Goal: Task Accomplishment & Management: Complete application form

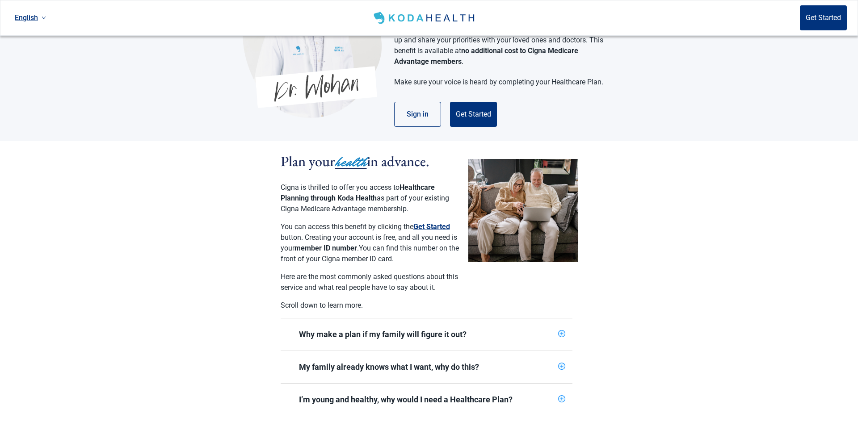
scroll to position [81, 0]
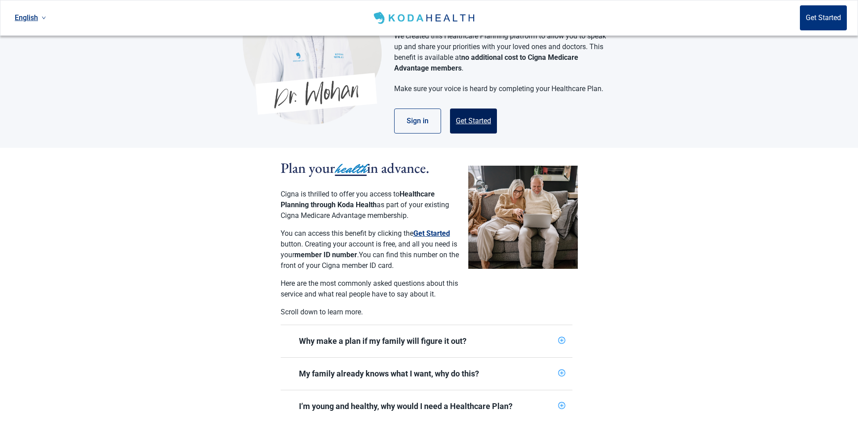
click at [479, 112] on button "Get Started" at bounding box center [473, 121] width 47 height 25
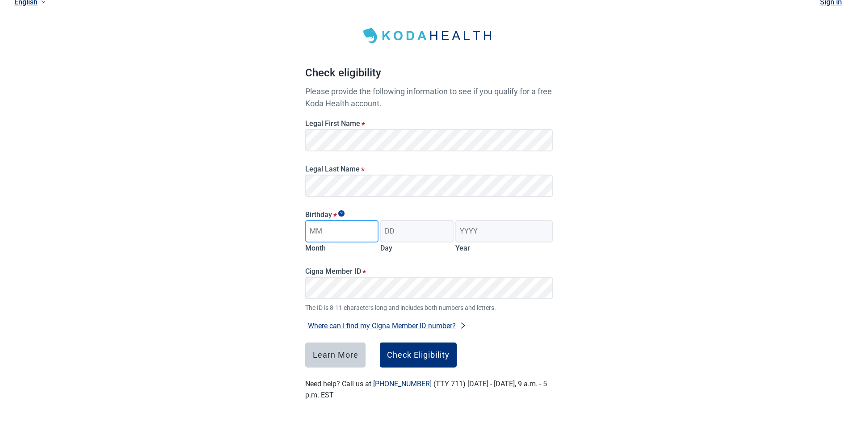
click at [354, 235] on input "Month" at bounding box center [341, 231] width 73 height 22
type input "08"
click at [419, 236] on input "Day" at bounding box center [416, 231] width 73 height 22
type input "03"
click at [506, 240] on input "Year" at bounding box center [504, 231] width 97 height 22
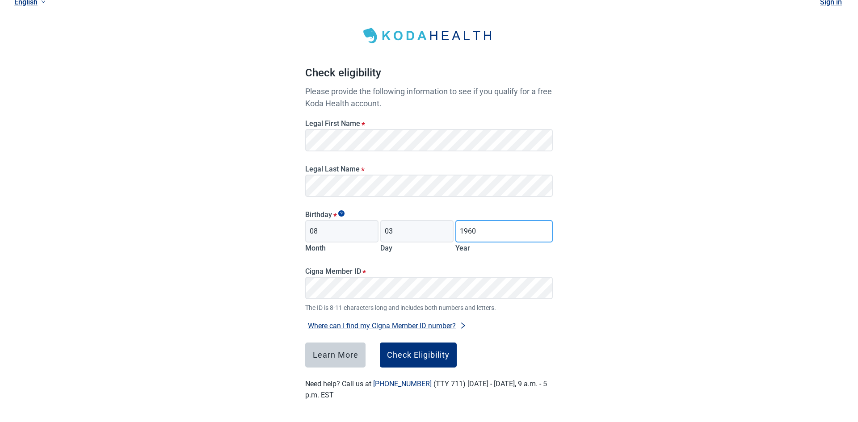
type input "1960"
click at [436, 358] on div "Check Eligibility" at bounding box center [418, 355] width 63 height 9
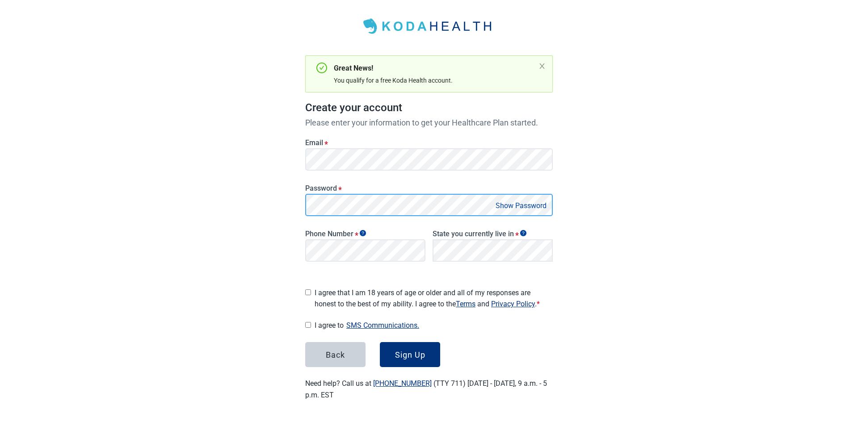
scroll to position [35, 0]
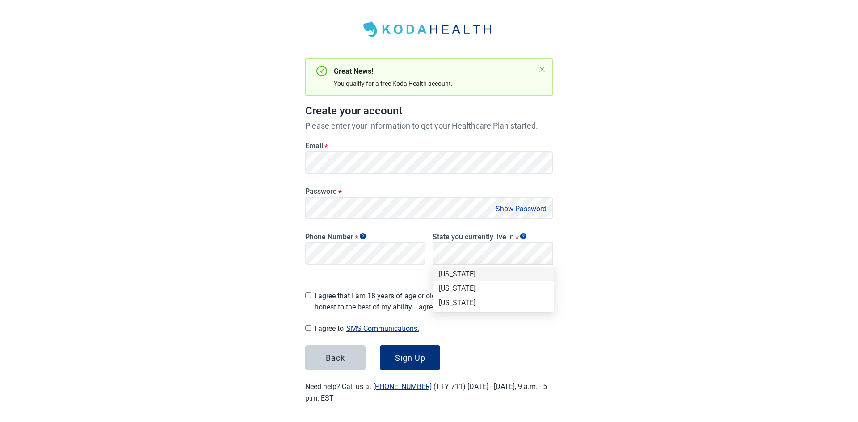
click at [466, 273] on div "[US_STATE]" at bounding box center [494, 275] width 110 height 10
click at [306, 293] on input "I agree that I am 18 years of age or older and all of my responses are honest t…" at bounding box center [308, 296] width 6 height 6
checkbox input "true"
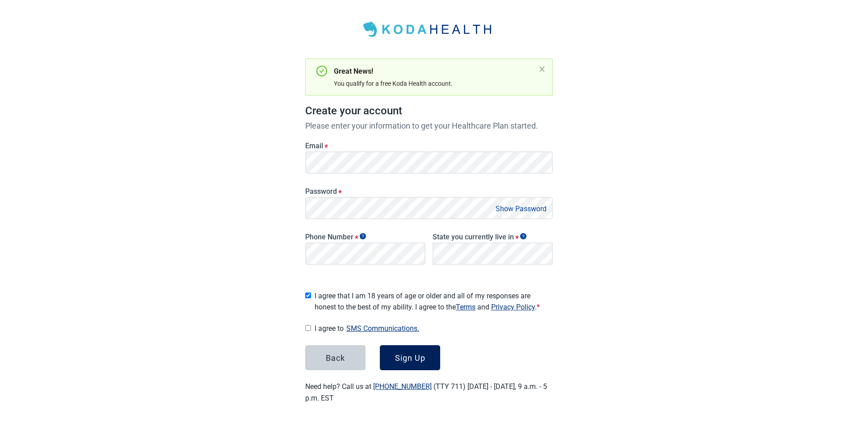
click at [419, 357] on div "Sign Up" at bounding box center [410, 358] width 30 height 9
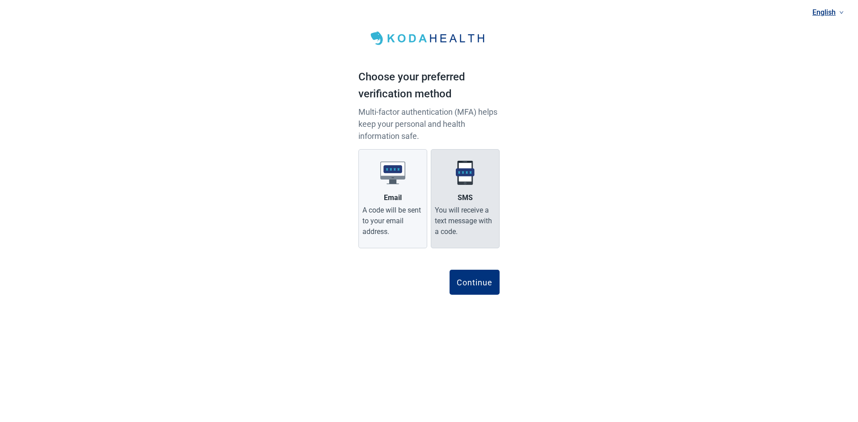
click at [477, 204] on label "SMS You will receive a text message with a code." at bounding box center [465, 198] width 69 height 99
click at [0, 0] on input "SMS You will receive a text message with a code." at bounding box center [0, 0] width 0 height 0
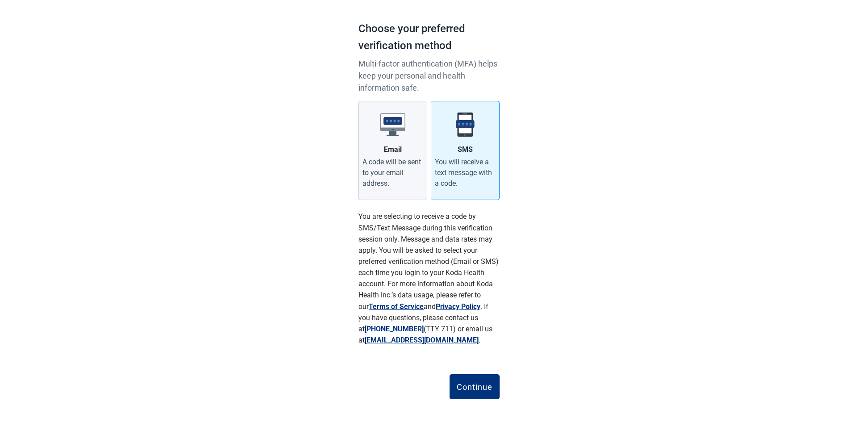
scroll to position [54, 0]
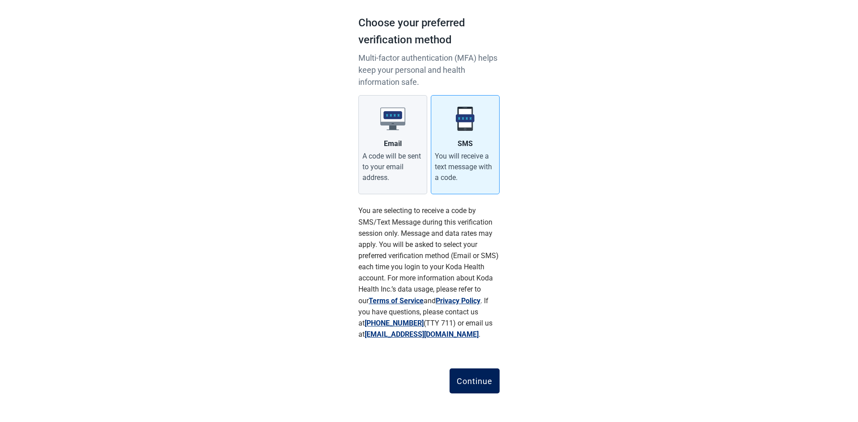
click at [488, 377] on button "Continue" at bounding box center [475, 381] width 50 height 25
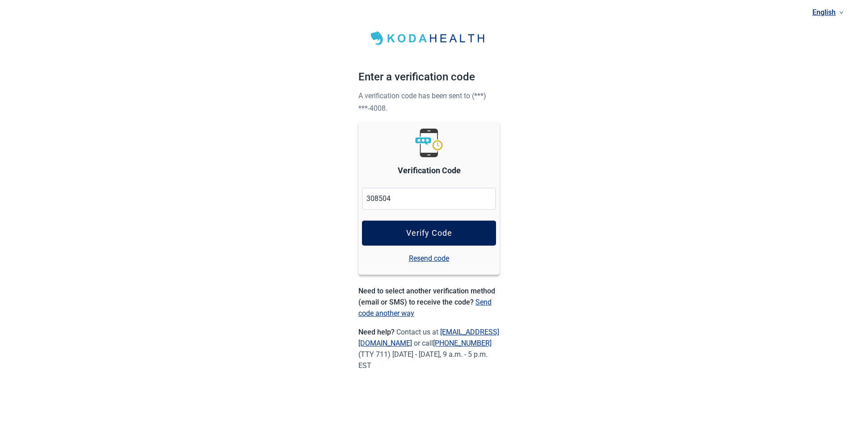
type input "308504"
click at [458, 238] on button "Verify Code" at bounding box center [429, 233] width 134 height 25
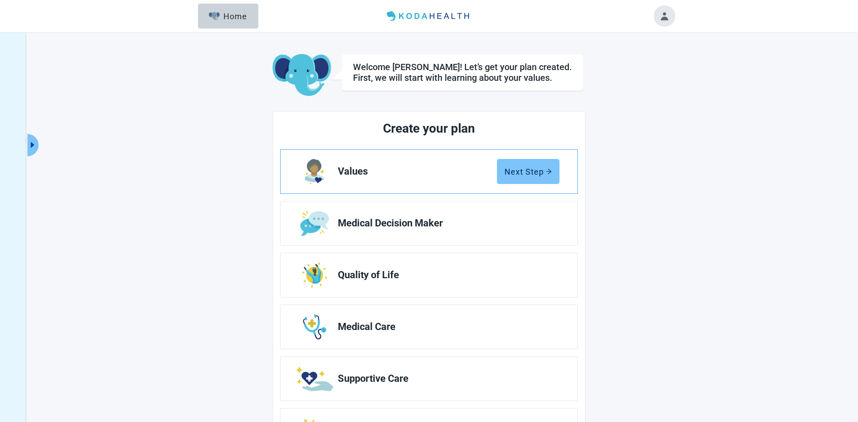
click at [540, 165] on button "Next Step" at bounding box center [528, 171] width 63 height 25
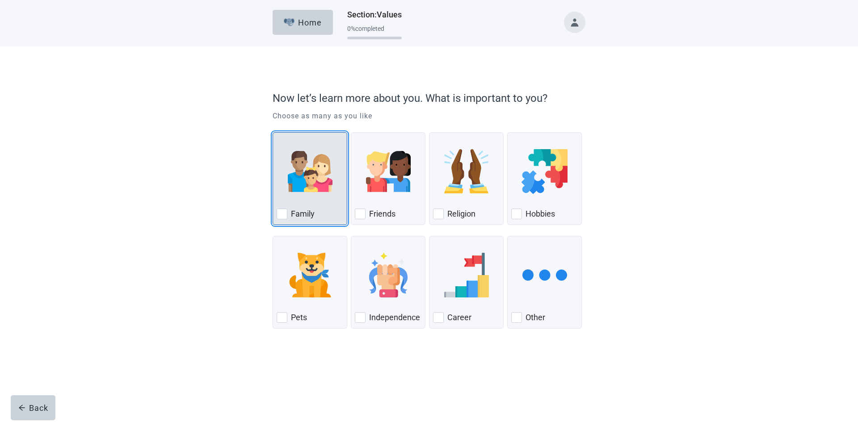
click at [284, 214] on div "Family, checkbox, not checked" at bounding box center [282, 214] width 11 height 11
click at [273, 133] on input "Family" at bounding box center [273, 132] width 0 height 0
checkbox input "true"
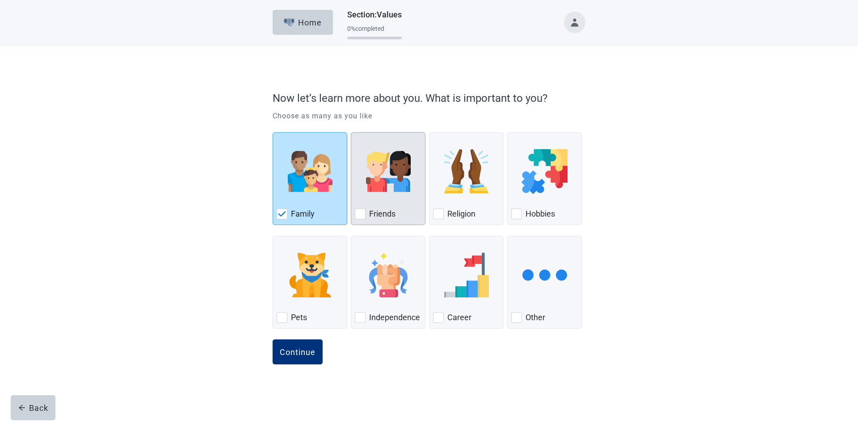
click at [363, 214] on div "Friends, checkbox, not checked" at bounding box center [360, 214] width 11 height 11
click at [351, 133] on input "Friends" at bounding box center [351, 132] width 0 height 0
checkbox input "true"
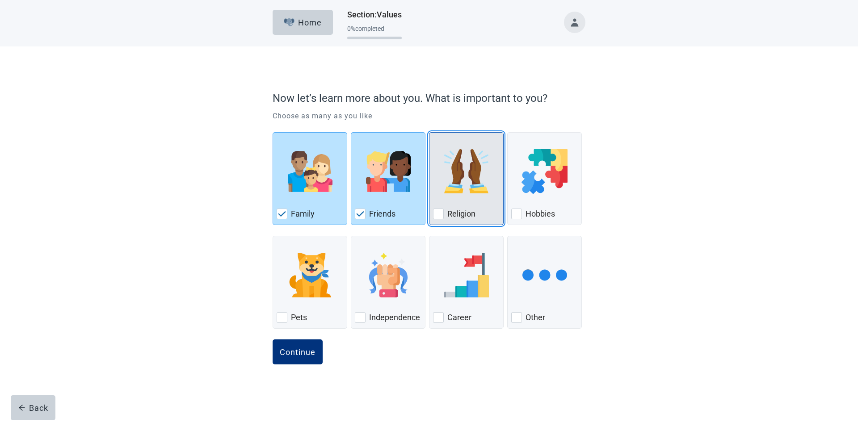
click at [440, 215] on div "Religion, checkbox, not checked" at bounding box center [438, 214] width 11 height 11
click at [430, 133] on input "Religion" at bounding box center [429, 132] width 0 height 0
checkbox input "true"
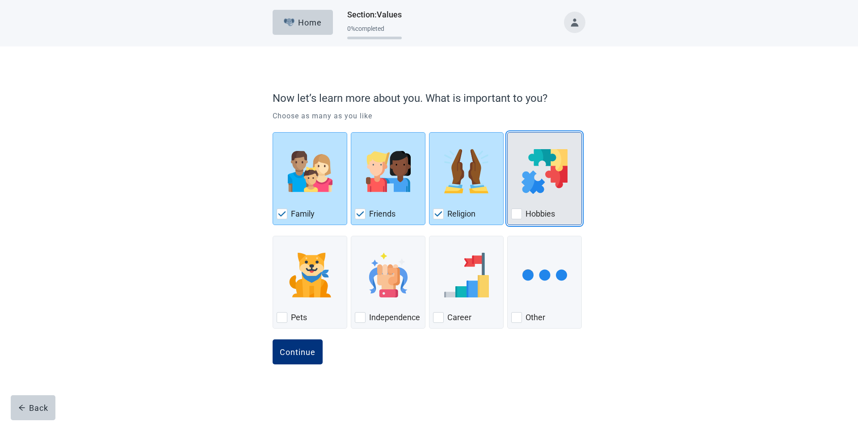
click at [517, 215] on div "Hobbies, checkbox, not checked" at bounding box center [516, 214] width 11 height 11
click at [508, 133] on input "Hobbies" at bounding box center [507, 132] width 0 height 0
checkbox input "true"
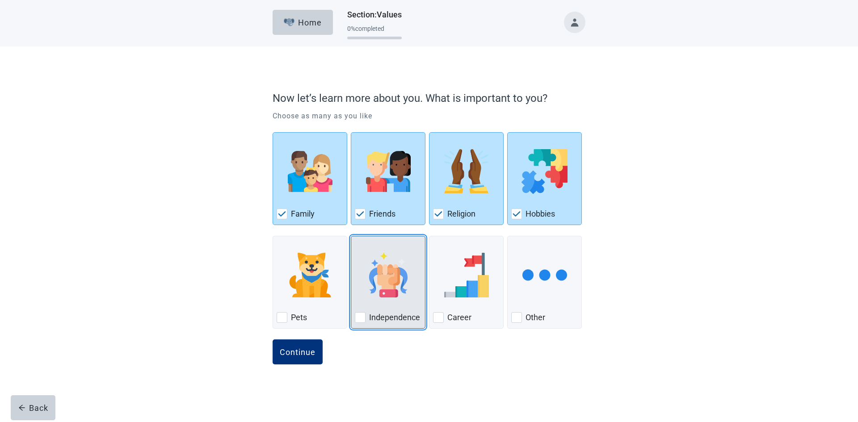
click at [361, 320] on div "Independence, checkbox, not checked" at bounding box center [360, 317] width 11 height 11
click at [351, 236] on input "Independence" at bounding box center [351, 236] width 0 height 0
checkbox input "true"
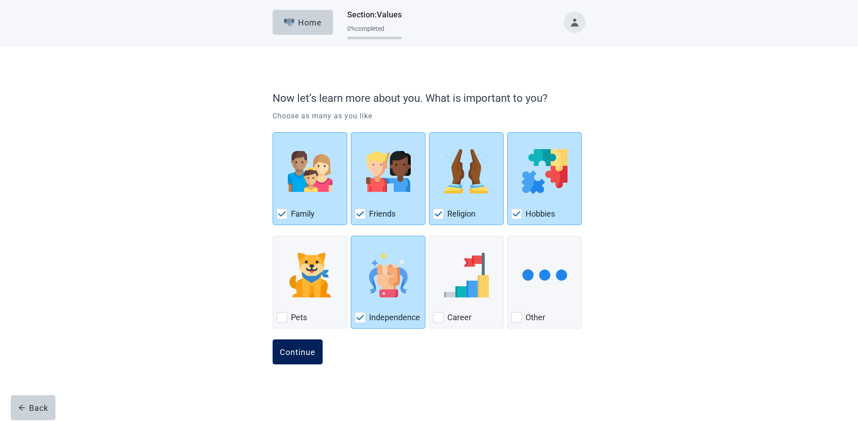
click at [298, 355] on div "Continue" at bounding box center [298, 352] width 36 height 9
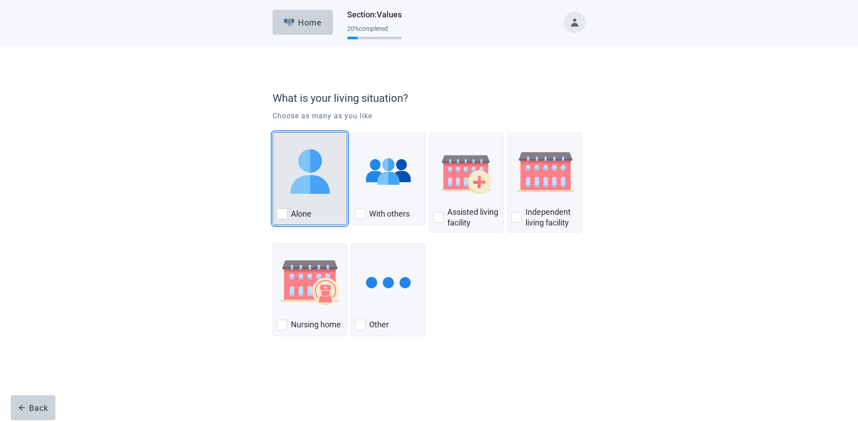
click at [283, 216] on div "Alone, checkbox, not checked" at bounding box center [282, 214] width 11 height 11
click at [273, 133] on input "Alone" at bounding box center [273, 132] width 0 height 0
checkbox input "true"
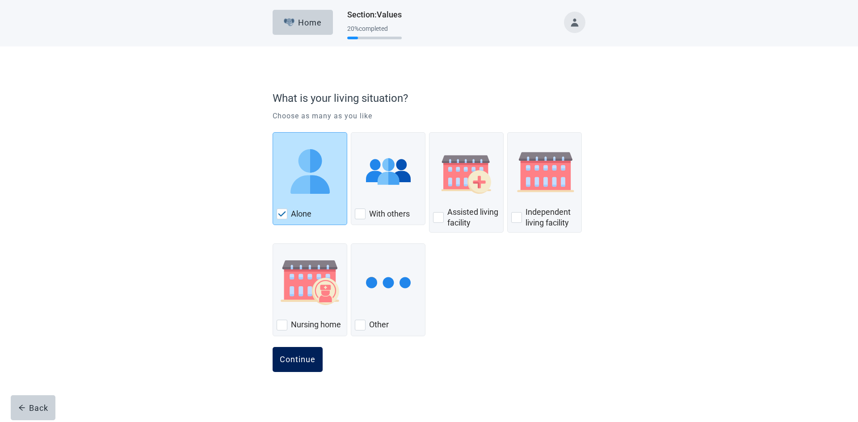
click at [302, 362] on div "Continue" at bounding box center [298, 359] width 36 height 9
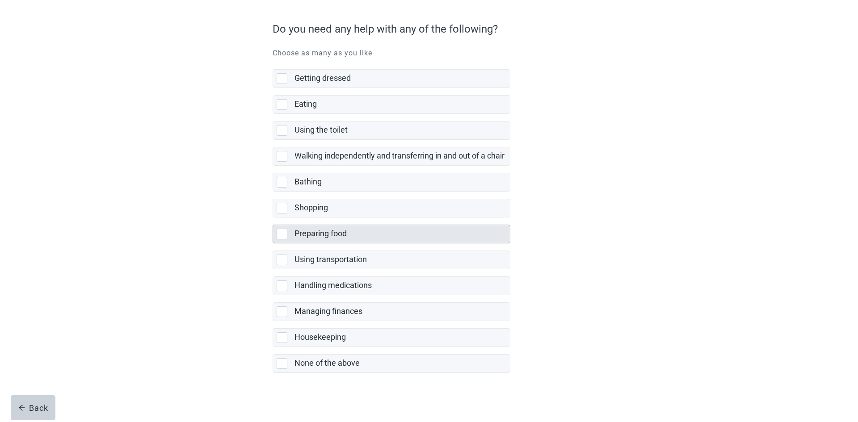
scroll to position [72, 0]
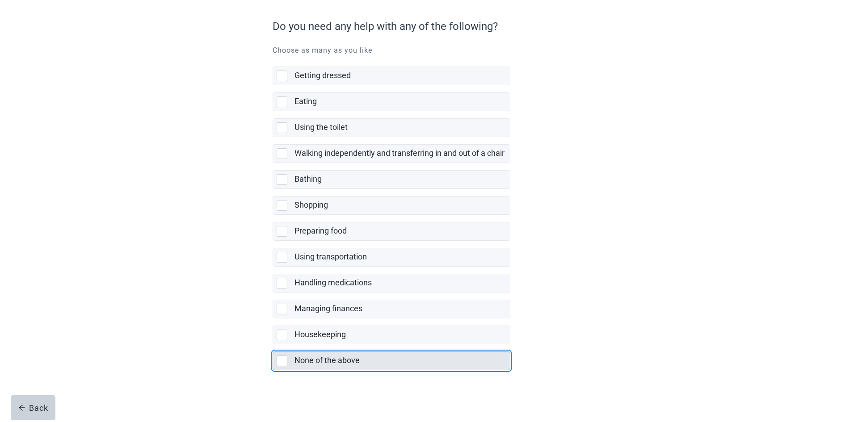
click at [284, 363] on div "None of the above, checkbox, not selected" at bounding box center [282, 361] width 11 height 11
click at [273, 345] on input "None of the above" at bounding box center [273, 345] width 0 height 0
checkbox input "true"
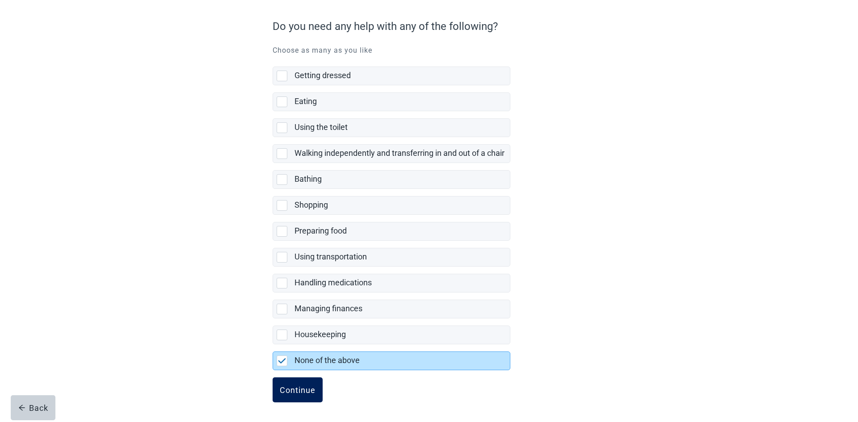
click at [310, 393] on div "Continue" at bounding box center [298, 390] width 36 height 9
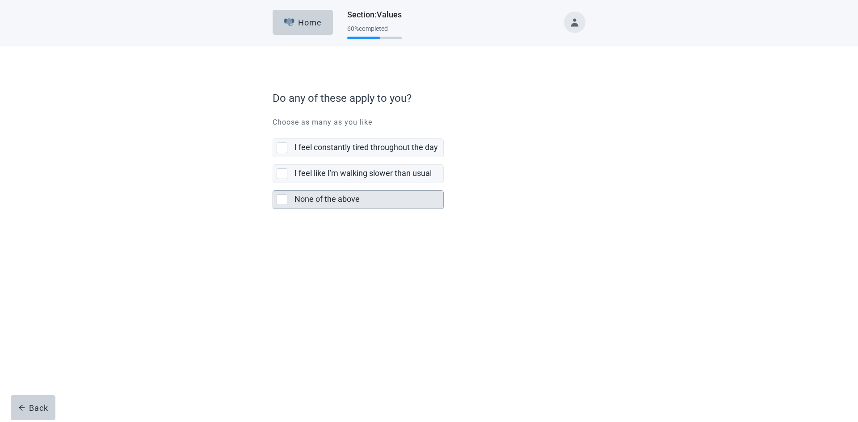
click at [281, 197] on div "None of the above, checkbox, not selected" at bounding box center [282, 199] width 11 height 11
click at [273, 184] on input "None of the above" at bounding box center [273, 183] width 0 height 0
checkbox input "true"
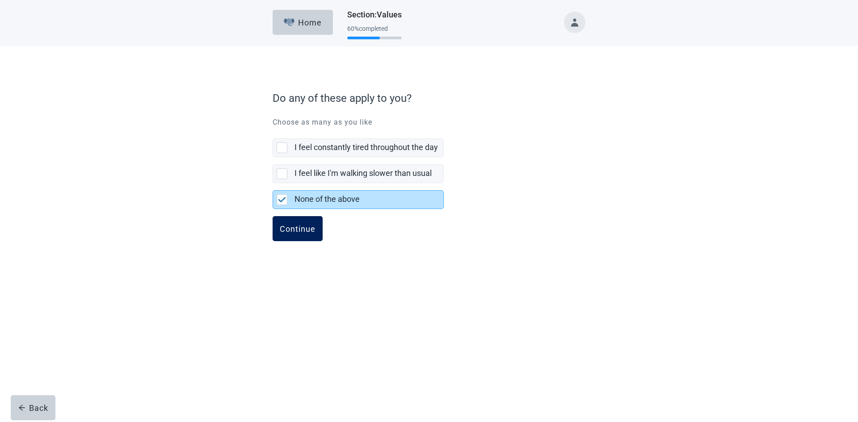
click at [298, 229] on div "Continue" at bounding box center [298, 228] width 36 height 9
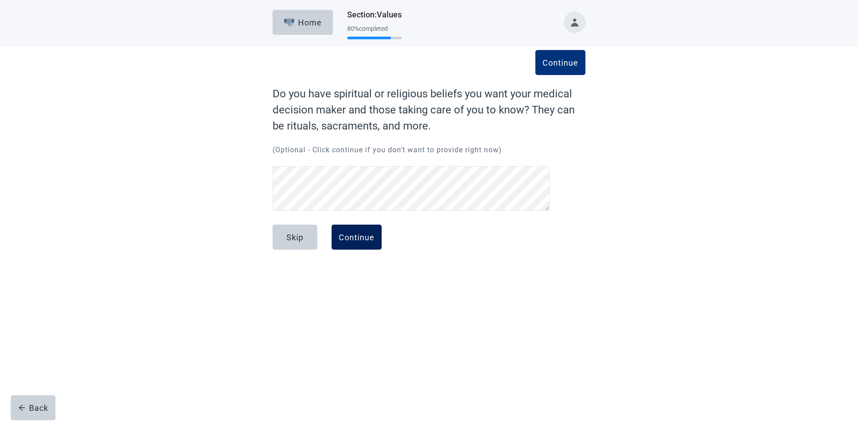
click at [359, 238] on div "Continue" at bounding box center [357, 237] width 36 height 9
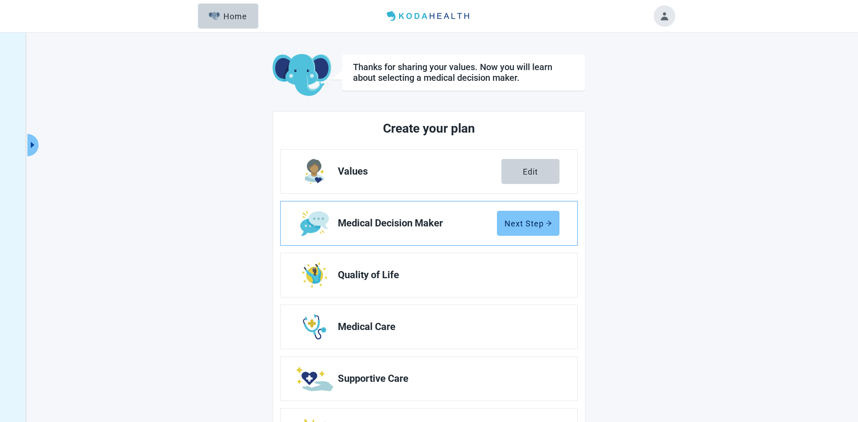
click at [542, 222] on div "Next Step" at bounding box center [528, 223] width 47 height 9
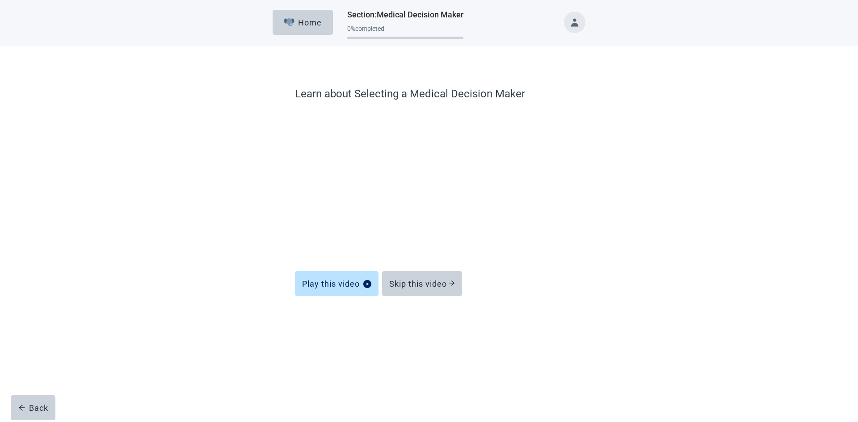
drag, startPoint x: 444, startPoint y: 285, endPoint x: 382, endPoint y: 295, distance: 63.4
click at [444, 284] on div "Skip this video" at bounding box center [422, 283] width 66 height 9
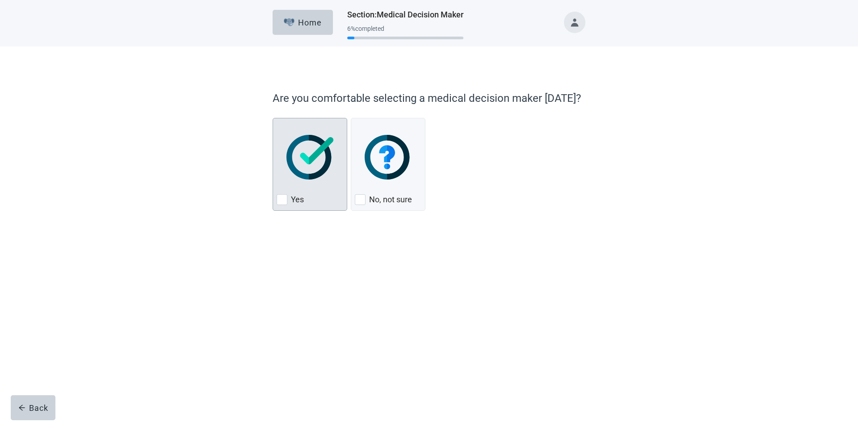
click at [280, 200] on div "Yes, checkbox, not checked" at bounding box center [282, 199] width 11 height 11
click at [273, 118] on input "Yes" at bounding box center [273, 118] width 0 height 0
checkbox input "true"
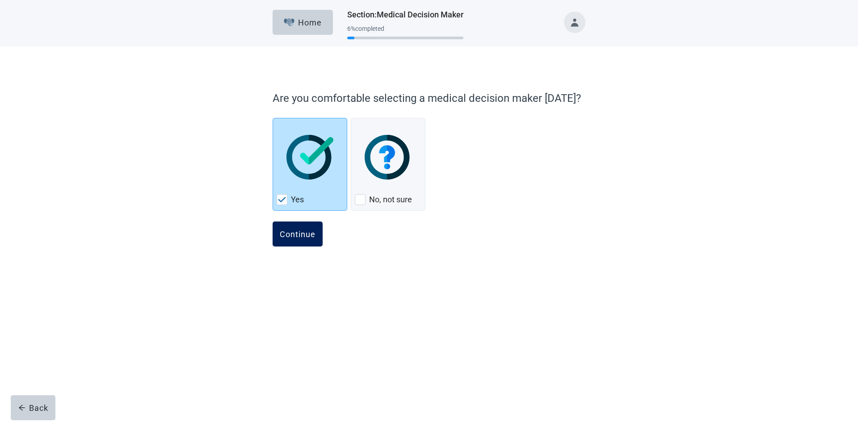
click at [304, 243] on button "Continue" at bounding box center [298, 234] width 50 height 25
click at [311, 239] on div "Continue" at bounding box center [298, 234] width 36 height 9
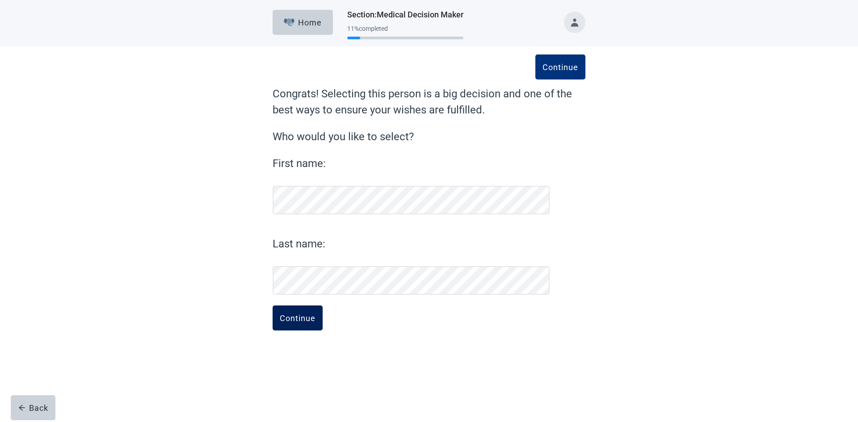
click at [304, 318] on div "Continue" at bounding box center [298, 318] width 36 height 9
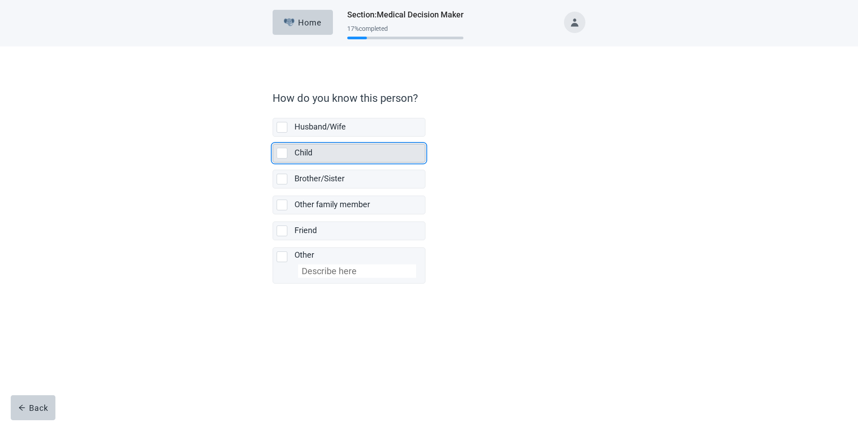
click at [283, 154] on div "Child, checkbox, not selected" at bounding box center [282, 153] width 11 height 11
click at [273, 137] on input "Child" at bounding box center [273, 137] width 0 height 0
checkbox input "true"
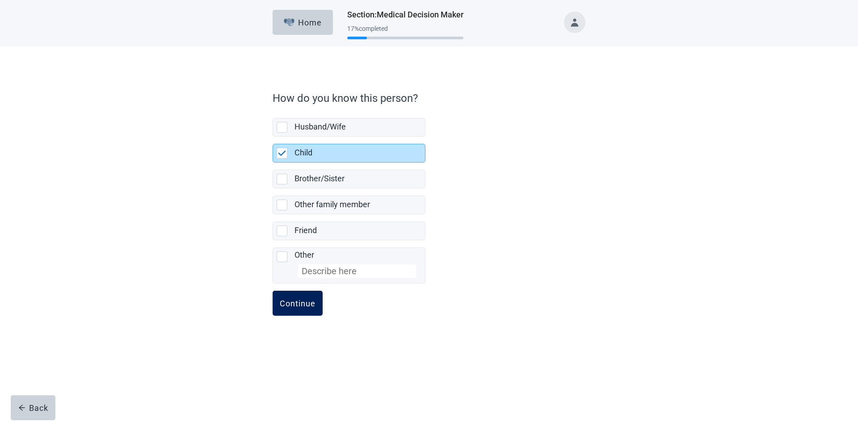
click at [303, 305] on div "Continue" at bounding box center [298, 303] width 36 height 9
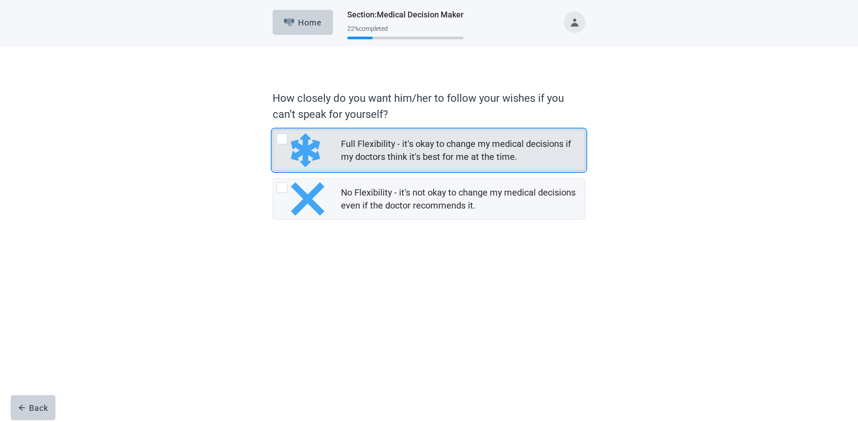
click at [284, 141] on div "Full Flexibility - it's okay to change my medical decisions if my doctors think…" at bounding box center [282, 139] width 11 height 11
click at [273, 130] on input "Full Flexibility - it's okay to change my medical decisions if my doctors think…" at bounding box center [273, 130] width 0 height 0
radio input "true"
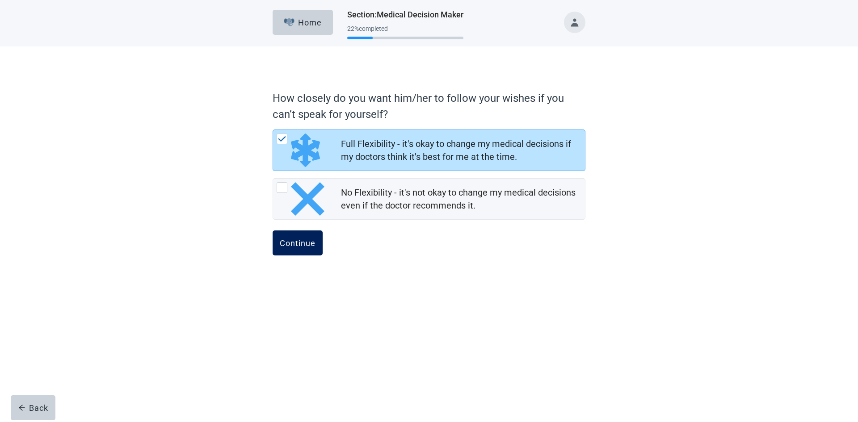
click at [295, 245] on div "Continue" at bounding box center [298, 243] width 36 height 9
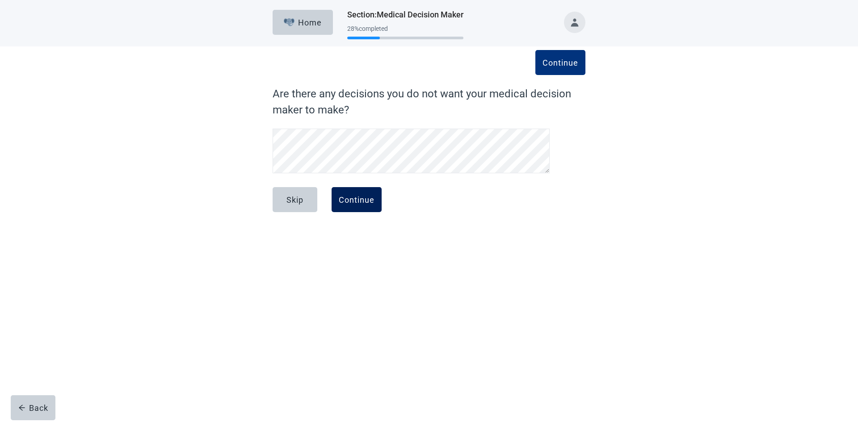
click at [368, 199] on div "Continue" at bounding box center [357, 199] width 36 height 9
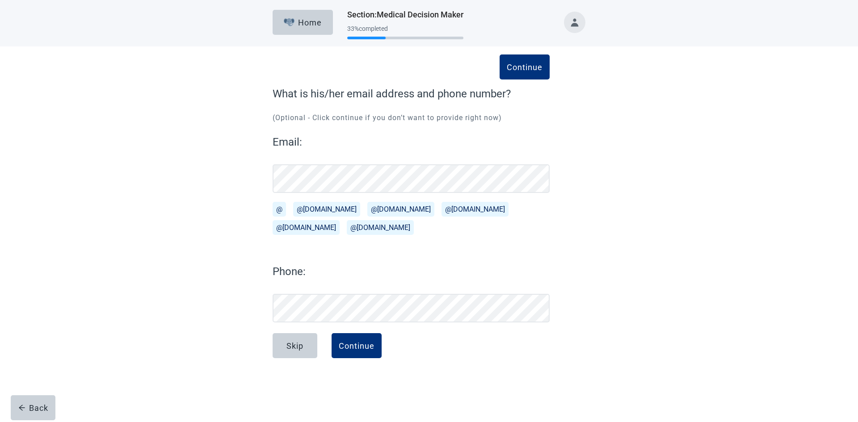
click at [329, 209] on button "@[DOMAIN_NAME]" at bounding box center [326, 209] width 67 height 15
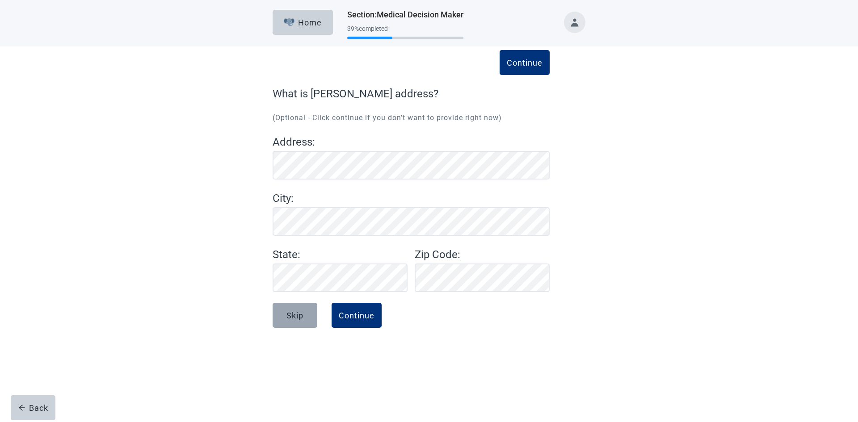
click at [299, 318] on div "Skip" at bounding box center [295, 315] width 17 height 9
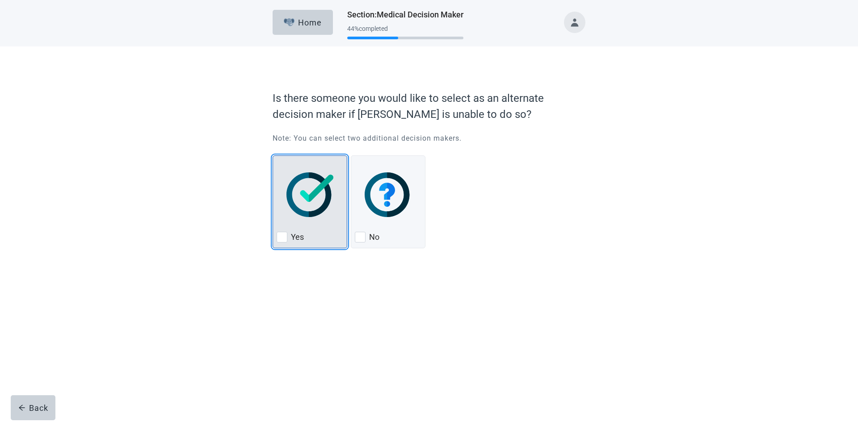
click at [280, 242] on div "Yes, checkbox, not checked" at bounding box center [282, 237] width 11 height 11
click at [273, 156] on input "Yes" at bounding box center [273, 156] width 0 height 0
checkbox input "true"
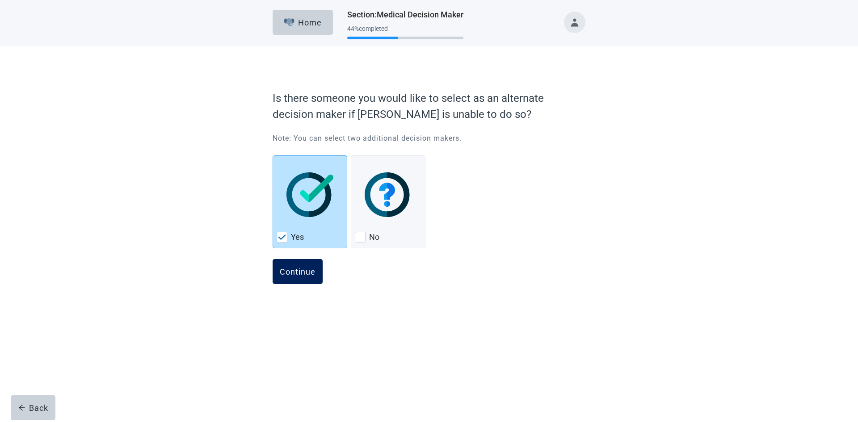
drag, startPoint x: 300, startPoint y: 273, endPoint x: 303, endPoint y: 264, distance: 9.5
click at [301, 271] on div "Continue" at bounding box center [298, 271] width 36 height 9
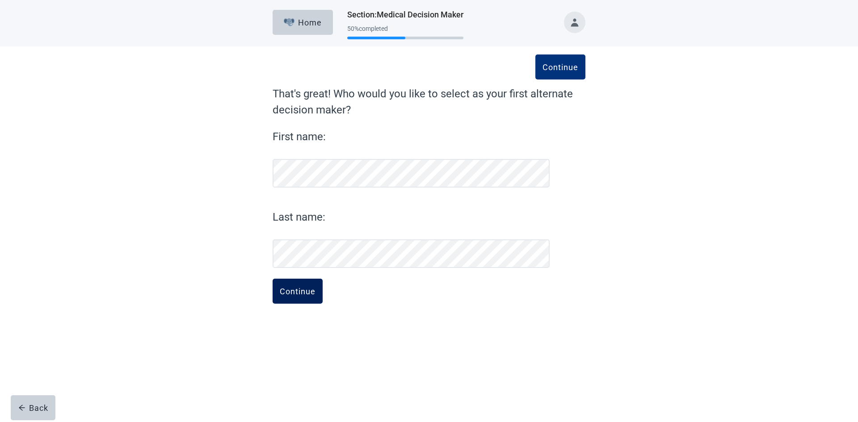
click at [311, 294] on div "Continue" at bounding box center [298, 291] width 36 height 9
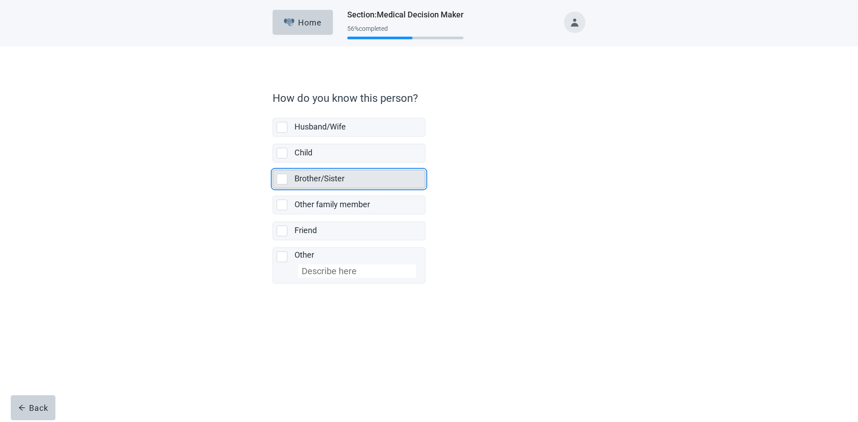
click at [283, 183] on div "Brother/Sister, checkbox, not selected" at bounding box center [282, 179] width 11 height 11
click at [273, 163] on input "Brother/Sister" at bounding box center [273, 163] width 0 height 0
checkbox input "true"
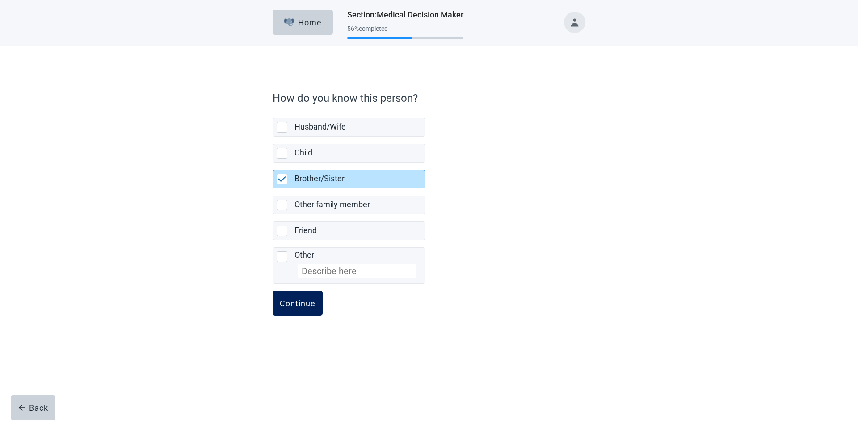
click at [304, 309] on button "Continue" at bounding box center [298, 303] width 50 height 25
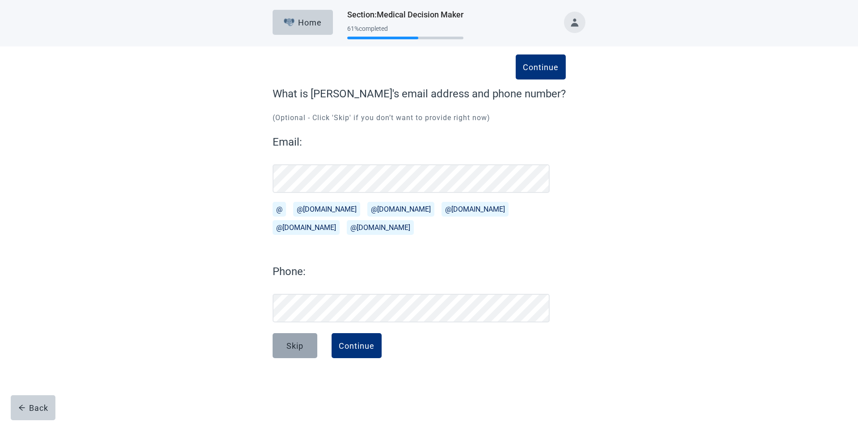
click at [307, 347] on button "Skip" at bounding box center [295, 345] width 45 height 25
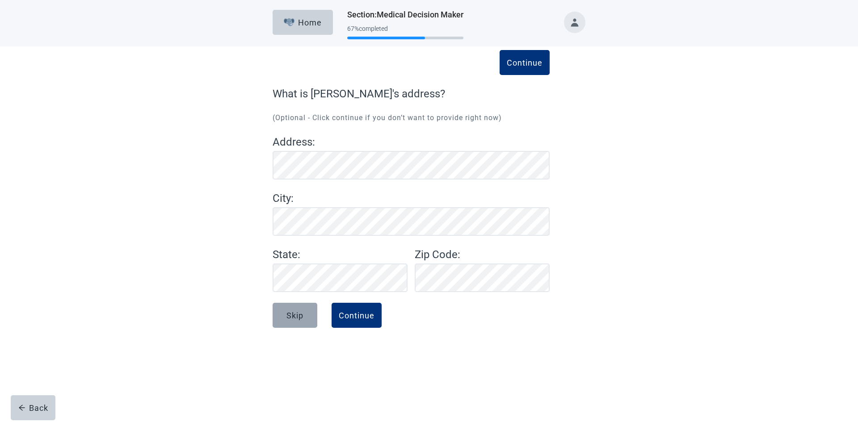
click at [290, 318] on div "Skip" at bounding box center [295, 315] width 17 height 9
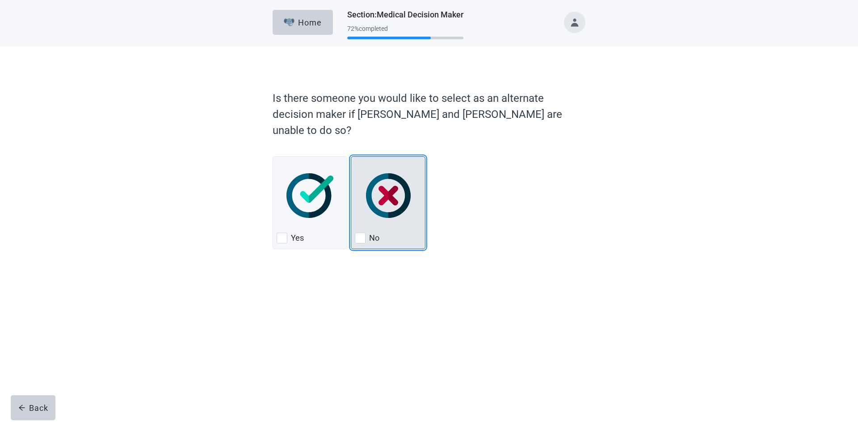
click at [360, 233] on div "No, checkbox, not checked" at bounding box center [360, 238] width 11 height 11
click at [351, 157] on input "No" at bounding box center [351, 156] width 0 height 0
checkbox input "true"
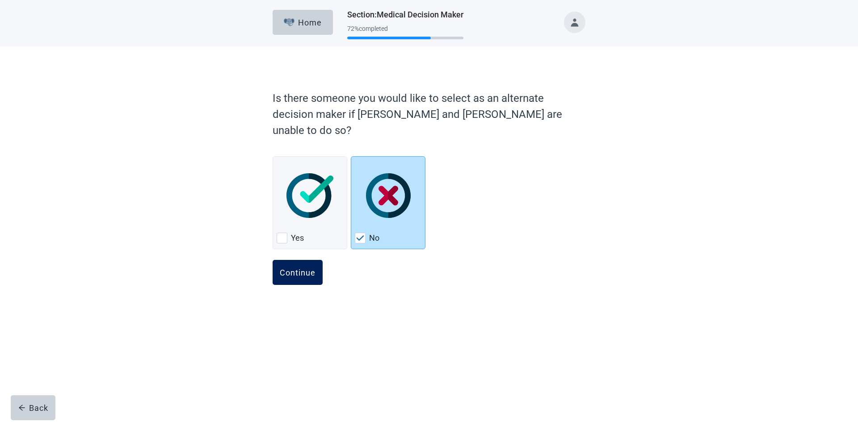
click at [297, 268] on div "Continue" at bounding box center [298, 272] width 36 height 9
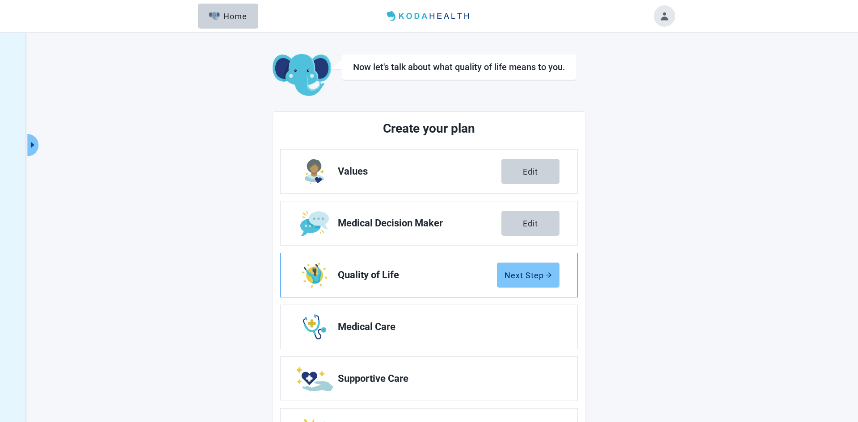
click at [544, 274] on div "Next Step" at bounding box center [528, 275] width 47 height 9
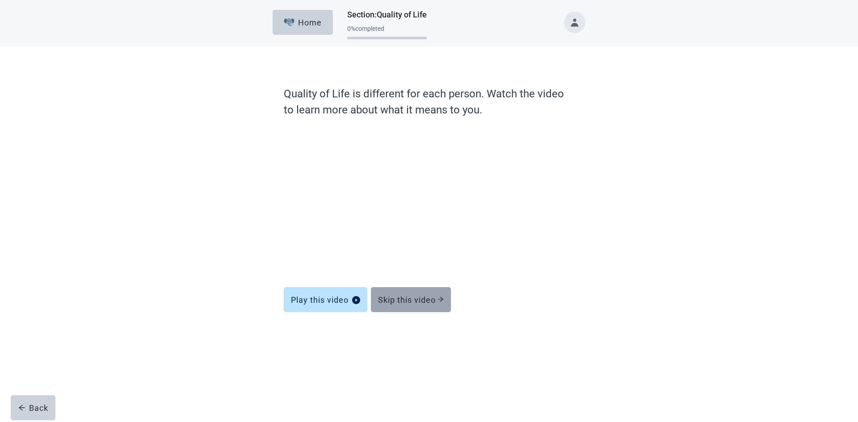
click at [441, 298] on icon "arrow-right" at bounding box center [441, 299] width 6 height 6
click at [441, 299] on icon "arrow-right" at bounding box center [441, 299] width 6 height 6
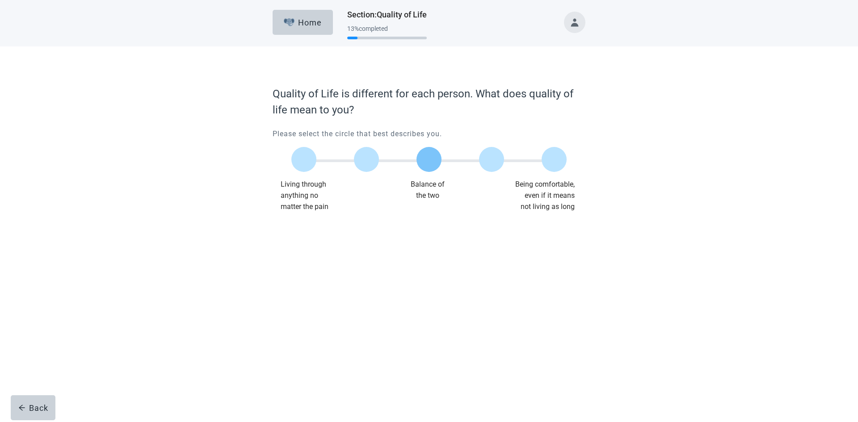
click at [426, 165] on label "Main content" at bounding box center [429, 159] width 25 height 25
click at [429, 160] on input "Quality of life scale: 50 out of 100. Balance of the two" at bounding box center [429, 160] width 0 height 0
click at [304, 233] on div "Continue" at bounding box center [298, 230] width 36 height 9
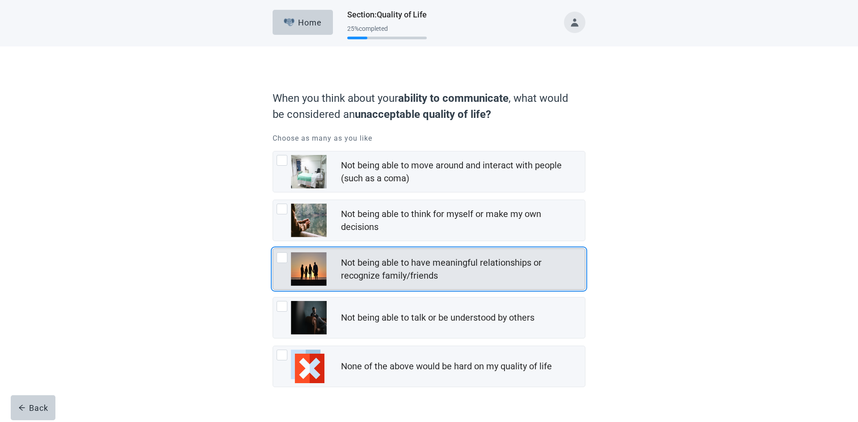
click at [286, 259] on div "Not being able to have meaningful relationships or recognize family/friends, ch…" at bounding box center [282, 258] width 11 height 11
click at [273, 249] on input "Not being able to have meaningful relationships or recognize family/friends" at bounding box center [273, 249] width 0 height 0
checkbox input "true"
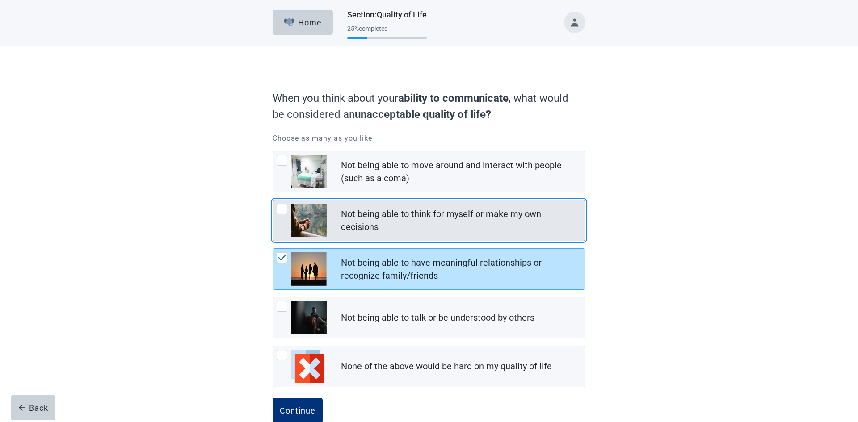
click at [281, 209] on div "Not being able to think for myself or make my own decisions, checkbox, not chec…" at bounding box center [282, 209] width 11 height 11
click at [273, 200] on input "Not being able to think for myself or make my own decisions" at bounding box center [273, 200] width 0 height 0
checkbox input "true"
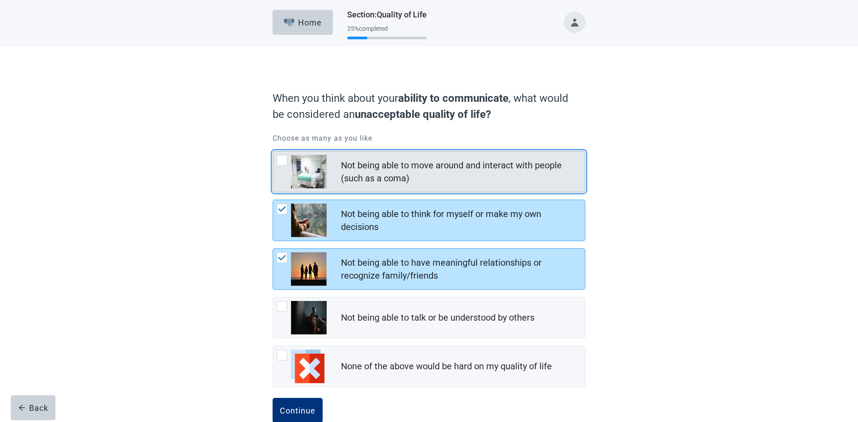
click at [283, 160] on div "Not being able to move around and interact with people (such as a coma), checkb…" at bounding box center [282, 160] width 11 height 11
click at [273, 152] on input "Not being able to move around and interact with people (such as a coma)" at bounding box center [273, 151] width 0 height 0
checkbox input "true"
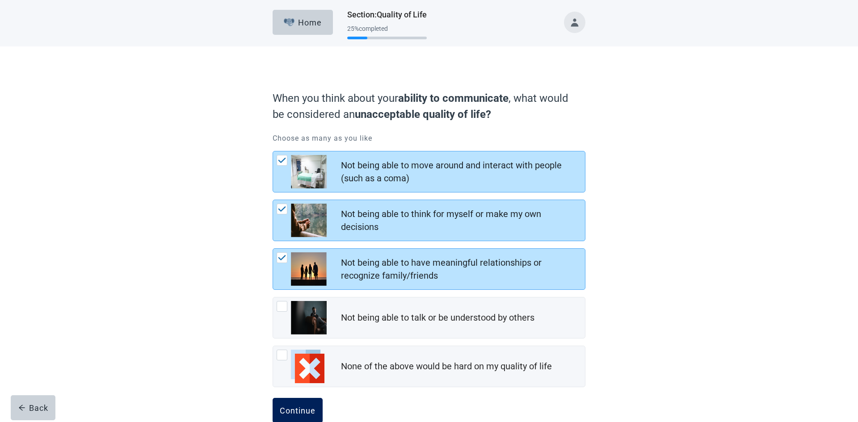
click at [296, 409] on div "Continue" at bounding box center [298, 410] width 36 height 9
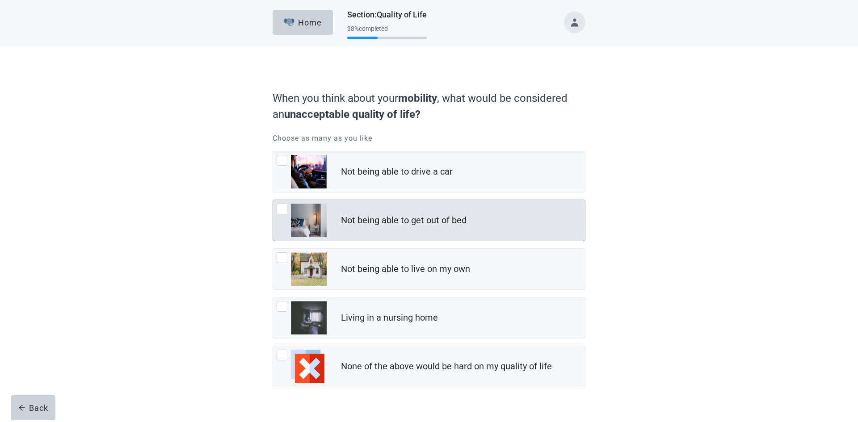
click at [282, 207] on div "Not being able to get out of bed, checkbox, not checked" at bounding box center [282, 209] width 11 height 11
click at [273, 200] on input "Not being able to get out of bed" at bounding box center [273, 200] width 0 height 0
checkbox input "true"
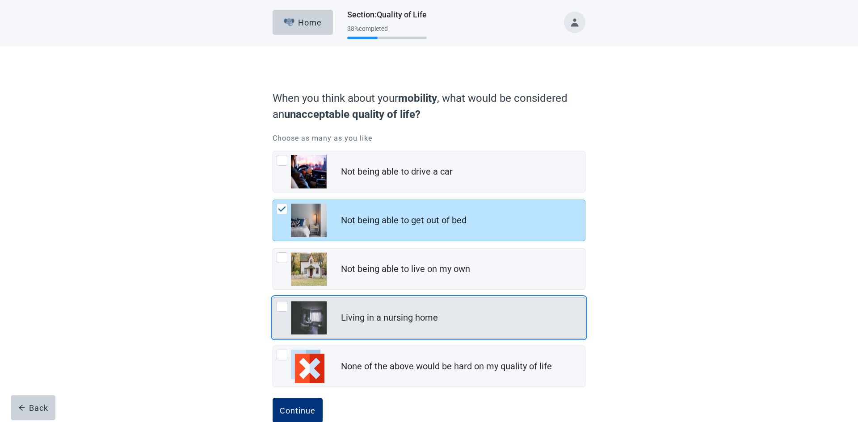
click at [283, 308] on div "Living in a nursing home, checkbox, not checked" at bounding box center [282, 306] width 11 height 11
click at [273, 298] on input "Living in a nursing home" at bounding box center [273, 297] width 0 height 0
checkbox input "true"
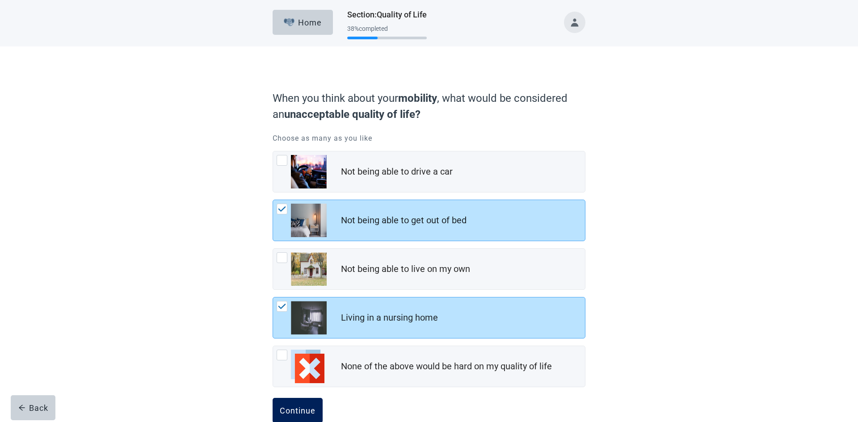
click at [305, 411] on div "Continue" at bounding box center [298, 410] width 36 height 9
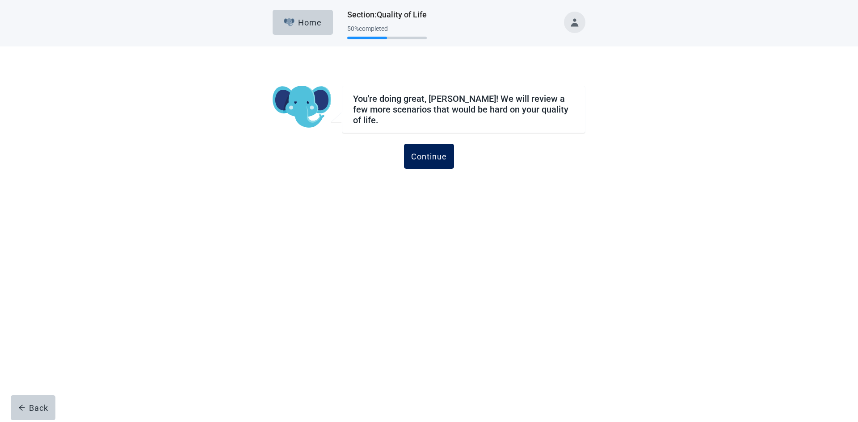
click at [435, 152] on div "Continue" at bounding box center [429, 156] width 36 height 9
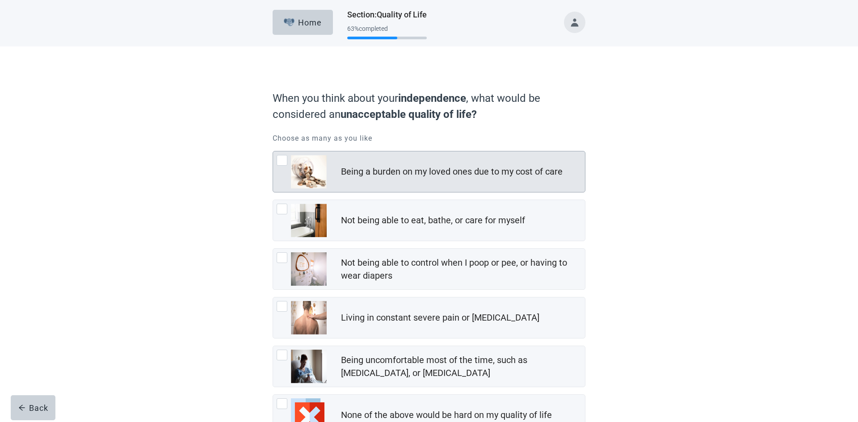
click at [285, 161] on div "Being a burden on my loved ones due to my cost of care, checkbox, not checked" at bounding box center [282, 160] width 11 height 11
click at [273, 152] on input "Being a burden on my loved ones due to my cost of care" at bounding box center [273, 151] width 0 height 0
checkbox input "true"
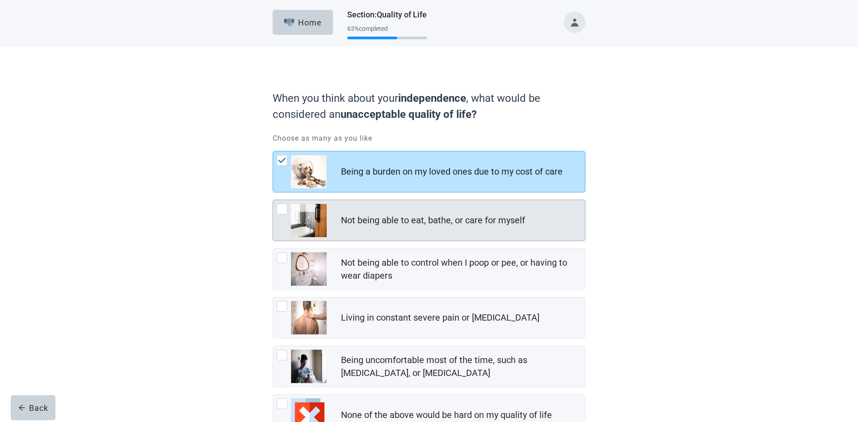
click at [282, 212] on div "Not being able to eat, bathe, or care for myself, checkbox, not checked" at bounding box center [282, 209] width 11 height 11
click at [273, 200] on input "Not being able to eat, bathe, or care for myself" at bounding box center [273, 200] width 0 height 0
checkbox input "true"
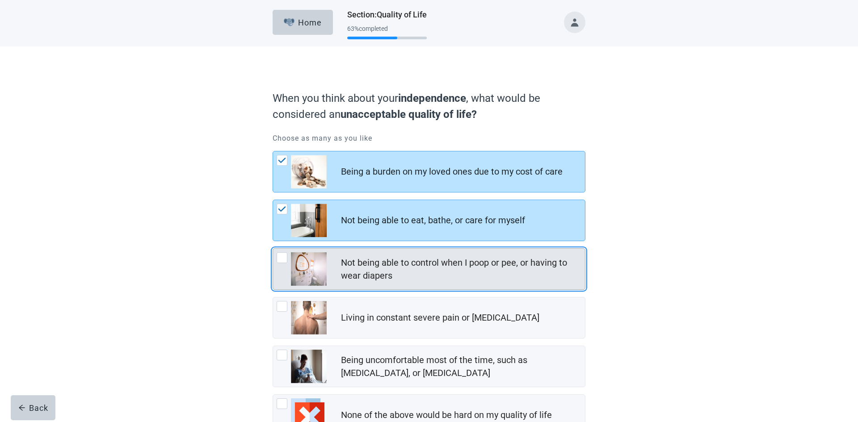
click at [283, 256] on div "Not being able to control when I poop or pee, or having to wear diapers, checkb…" at bounding box center [282, 258] width 11 height 11
click at [273, 249] on input "Not being able to control when I poop or pee, or having to wear diapers" at bounding box center [273, 249] width 0 height 0
checkbox input "true"
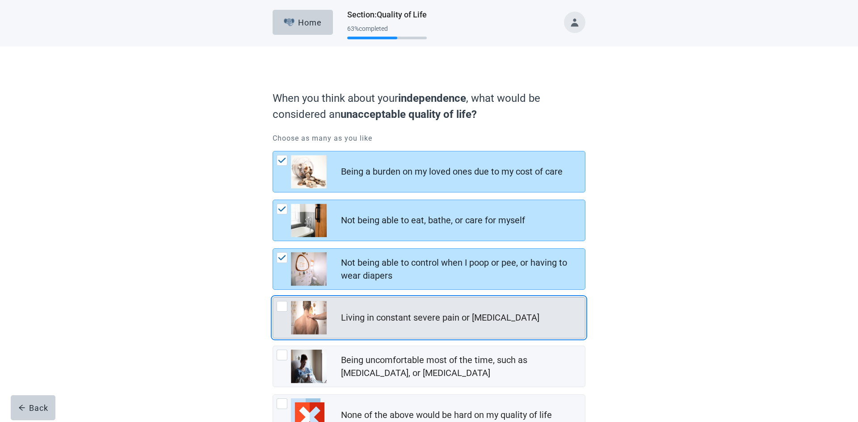
click at [283, 306] on div "Living in constant severe pain or shortness of breath, checkbox, not checked" at bounding box center [282, 306] width 11 height 11
click at [273, 298] on input "Living in constant severe pain or [MEDICAL_DATA]" at bounding box center [273, 297] width 0 height 0
checkbox input "true"
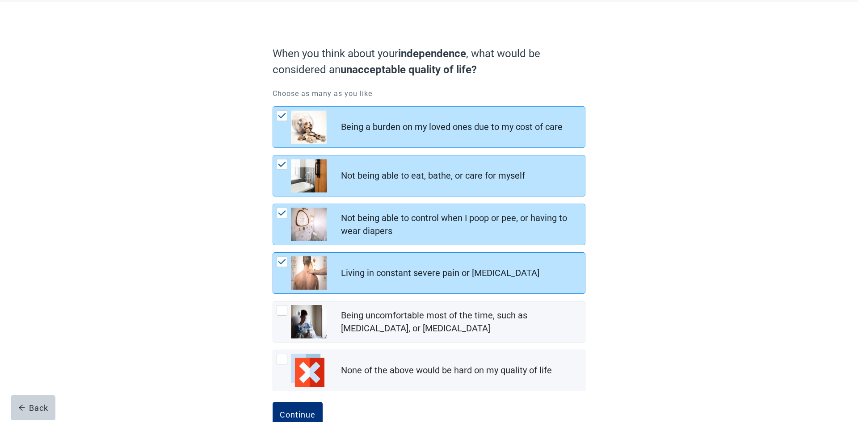
scroll to position [46, 0]
click at [300, 418] on div "Continue" at bounding box center [298, 413] width 36 height 9
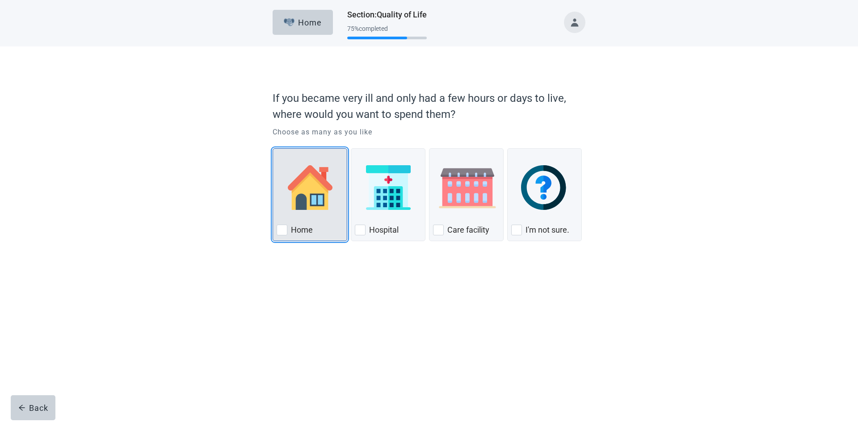
click at [285, 228] on div "Home, checkbox, not checked" at bounding box center [282, 230] width 11 height 11
click at [273, 149] on input "Home" at bounding box center [273, 148] width 0 height 0
checkbox input "true"
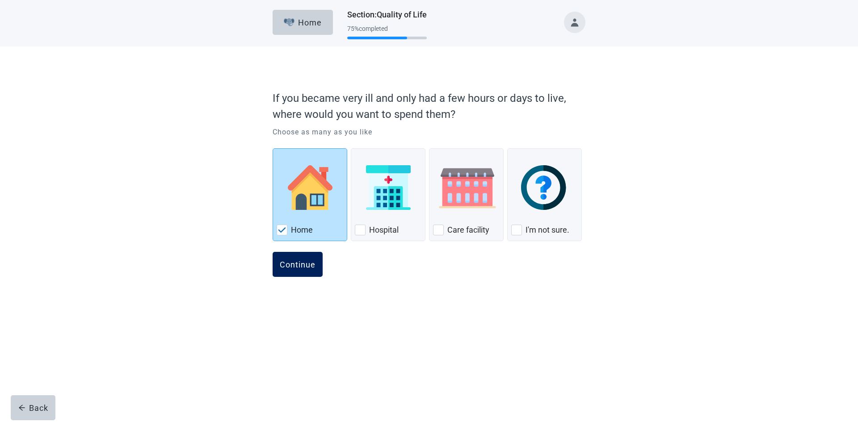
click at [305, 266] on div "Continue" at bounding box center [298, 264] width 36 height 9
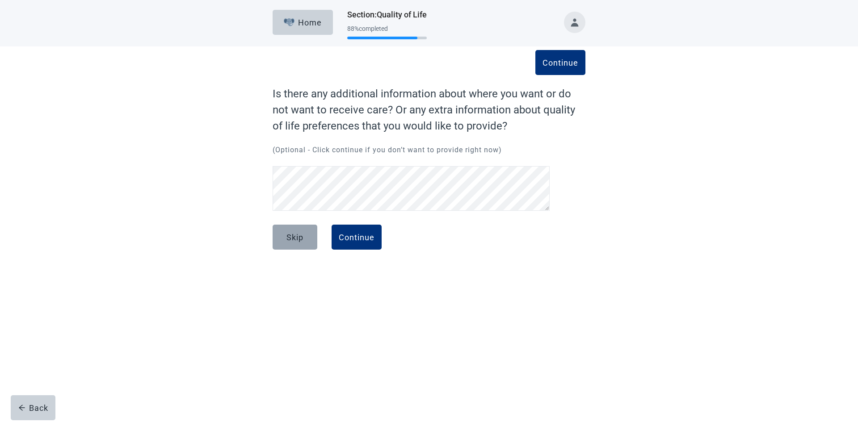
click at [306, 240] on button "Skip" at bounding box center [295, 237] width 45 height 25
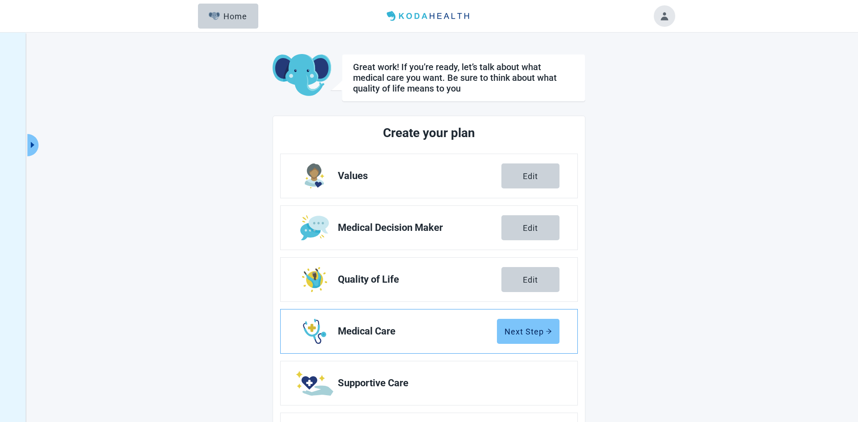
click at [541, 332] on div "Next Step" at bounding box center [528, 331] width 47 height 9
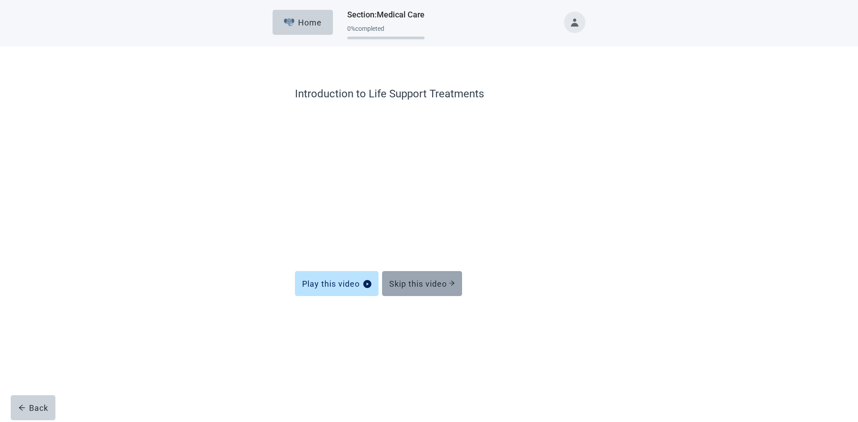
click at [426, 282] on div "Skip this video" at bounding box center [422, 283] width 66 height 9
click at [449, 284] on div "Skip this video" at bounding box center [422, 283] width 66 height 9
click at [449, 284] on div "saving ... Home Section : Medical Care 0 % completed Introduction to [MEDICAL_D…" at bounding box center [429, 211] width 858 height 422
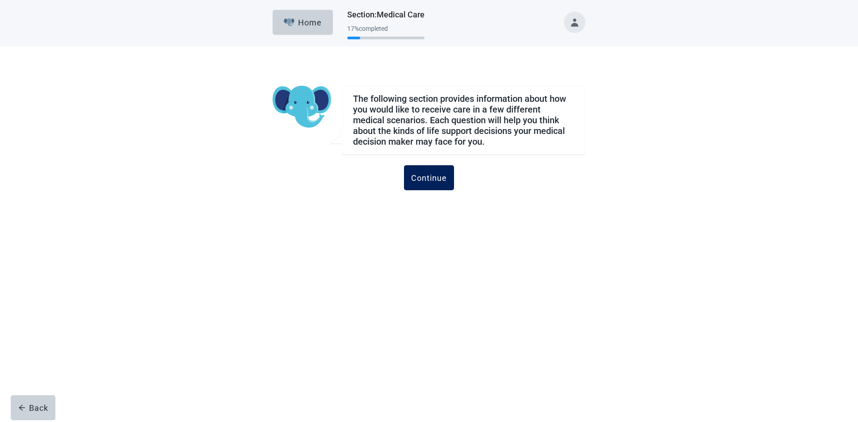
click at [434, 181] on div "Continue" at bounding box center [429, 177] width 36 height 9
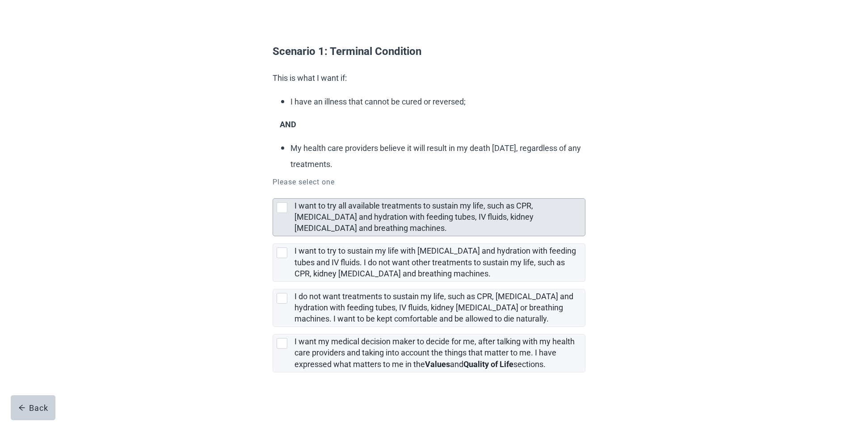
scroll to position [49, 0]
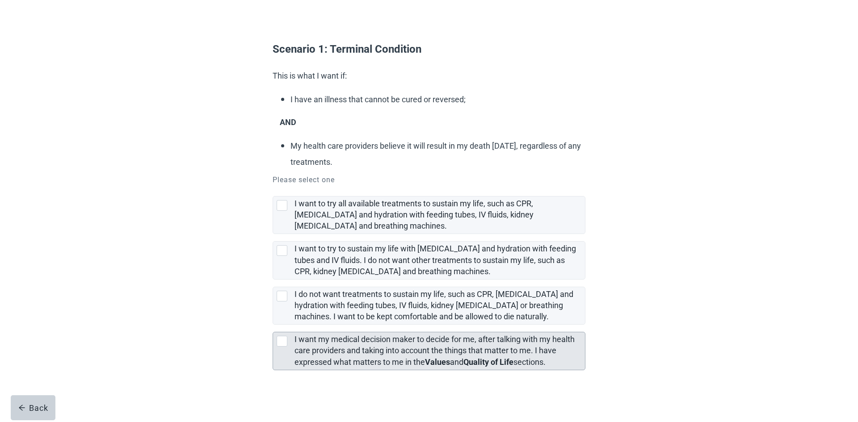
click at [280, 344] on div "[object Object], checkbox, not selected" at bounding box center [282, 341] width 11 height 11
click at [273, 325] on input "I want my medical decision maker to decide for me, after talking with my health…" at bounding box center [273, 325] width 0 height 0
checkbox input "true"
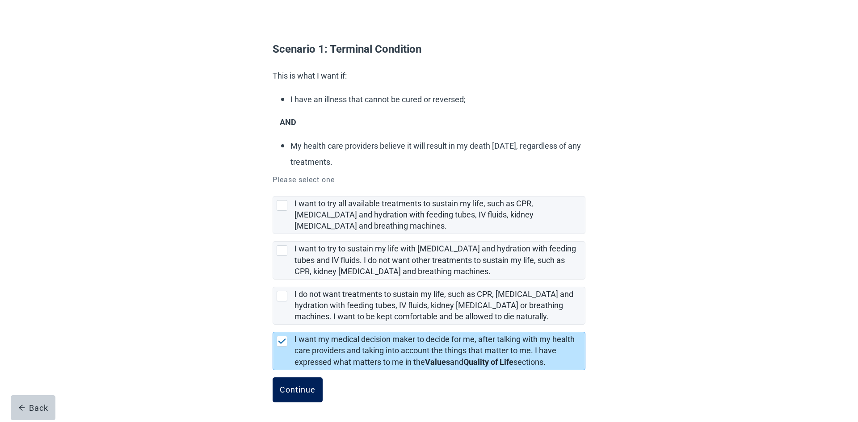
click at [295, 393] on div "Continue" at bounding box center [298, 390] width 36 height 9
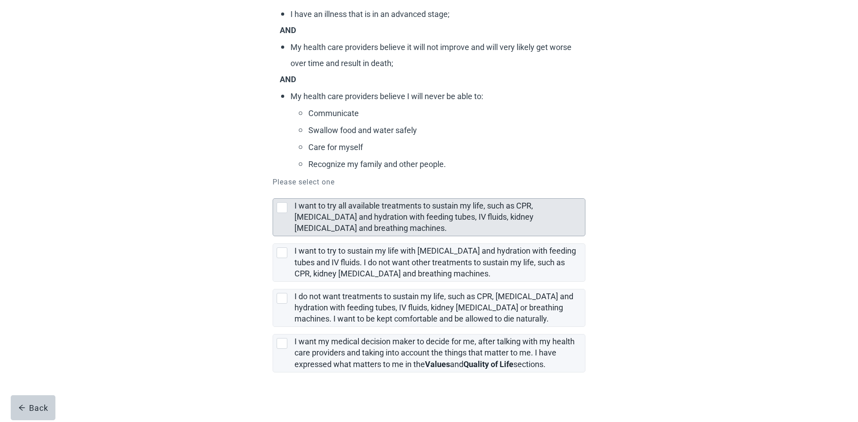
scroll to position [130, 0]
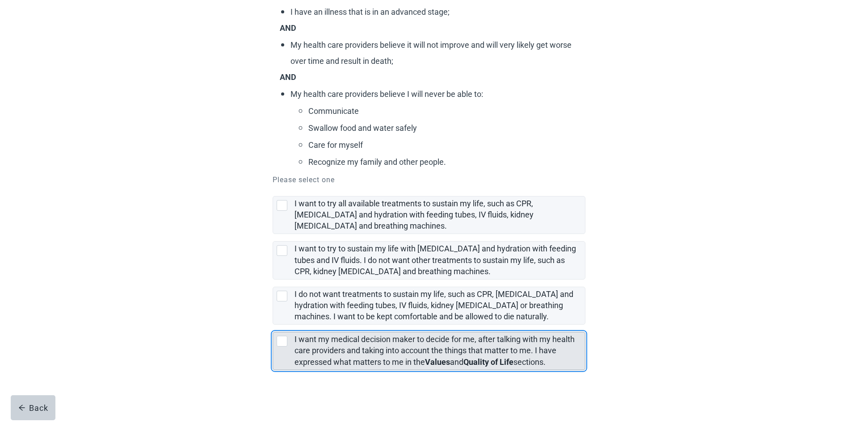
click at [286, 344] on div "[object Object], checkbox, not selected" at bounding box center [282, 341] width 11 height 11
click at [273, 325] on input "I want my medical decision maker to decide for me, after talking with my health…" at bounding box center [273, 325] width 0 height 0
checkbox input "true"
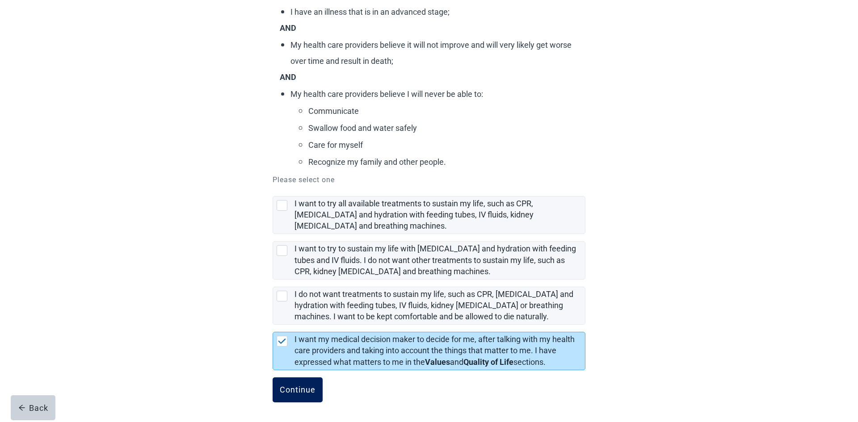
click at [300, 395] on button "Continue" at bounding box center [298, 390] width 50 height 25
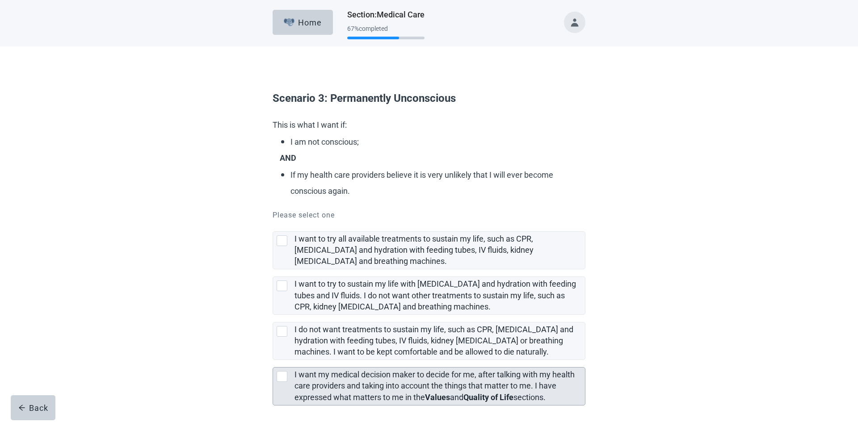
click at [283, 376] on div "[object Object], checkbox, not selected" at bounding box center [282, 376] width 11 height 11
click at [273, 361] on input "I want my medical decision maker to decide for me, after talking with my health…" at bounding box center [273, 360] width 0 height 0
checkbox input "true"
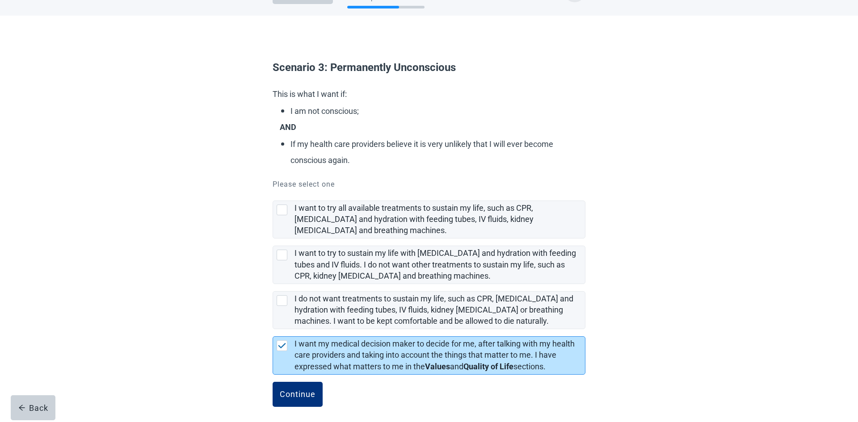
scroll to position [35, 0]
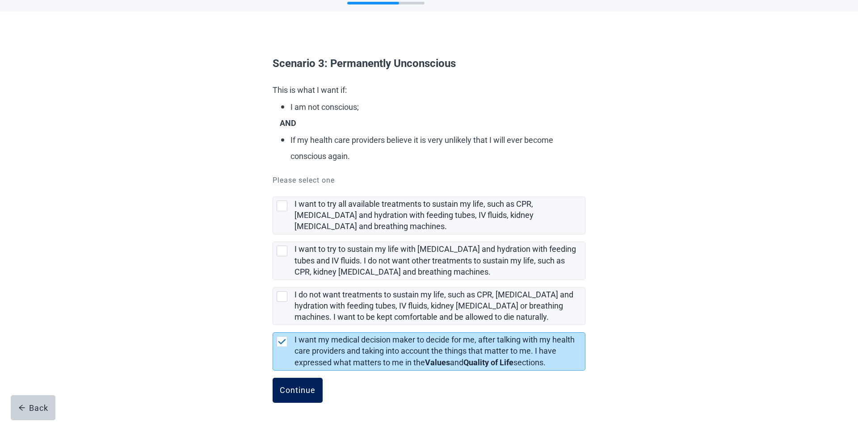
click at [306, 388] on div "Continue" at bounding box center [298, 390] width 36 height 9
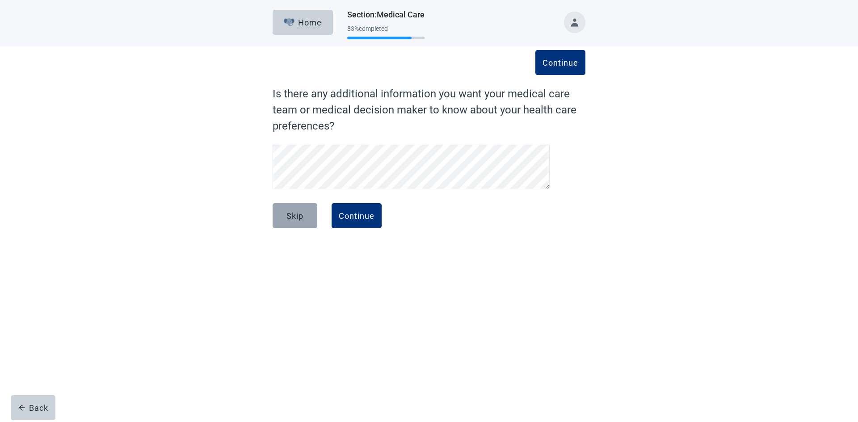
click at [295, 219] on div "Skip" at bounding box center [295, 215] width 17 height 9
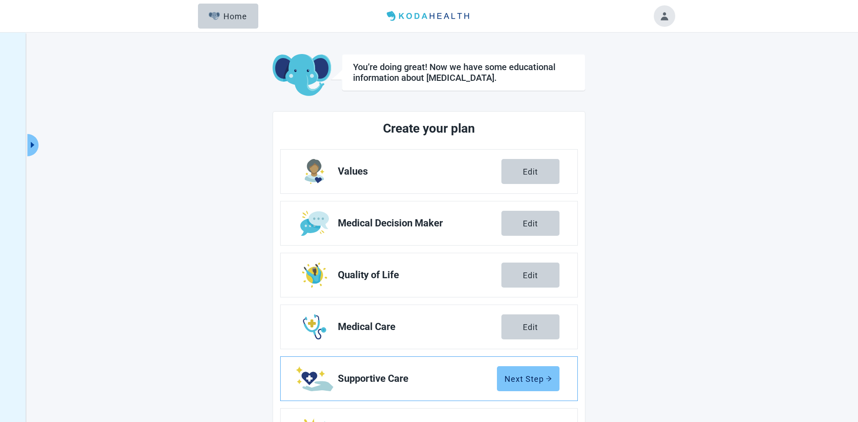
click at [531, 380] on div "Next Step" at bounding box center [528, 379] width 47 height 9
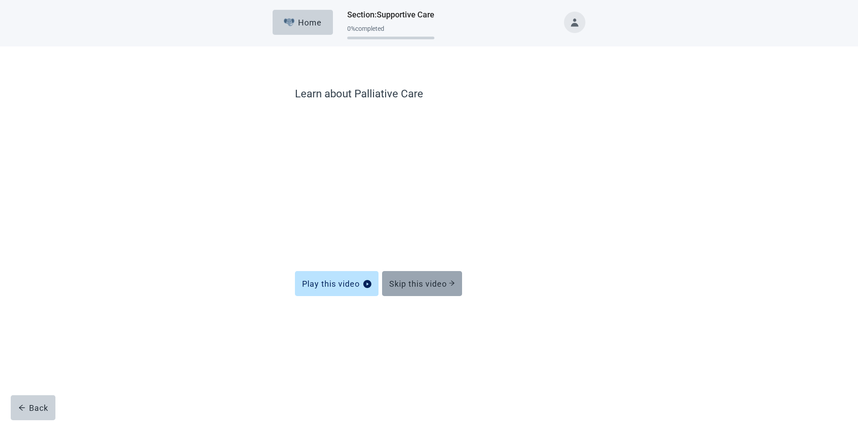
click at [437, 286] on div "Skip this video" at bounding box center [422, 283] width 66 height 9
click at [438, 286] on div "Skip this video" at bounding box center [422, 283] width 66 height 9
click at [448, 285] on div "Skip this video" at bounding box center [422, 283] width 66 height 9
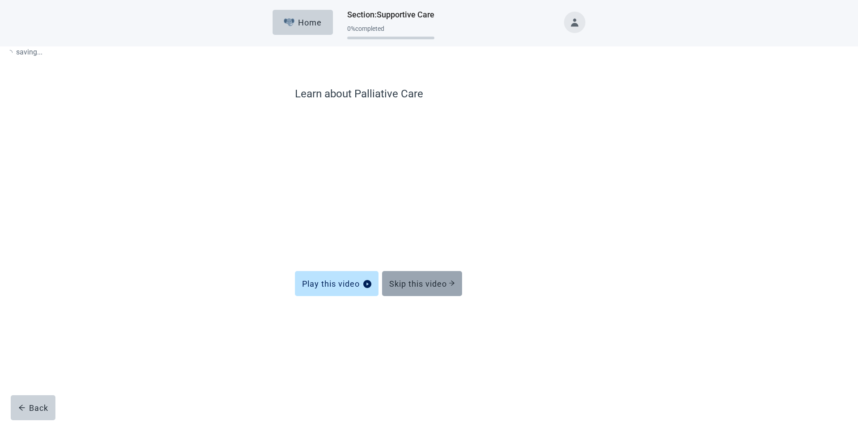
click at [447, 286] on div "Skip this video" at bounding box center [422, 283] width 66 height 9
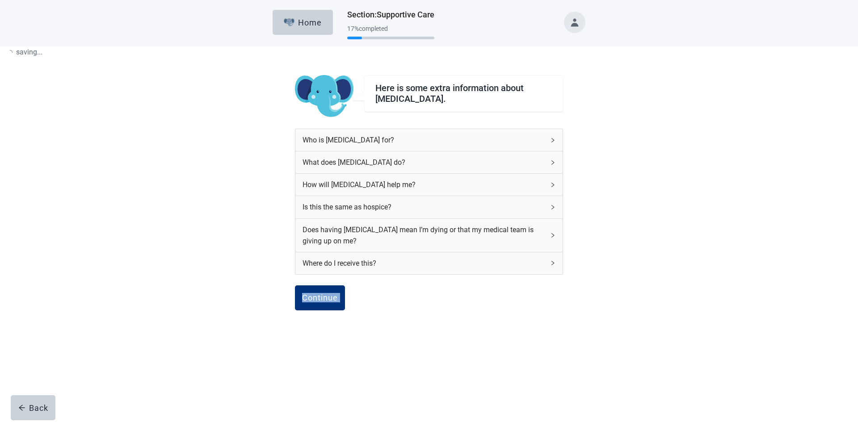
click at [321, 300] on div "Continue" at bounding box center [320, 298] width 36 height 9
click at [328, 301] on div "Continue" at bounding box center [320, 298] width 36 height 9
click at [331, 298] on div "Continue" at bounding box center [320, 298] width 36 height 9
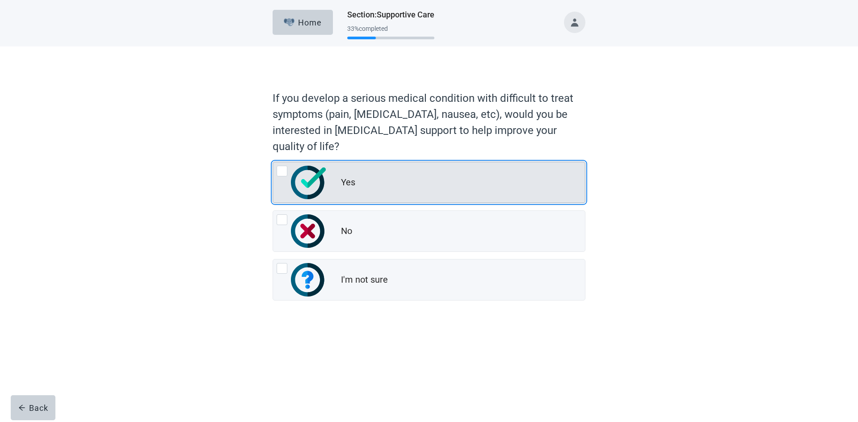
click at [284, 173] on div "Yes, radio button, not checked" at bounding box center [282, 171] width 11 height 11
click at [273, 162] on input "Yes" at bounding box center [273, 162] width 0 height 0
radio input "true"
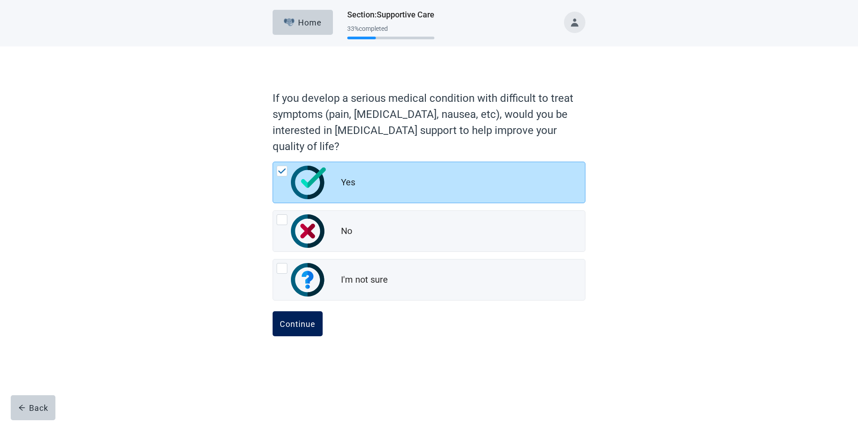
click at [300, 332] on button "Continue" at bounding box center [298, 324] width 50 height 25
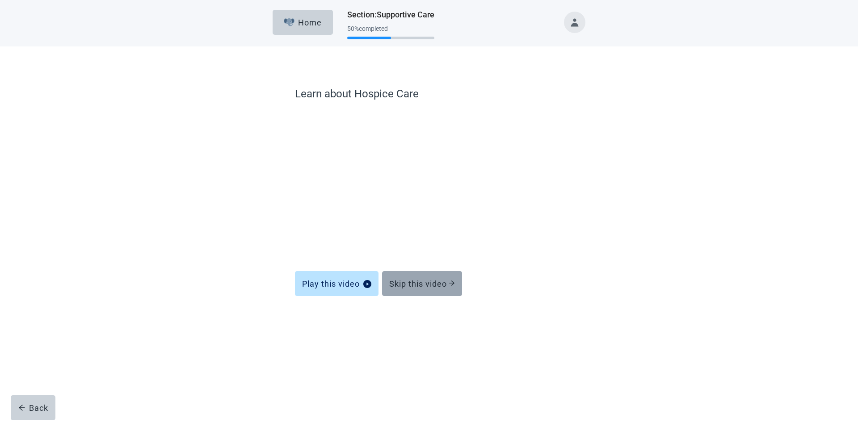
click at [441, 285] on div "Skip this video" at bounding box center [422, 283] width 66 height 9
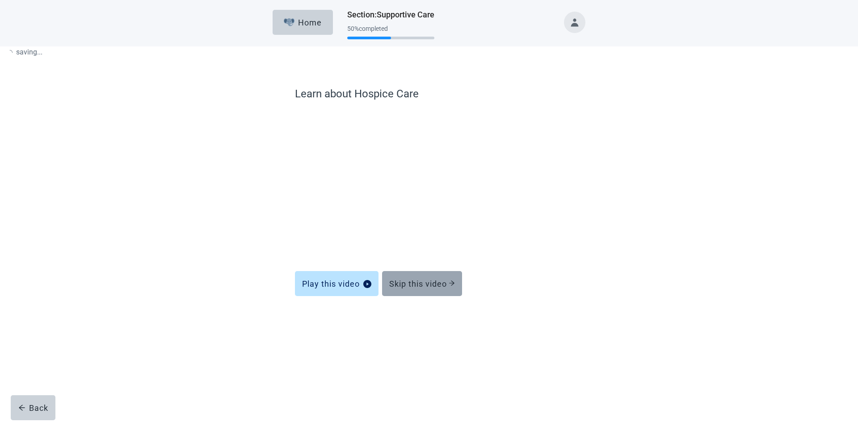
click at [444, 283] on div "Skip this video" at bounding box center [422, 283] width 66 height 9
click at [452, 283] on icon "arrow-right" at bounding box center [452, 283] width 6 height 6
click at [448, 283] on div "Skip this video" at bounding box center [422, 283] width 66 height 9
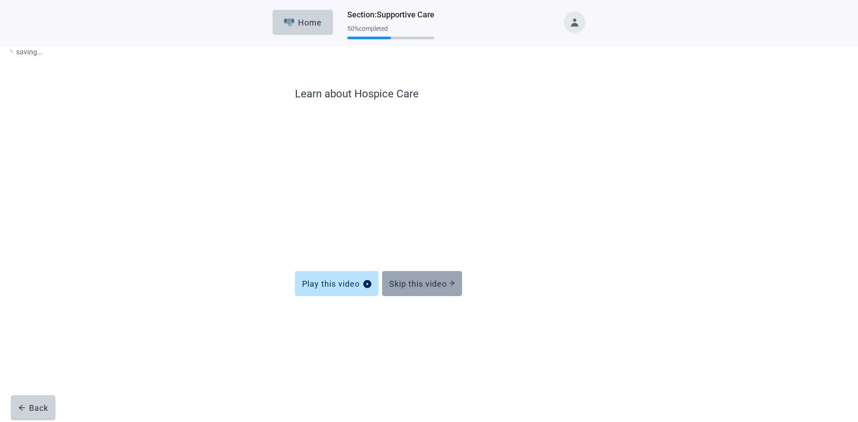
click at [449, 283] on div "Skip this video" at bounding box center [422, 283] width 66 height 9
click at [443, 286] on div "Skip this video" at bounding box center [422, 283] width 66 height 9
click at [444, 286] on div "Skip this video" at bounding box center [422, 283] width 66 height 9
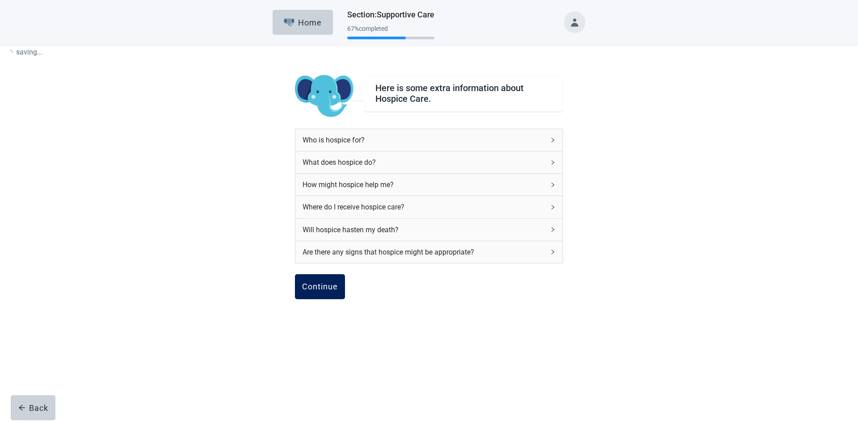
click at [327, 288] on div "Continue" at bounding box center [320, 287] width 36 height 9
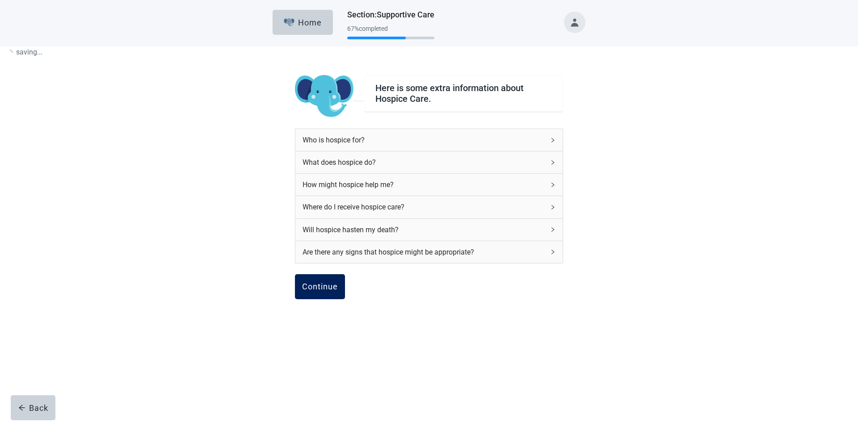
click at [327, 288] on div "Continue" at bounding box center [320, 287] width 36 height 9
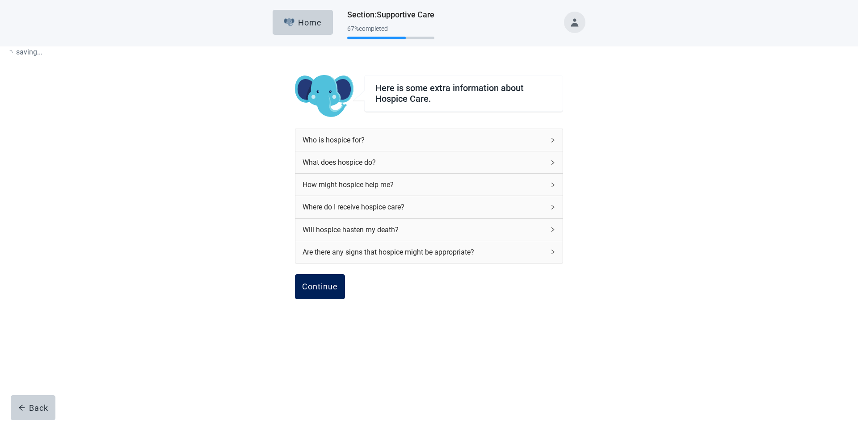
click at [327, 288] on div "Continue" at bounding box center [320, 287] width 36 height 9
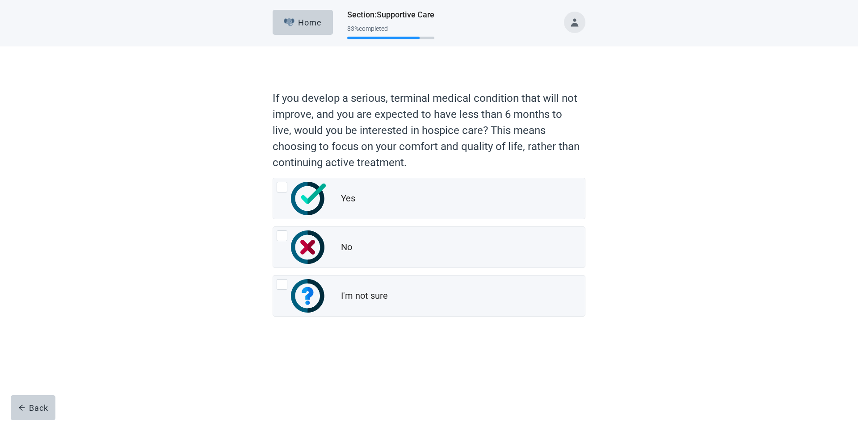
click at [329, 287] on form "If you develop a serious, terminal medical condition that will not improve, and…" at bounding box center [429, 229] width 313 height 287
click at [329, 287] on div "I'm not sure" at bounding box center [429, 296] width 312 height 41
click at [273, 276] on input "I'm not sure" at bounding box center [273, 275] width 0 height 0
radio input "true"
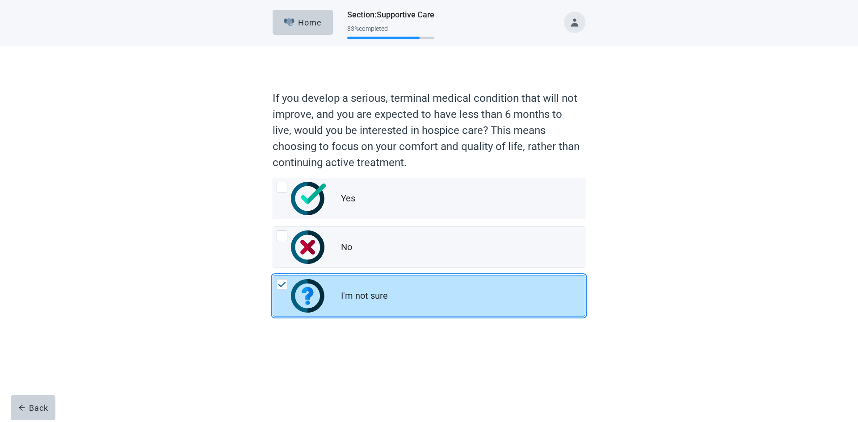
click at [283, 187] on div "Yes, radio button, not checked" at bounding box center [282, 187] width 11 height 11
click at [273, 178] on input "Yes" at bounding box center [273, 178] width 0 height 0
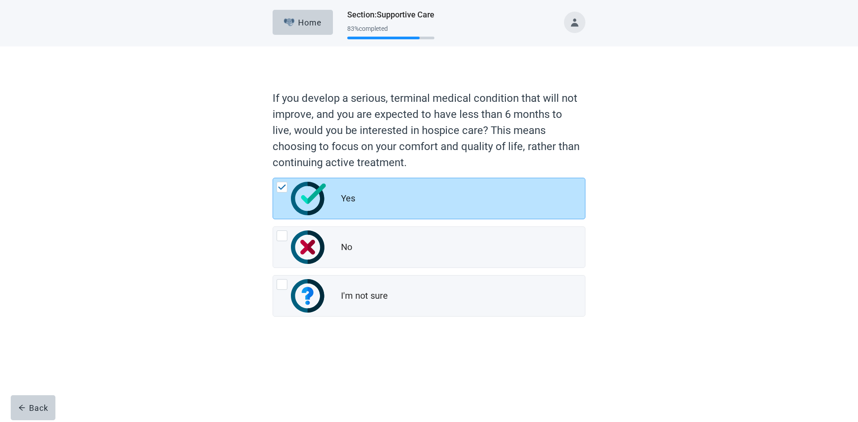
click at [305, 339] on div "Main content" at bounding box center [429, 350] width 313 height 45
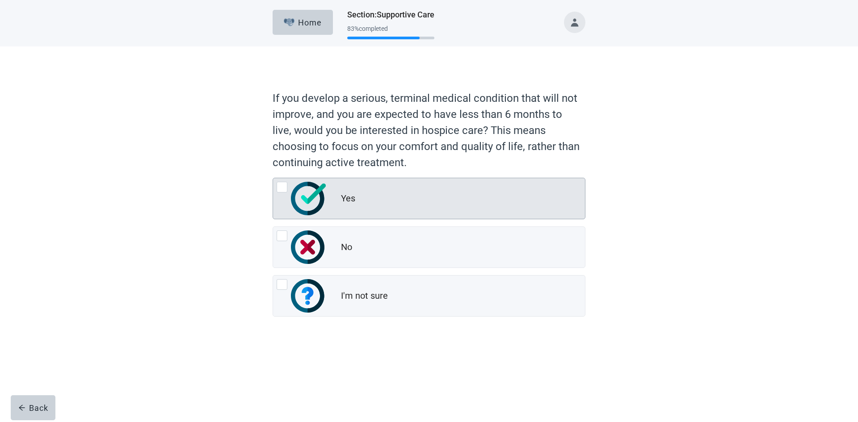
click at [282, 190] on div "Yes, radio button, not checked" at bounding box center [282, 187] width 11 height 11
click at [273, 178] on input "Yes" at bounding box center [273, 178] width 0 height 0
radio input "true"
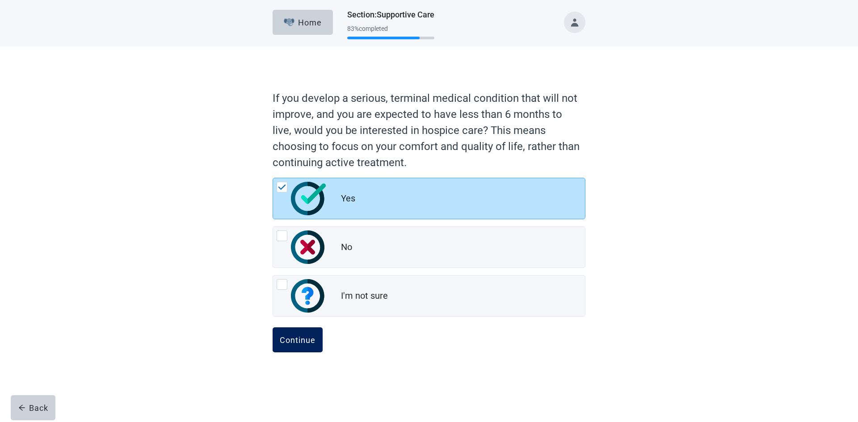
click at [300, 346] on button "Continue" at bounding box center [298, 340] width 50 height 25
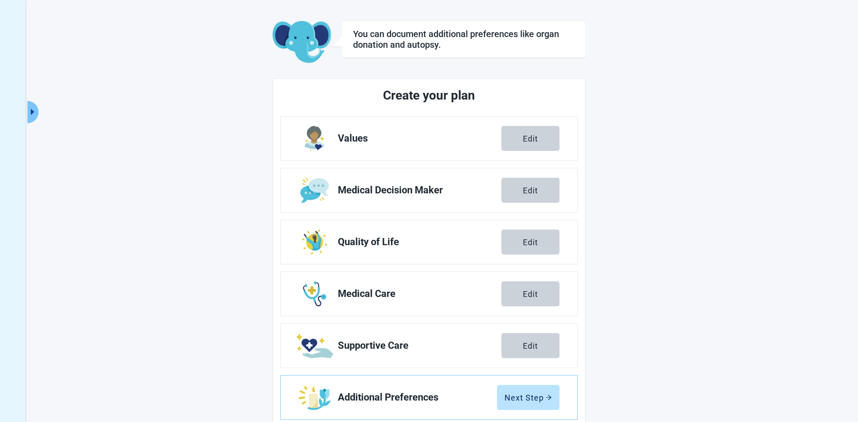
scroll to position [53, 0]
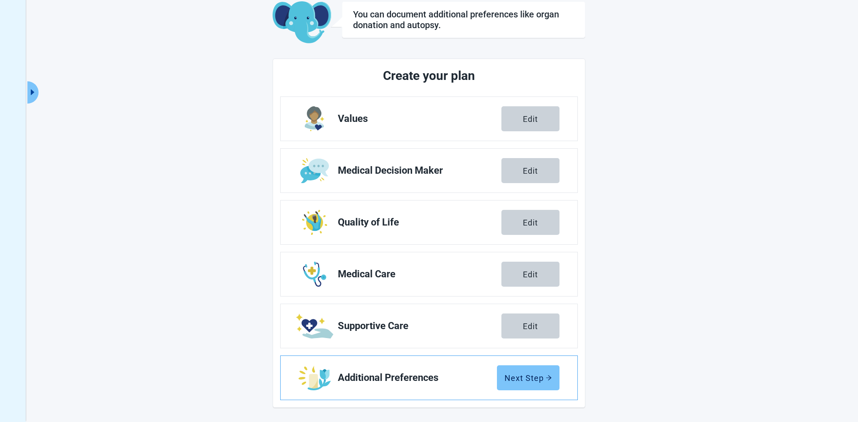
click at [526, 379] on div "Next Step" at bounding box center [528, 378] width 47 height 9
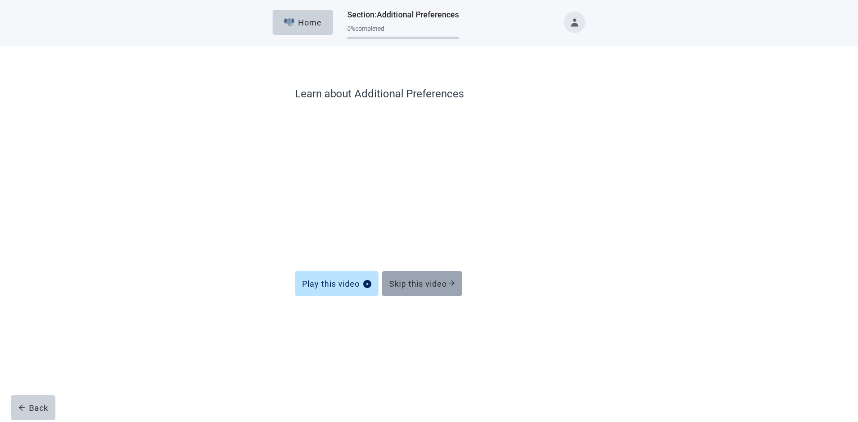
click at [444, 283] on div "Skip this video" at bounding box center [422, 283] width 66 height 9
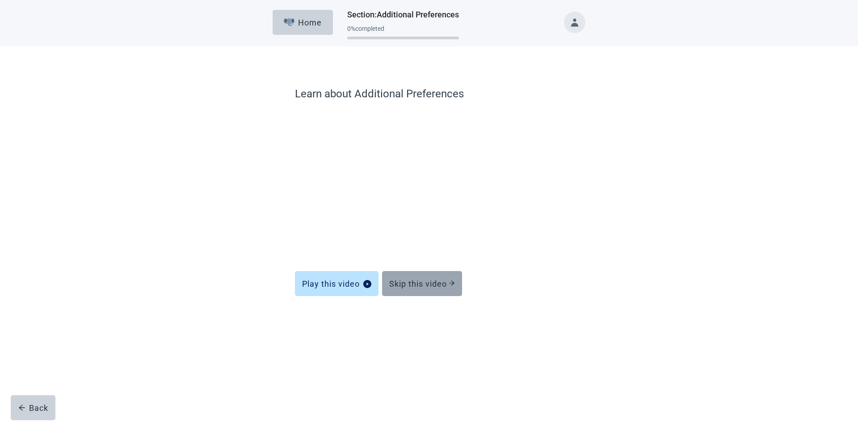
click at [444, 282] on div "Skip this video" at bounding box center [422, 283] width 66 height 9
click at [446, 282] on div "Skip this video" at bounding box center [422, 283] width 66 height 9
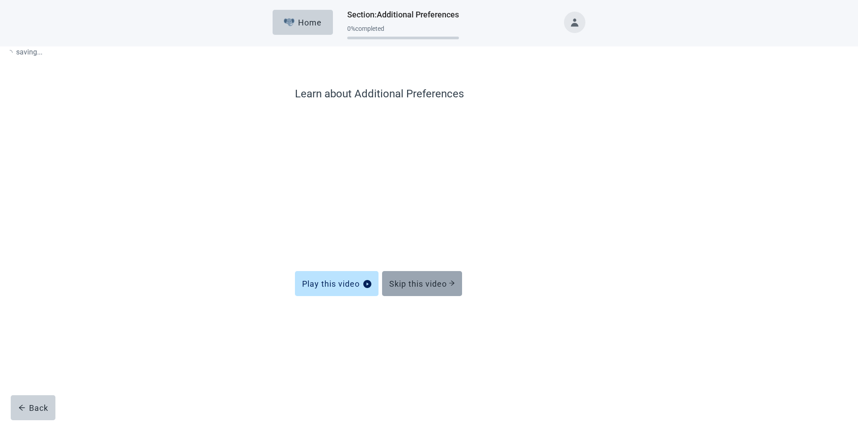
click at [446, 282] on div "Skip this video" at bounding box center [422, 283] width 66 height 9
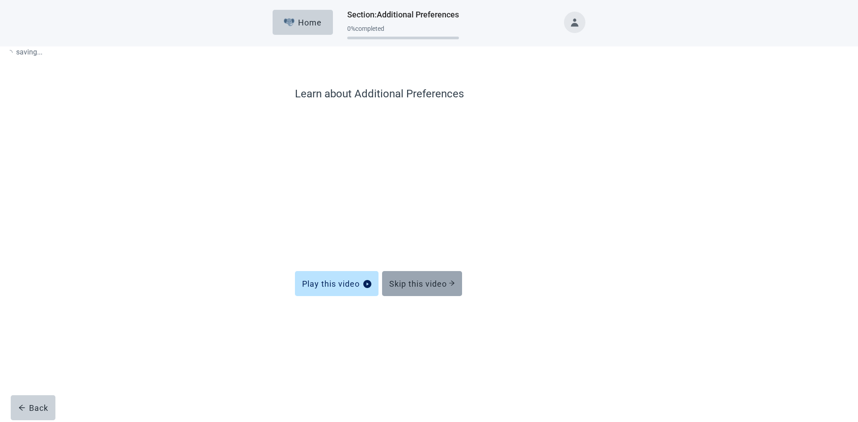
click at [446, 282] on div "Skip this video" at bounding box center [422, 283] width 66 height 9
click at [446, 280] on div "Skip this video" at bounding box center [422, 283] width 66 height 9
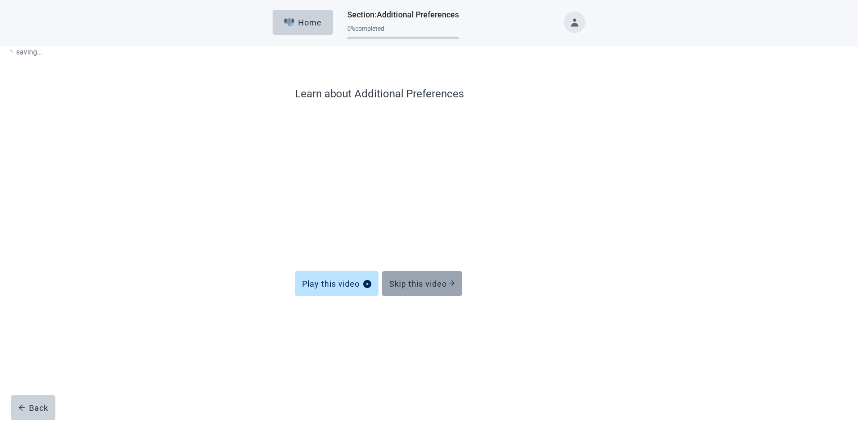
click at [446, 285] on div "Skip this video" at bounding box center [422, 283] width 66 height 9
click at [443, 284] on div "Skip this video" at bounding box center [422, 283] width 66 height 9
click at [443, 283] on div "Skip this video" at bounding box center [422, 283] width 66 height 9
click at [450, 282] on icon "arrow-right" at bounding box center [452, 283] width 6 height 6
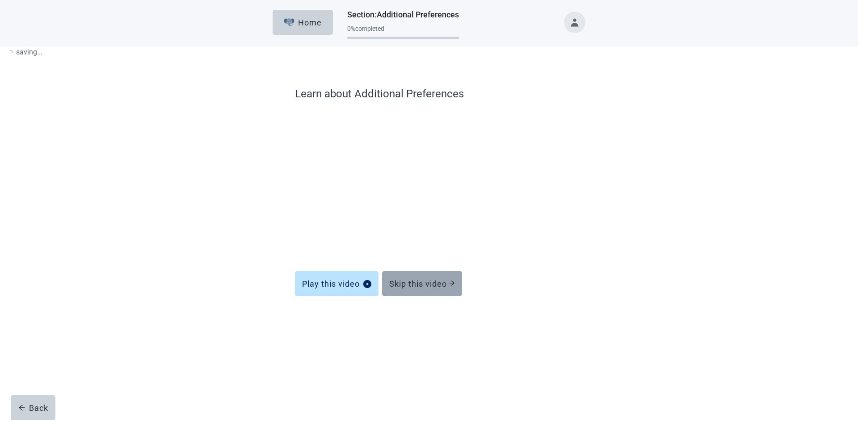
drag, startPoint x: 450, startPoint y: 282, endPoint x: 426, endPoint y: 288, distance: 25.1
click at [450, 281] on icon "arrow-right" at bounding box center [452, 283] width 6 height 6
click at [422, 282] on div "Skip this video" at bounding box center [422, 283] width 66 height 9
click at [422, 280] on div "Skip this video" at bounding box center [422, 283] width 66 height 9
click at [431, 292] on button "Skip this video" at bounding box center [422, 283] width 80 height 25
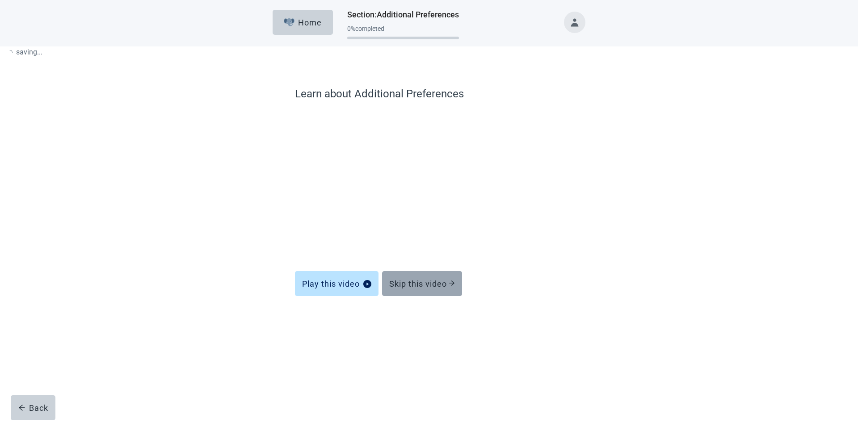
click at [435, 288] on button "Skip this video" at bounding box center [422, 283] width 80 height 25
click at [435, 288] on div "Skip this video" at bounding box center [422, 283] width 66 height 9
click at [436, 287] on div "Skip this video" at bounding box center [422, 283] width 66 height 9
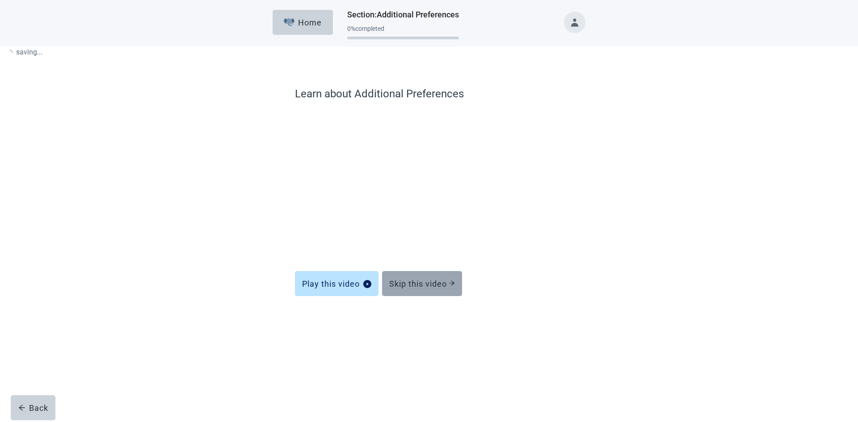
click at [455, 285] on icon "arrow-right" at bounding box center [452, 283] width 6 height 6
click at [454, 282] on icon "arrow-right" at bounding box center [452, 283] width 6 height 6
click at [450, 276] on button "Skip this video" at bounding box center [422, 283] width 80 height 25
click at [426, 282] on div "Skip this video" at bounding box center [422, 283] width 66 height 9
click at [427, 282] on div "Skip this video" at bounding box center [422, 283] width 66 height 9
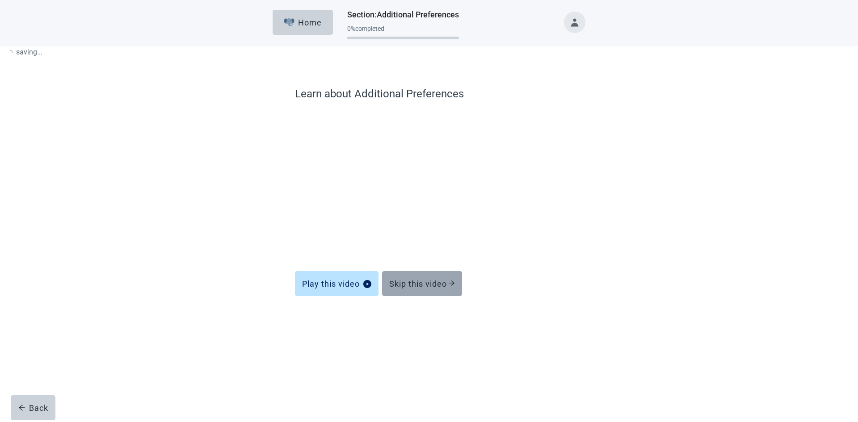
click at [427, 282] on div "Skip this video" at bounding box center [422, 283] width 66 height 9
click at [427, 280] on div "Skip this video" at bounding box center [422, 283] width 66 height 9
click at [427, 279] on div "Skip this video" at bounding box center [422, 283] width 66 height 9
drag, startPoint x: 427, startPoint y: 279, endPoint x: 448, endPoint y: 283, distance: 21.4
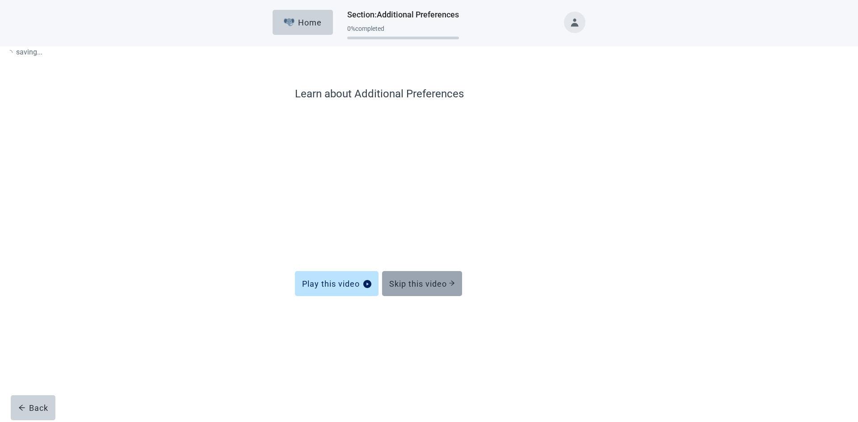
click at [428, 279] on div "Skip this video" at bounding box center [422, 283] width 66 height 9
click at [447, 283] on div "Skip this video" at bounding box center [422, 283] width 66 height 9
click at [448, 283] on div "Skip this video" at bounding box center [422, 283] width 66 height 9
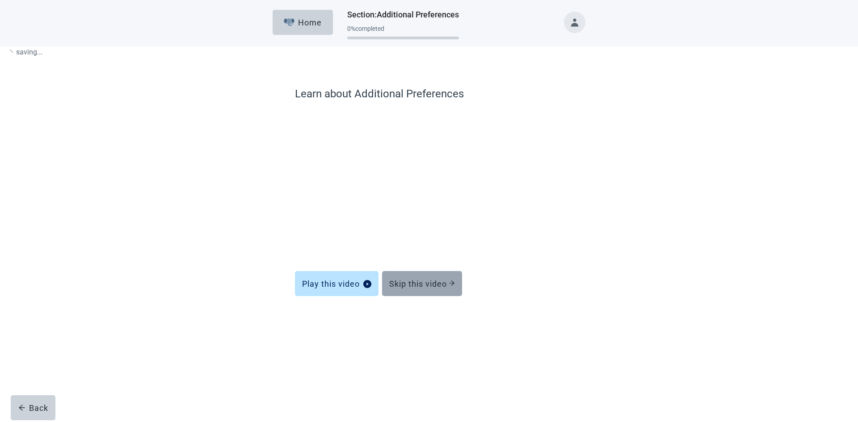
click at [448, 283] on div "Skip this video" at bounding box center [422, 283] width 66 height 9
click at [449, 284] on div "Skip this video" at bounding box center [422, 283] width 66 height 9
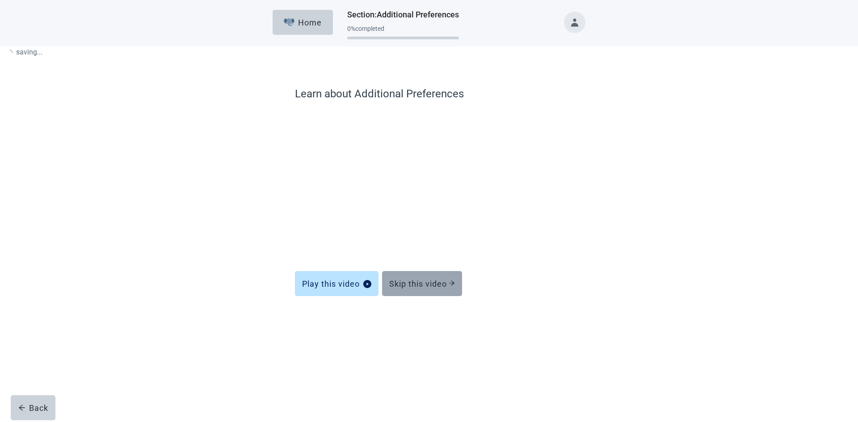
click at [449, 284] on div "Skip this video" at bounding box center [422, 283] width 66 height 9
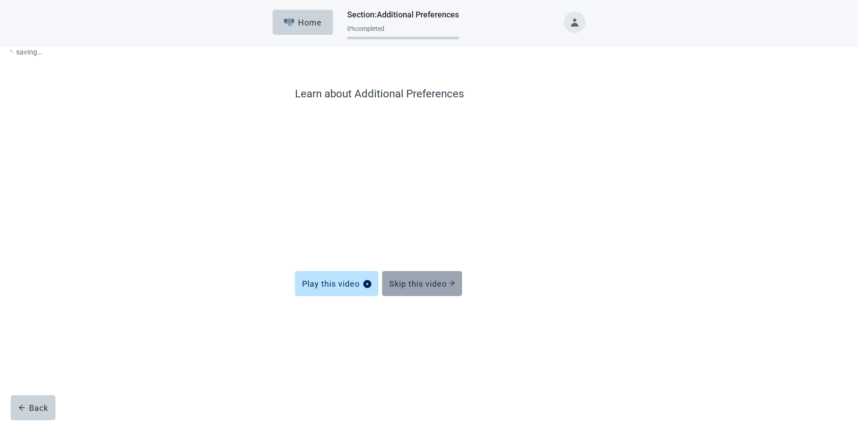
click at [449, 284] on div "Skip this video" at bounding box center [422, 283] width 66 height 9
click at [431, 283] on div "Skip this video" at bounding box center [422, 283] width 66 height 9
click at [430, 280] on div "Skip this video" at bounding box center [422, 283] width 66 height 9
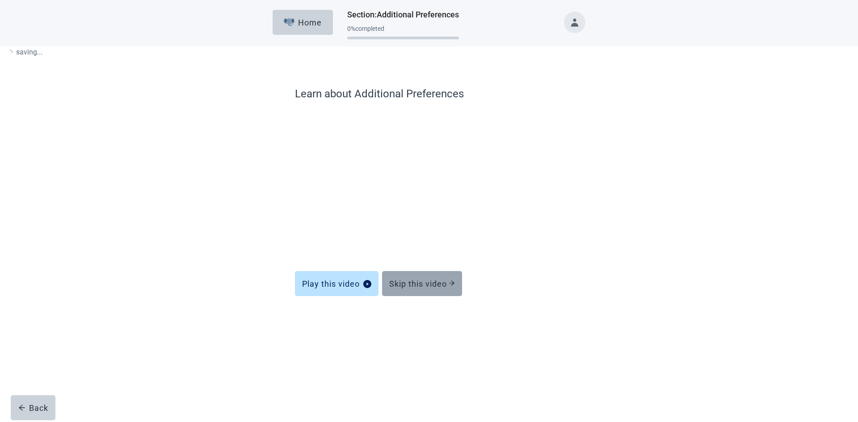
click at [430, 280] on div "Skip this video" at bounding box center [422, 283] width 66 height 9
drag, startPoint x: 430, startPoint y: 280, endPoint x: 436, endPoint y: 243, distance: 37.6
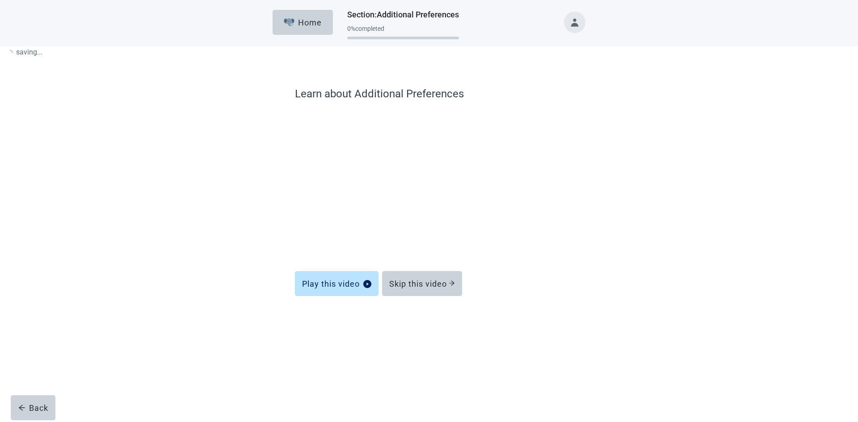
click at [430, 282] on div "Skip this video" at bounding box center [422, 283] width 66 height 9
click at [429, 286] on div "Skip this video" at bounding box center [422, 283] width 66 height 9
click at [438, 281] on div "Skip this video" at bounding box center [422, 283] width 66 height 9
click at [435, 280] on div "Skip this video" at bounding box center [422, 283] width 66 height 9
click at [444, 283] on div "Skip this video" at bounding box center [422, 283] width 66 height 9
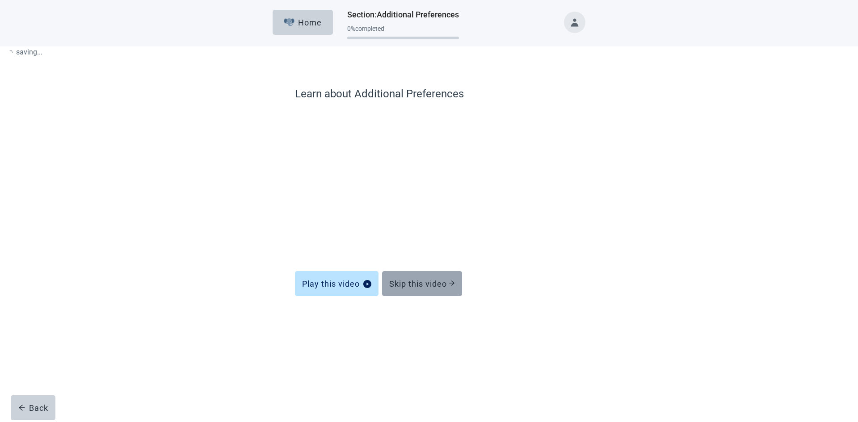
click at [444, 283] on div "Skip this video" at bounding box center [422, 283] width 66 height 9
click at [455, 281] on icon "arrow-right" at bounding box center [452, 283] width 6 height 6
click at [455, 284] on icon "arrow-right" at bounding box center [451, 283] width 5 height 5
click at [455, 284] on icon "arrow-right" at bounding box center [452, 283] width 6 height 6
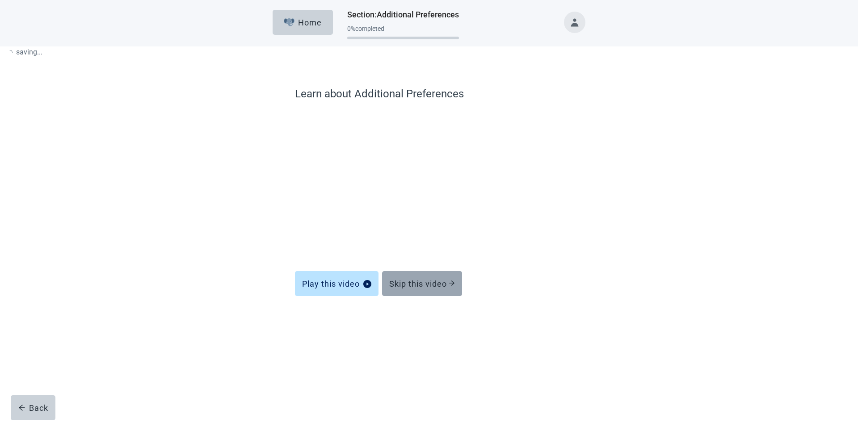
click at [455, 284] on icon "arrow-right" at bounding box center [452, 283] width 6 height 6
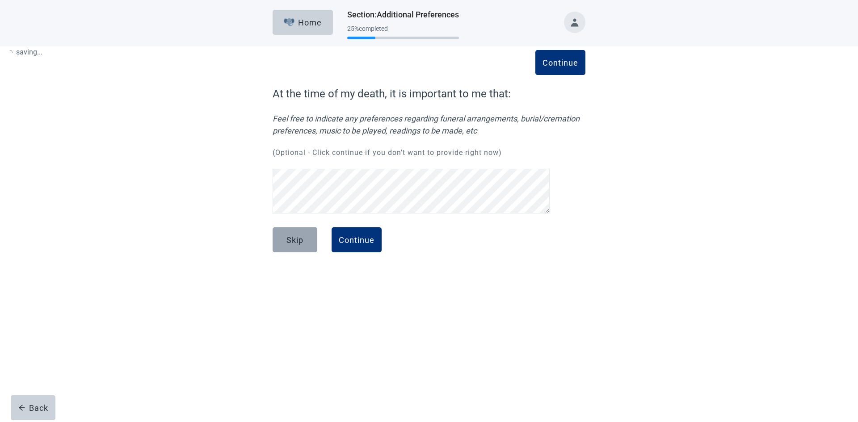
click at [289, 236] on div "Skip" at bounding box center [295, 240] width 17 height 9
click at [304, 240] on button "Skip" at bounding box center [295, 240] width 45 height 25
click at [305, 239] on button "Skip" at bounding box center [295, 240] width 45 height 25
click at [297, 240] on div "Skip" at bounding box center [295, 240] width 17 height 9
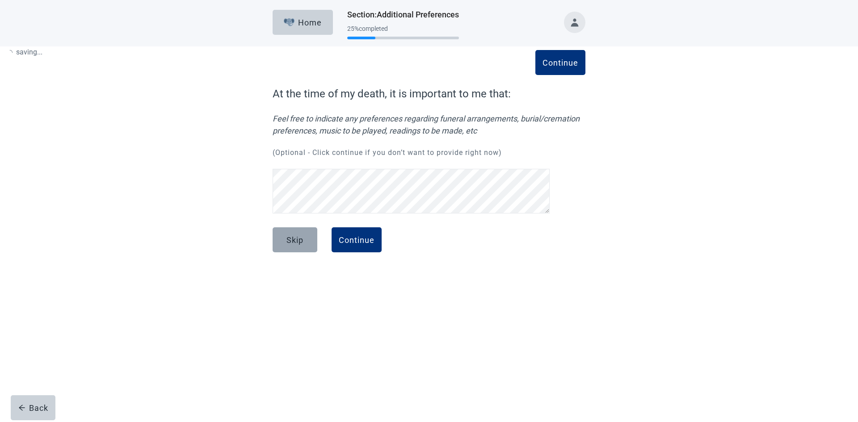
click at [291, 245] on button "Skip" at bounding box center [295, 240] width 45 height 25
click at [300, 242] on div "Skip" at bounding box center [295, 240] width 17 height 9
click at [300, 241] on div "Skip" at bounding box center [295, 240] width 17 height 9
click at [293, 241] on div "Skip" at bounding box center [295, 240] width 17 height 9
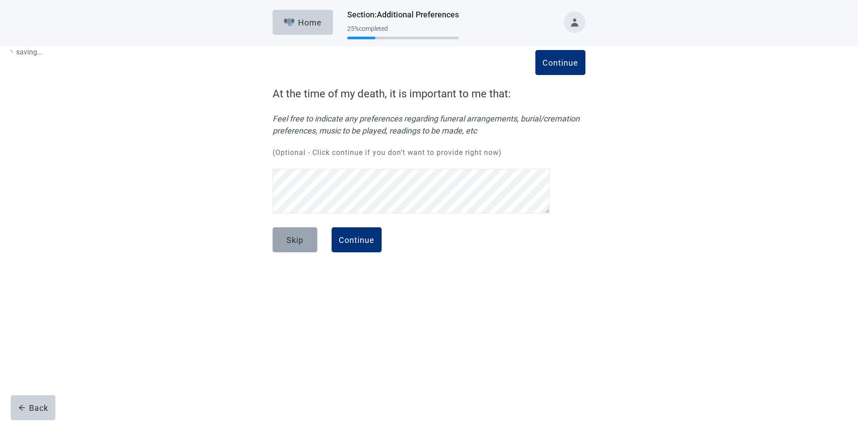
click at [293, 241] on div "Skip" at bounding box center [295, 240] width 17 height 9
click at [299, 247] on button "Skip" at bounding box center [295, 240] width 45 height 25
drag, startPoint x: 304, startPoint y: 247, endPoint x: 300, endPoint y: 251, distance: 5.4
click at [305, 246] on button "Skip" at bounding box center [295, 240] width 45 height 25
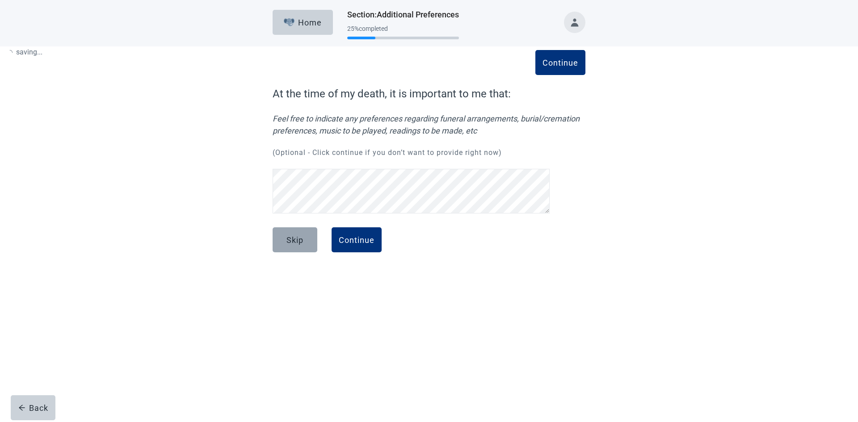
click at [308, 245] on button "Skip" at bounding box center [295, 240] width 45 height 25
click at [304, 241] on button "Skip" at bounding box center [295, 240] width 45 height 25
click at [298, 242] on div "Skip" at bounding box center [295, 240] width 17 height 9
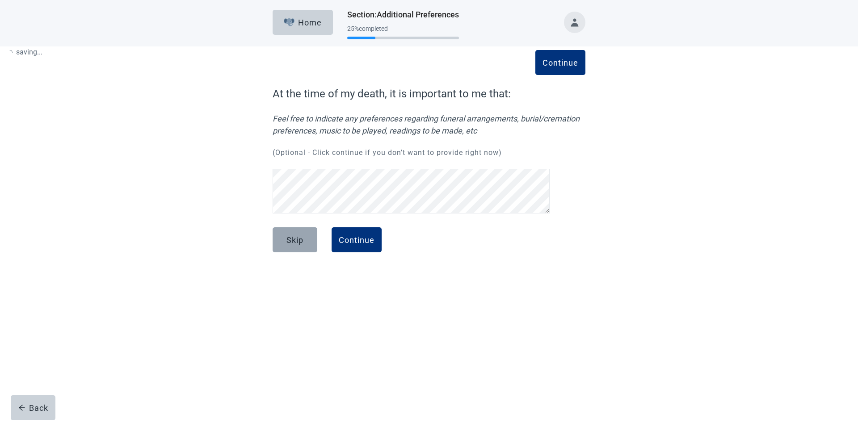
click at [298, 242] on div "Skip" at bounding box center [295, 240] width 17 height 9
click at [297, 242] on div "Skip" at bounding box center [295, 240] width 17 height 9
click at [297, 240] on div "Skip" at bounding box center [295, 240] width 17 height 9
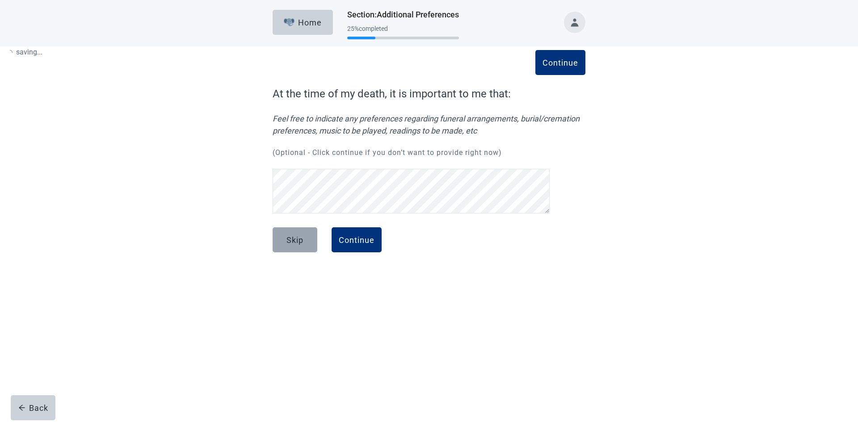
click at [297, 240] on div "Skip" at bounding box center [295, 240] width 17 height 9
drag, startPoint x: 299, startPoint y: 243, endPoint x: 304, endPoint y: 234, distance: 10.0
click at [301, 239] on div "Skip" at bounding box center [295, 240] width 17 height 9
click at [302, 239] on div "Skip" at bounding box center [295, 240] width 17 height 9
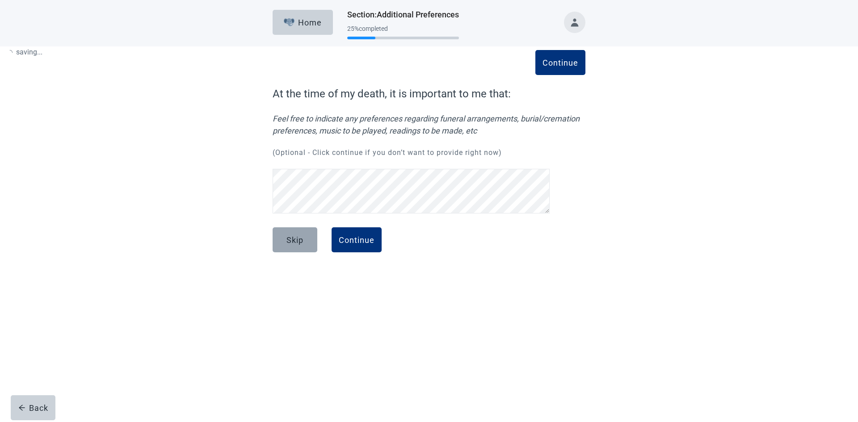
click at [304, 239] on button "Skip" at bounding box center [295, 240] width 45 height 25
click at [304, 238] on button "Skip" at bounding box center [295, 240] width 45 height 25
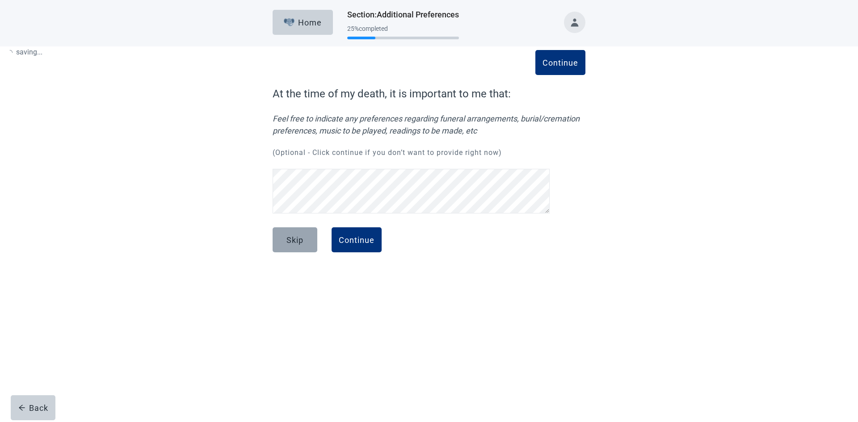
click at [300, 244] on div "Skip" at bounding box center [295, 240] width 17 height 9
click at [297, 245] on button "Skip" at bounding box center [295, 240] width 45 height 25
click at [295, 243] on div "Skip" at bounding box center [295, 240] width 17 height 9
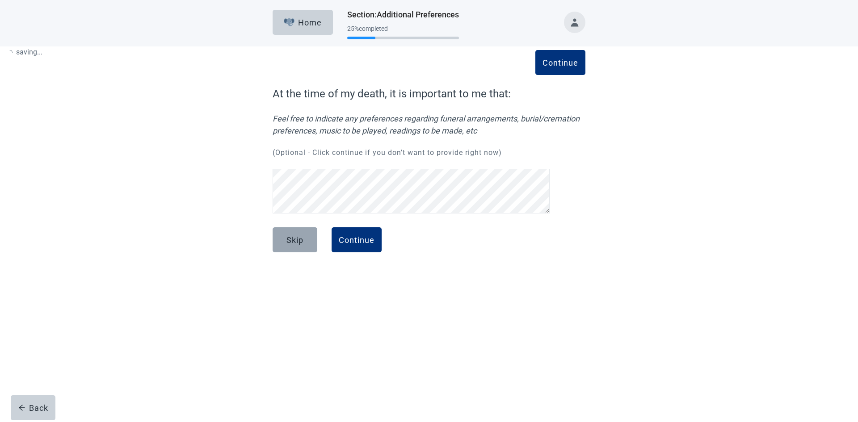
click at [295, 243] on div "Skip" at bounding box center [295, 240] width 17 height 9
click at [295, 241] on div "Skip" at bounding box center [295, 240] width 17 height 9
click at [299, 236] on div "Skip" at bounding box center [295, 240] width 17 height 9
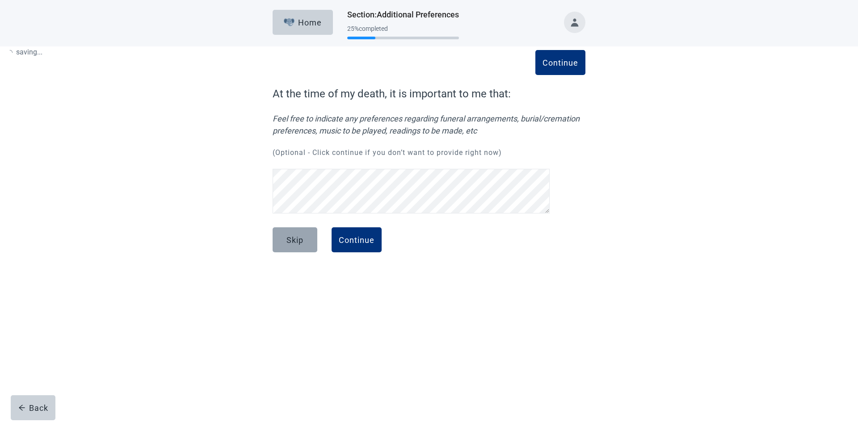
click at [300, 232] on button "Skip" at bounding box center [295, 240] width 45 height 25
click at [301, 232] on button "Skip" at bounding box center [295, 240] width 45 height 25
click at [302, 239] on div "Skip" at bounding box center [295, 240] width 17 height 9
click at [302, 240] on div "Skip" at bounding box center [295, 240] width 17 height 9
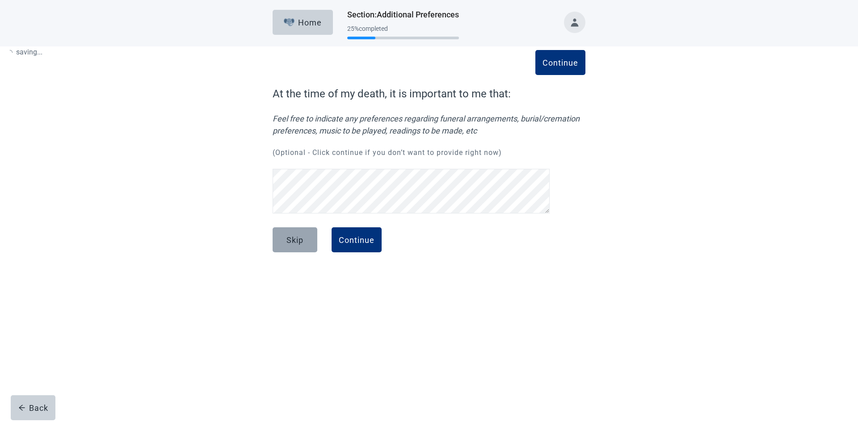
click at [564, 67] on div "Continue" at bounding box center [561, 62] width 36 height 9
click at [368, 243] on div "Continue" at bounding box center [357, 240] width 36 height 9
click at [297, 247] on button "Skip" at bounding box center [295, 240] width 45 height 25
click at [390, 244] on div "Skip Continue" at bounding box center [429, 250] width 313 height 45
click at [367, 243] on div "Continue" at bounding box center [357, 240] width 36 height 9
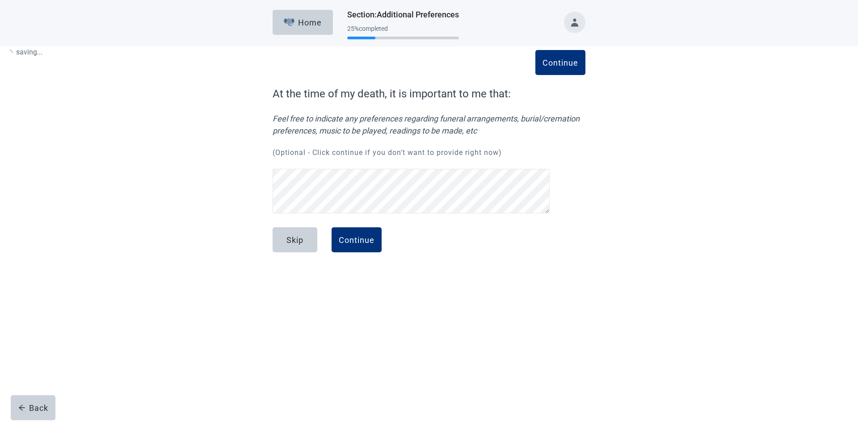
click at [289, 237] on div "Skip" at bounding box center [295, 240] width 17 height 9
click at [290, 236] on div "Skip" at bounding box center [295, 240] width 17 height 9
click at [372, 242] on div "Continue" at bounding box center [357, 240] width 36 height 9
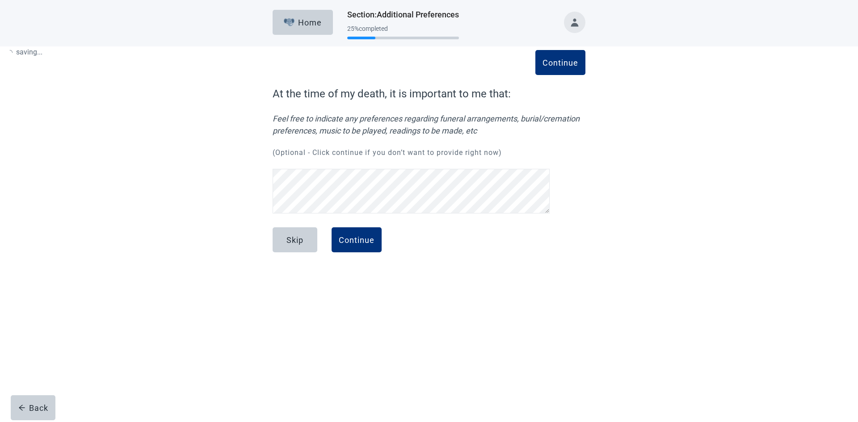
click at [373, 242] on div "Continue" at bounding box center [357, 240] width 36 height 9
click at [374, 242] on button "Continue" at bounding box center [357, 240] width 50 height 25
click at [298, 241] on div "Skip" at bounding box center [295, 240] width 17 height 9
click at [299, 241] on div "Skip" at bounding box center [295, 240] width 17 height 9
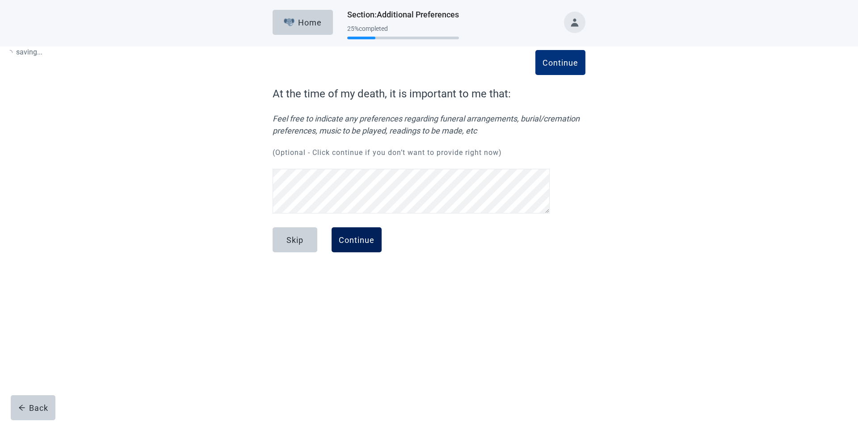
click at [302, 244] on div "Skip" at bounding box center [295, 240] width 17 height 9
click at [303, 244] on div "Skip" at bounding box center [295, 240] width 17 height 9
click at [304, 243] on button "Skip" at bounding box center [295, 240] width 45 height 25
click at [305, 242] on button "Skip" at bounding box center [295, 240] width 45 height 25
click at [307, 242] on button "Skip" at bounding box center [295, 240] width 45 height 25
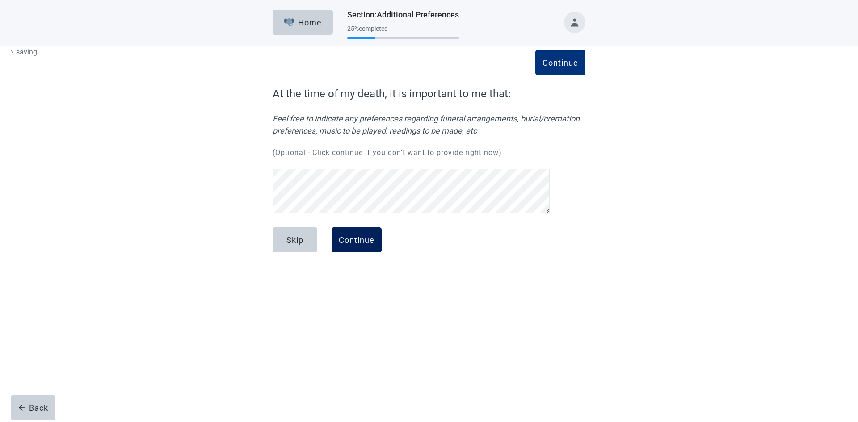
click at [307, 242] on button "Skip" at bounding box center [295, 240] width 45 height 25
click at [308, 241] on button "Skip" at bounding box center [295, 240] width 45 height 25
click at [309, 240] on button "Skip" at bounding box center [295, 240] width 45 height 25
drag, startPoint x: 365, startPoint y: 239, endPoint x: 816, endPoint y: 26, distance: 498.9
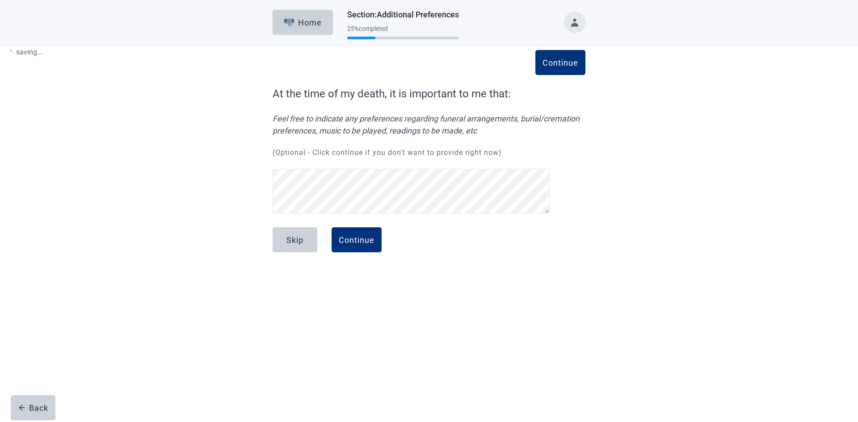
click at [365, 238] on div "Continue" at bounding box center [357, 240] width 36 height 9
click at [296, 238] on div "Skip" at bounding box center [295, 240] width 17 height 9
click at [296, 244] on div "Skip" at bounding box center [295, 240] width 17 height 9
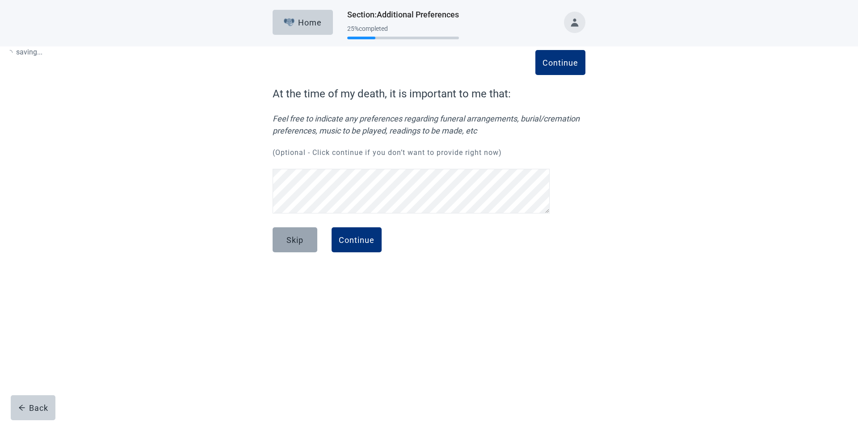
click at [296, 243] on div "Skip" at bounding box center [295, 240] width 17 height 9
click at [297, 239] on div "Skip" at bounding box center [295, 240] width 17 height 9
click at [362, 243] on div "Continue" at bounding box center [357, 240] width 36 height 9
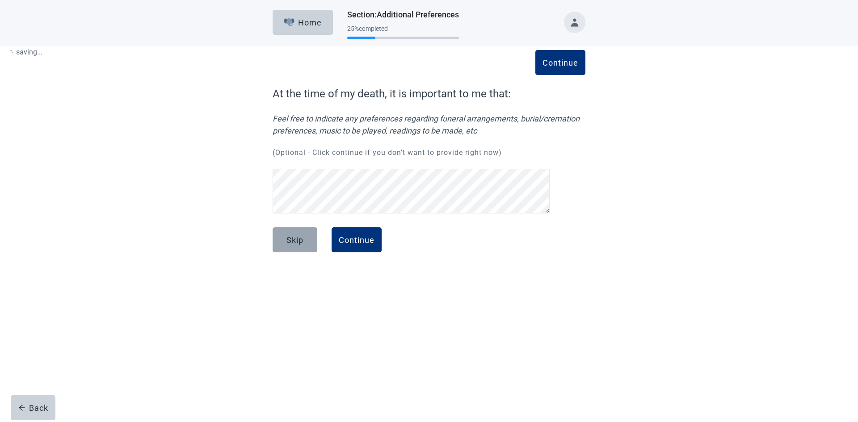
click at [363, 243] on div "Continue" at bounding box center [357, 240] width 36 height 9
click at [364, 242] on div "Continue" at bounding box center [357, 240] width 36 height 9
click at [365, 241] on div "Continue" at bounding box center [357, 240] width 36 height 9
click at [367, 240] on div "Continue" at bounding box center [357, 240] width 36 height 9
click at [295, 236] on div "Skip" at bounding box center [295, 240] width 17 height 9
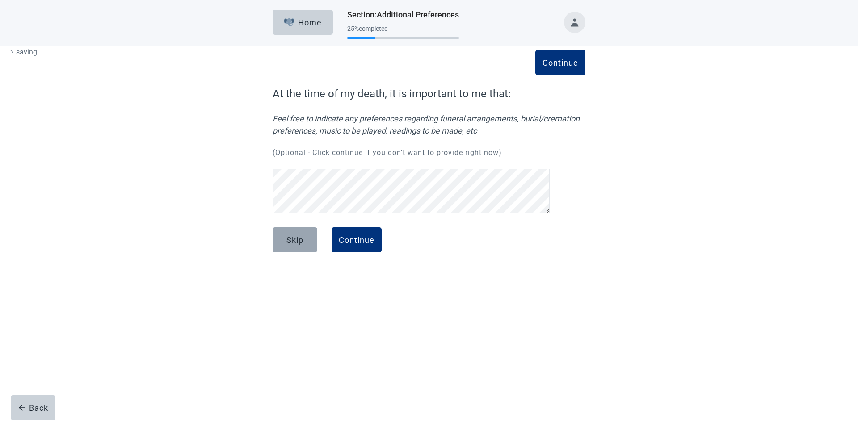
click at [295, 236] on div "Skip" at bounding box center [295, 240] width 17 height 9
drag, startPoint x: 295, startPoint y: 236, endPoint x: 364, endPoint y: 241, distance: 70.0
click at [295, 235] on button "Skip" at bounding box center [295, 240] width 45 height 25
click at [364, 241] on div "Continue" at bounding box center [357, 240] width 36 height 9
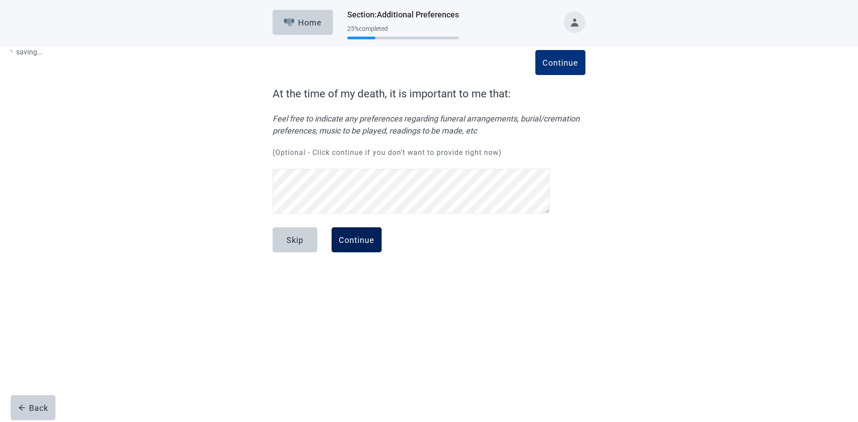
drag, startPoint x: 364, startPoint y: 241, endPoint x: 342, endPoint y: 240, distance: 22.4
click at [365, 241] on div "Continue" at bounding box center [357, 240] width 36 height 9
click at [300, 240] on div "Skip" at bounding box center [295, 240] width 17 height 9
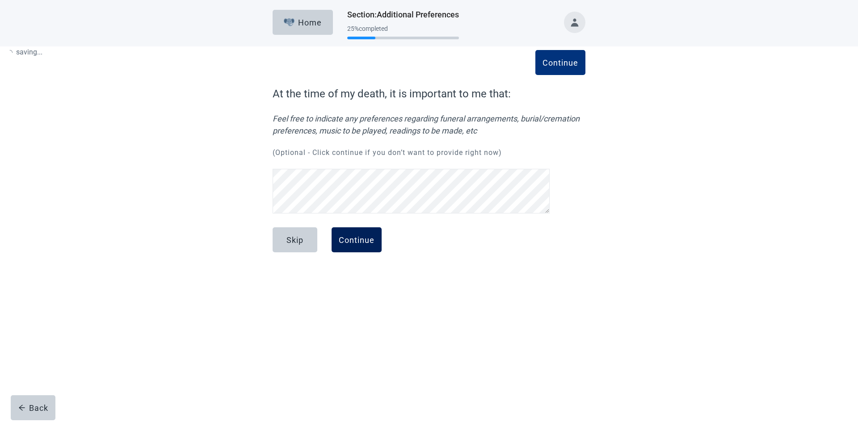
click at [300, 240] on div "Skip" at bounding box center [295, 240] width 17 height 9
click at [370, 239] on div "Continue" at bounding box center [357, 240] width 36 height 9
click at [291, 239] on div "Skip" at bounding box center [295, 240] width 17 height 9
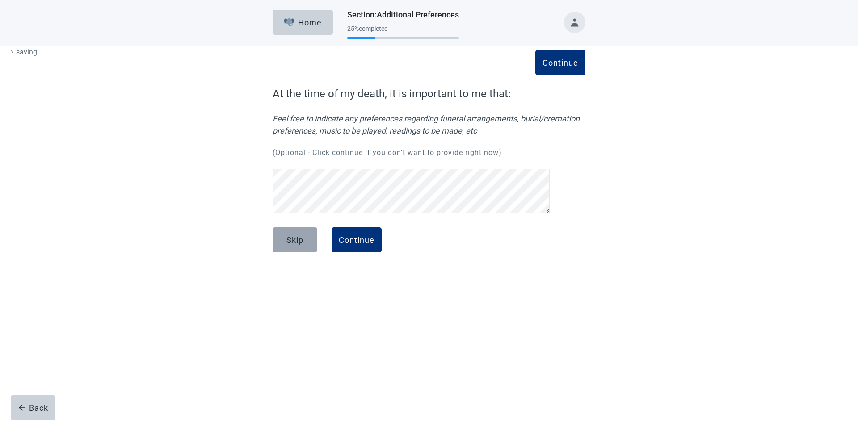
click at [291, 239] on div "Skip" at bounding box center [295, 240] width 17 height 9
click at [291, 237] on div "Skip" at bounding box center [295, 240] width 17 height 9
click at [292, 236] on div "Skip" at bounding box center [295, 240] width 17 height 9
click at [368, 241] on div "Continue" at bounding box center [357, 240] width 36 height 9
click at [369, 241] on div "Continue" at bounding box center [357, 240] width 36 height 9
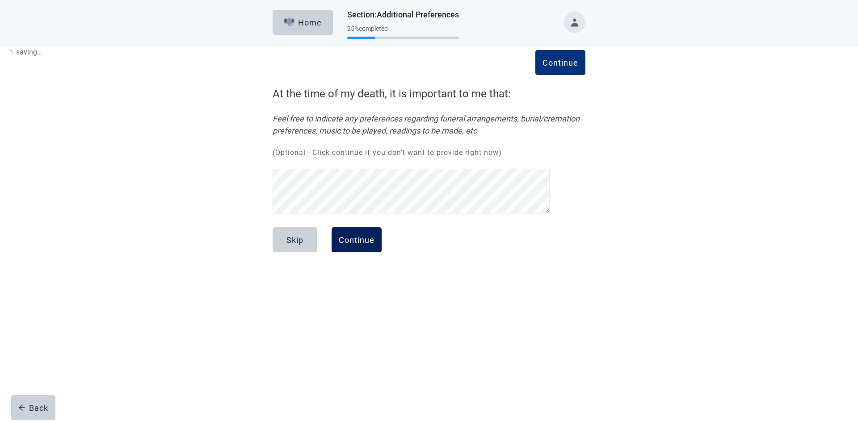
click at [369, 241] on div "Continue" at bounding box center [357, 240] width 36 height 9
click at [370, 241] on div "Continue" at bounding box center [357, 240] width 36 height 9
drag, startPoint x: 370, startPoint y: 241, endPoint x: 302, endPoint y: 235, distance: 68.3
click at [370, 241] on div "Continue" at bounding box center [357, 240] width 36 height 9
click at [299, 238] on div "Skip" at bounding box center [295, 240] width 17 height 9
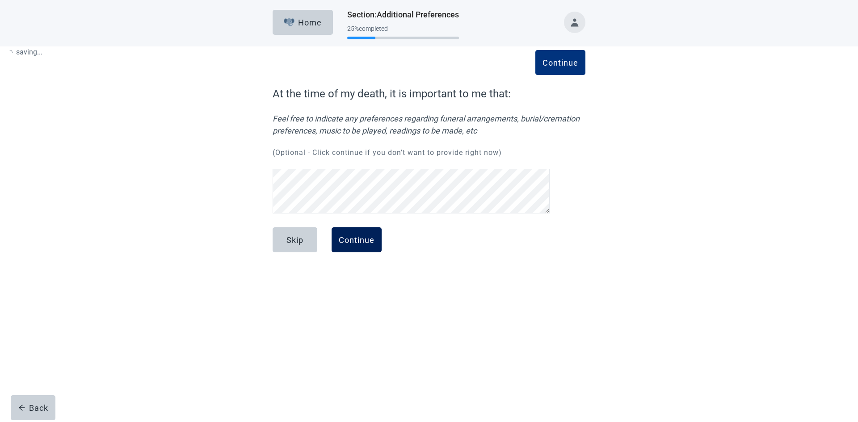
click at [299, 238] on div "Skip" at bounding box center [295, 240] width 17 height 9
click at [364, 243] on div "Continue" at bounding box center [357, 240] width 36 height 9
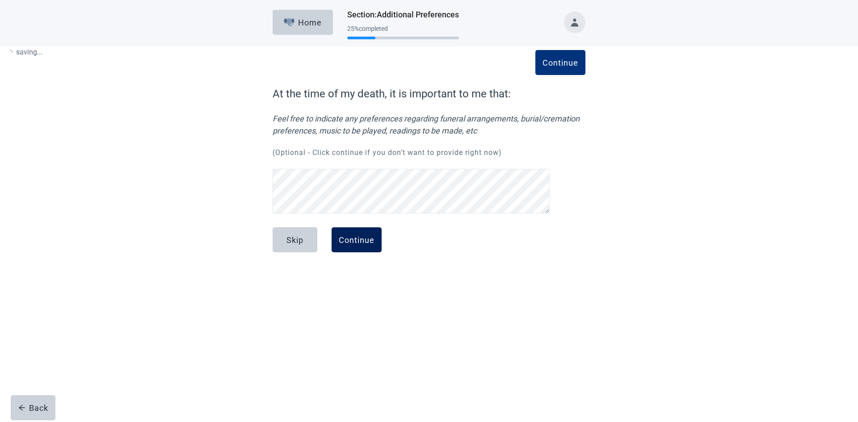
click at [364, 243] on div "Continue" at bounding box center [357, 240] width 36 height 9
click at [297, 241] on div "Skip" at bounding box center [295, 240] width 17 height 9
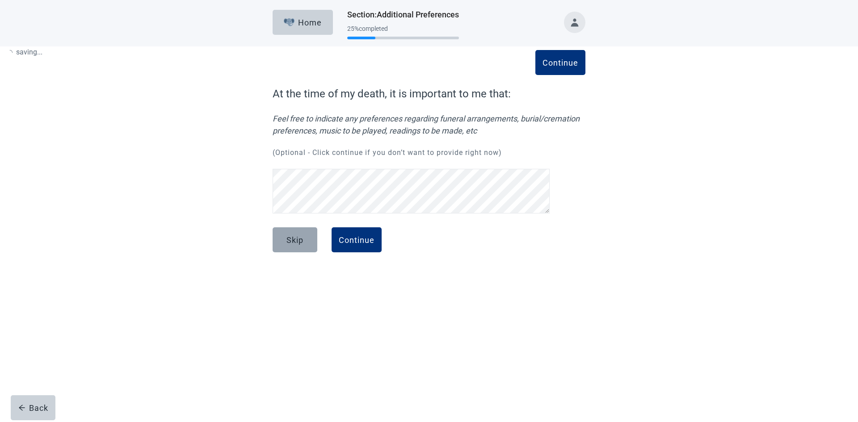
click at [297, 241] on div "Skip" at bounding box center [295, 240] width 17 height 9
click at [366, 238] on div "Continue" at bounding box center [357, 240] width 36 height 9
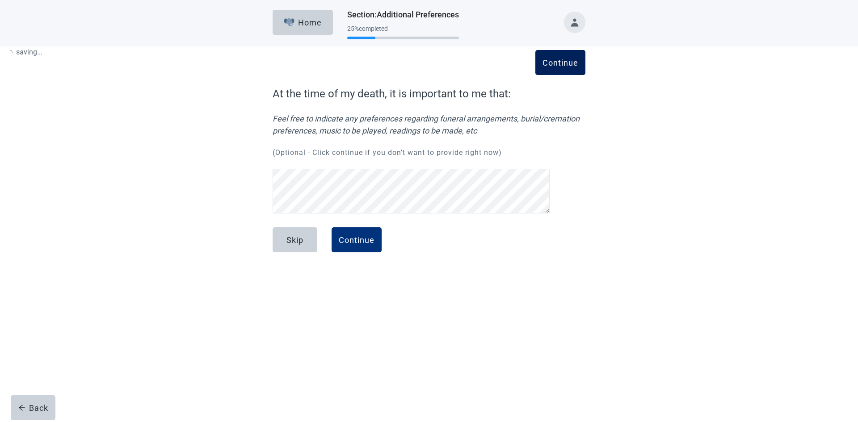
click at [367, 238] on div "Continue" at bounding box center [357, 240] width 36 height 9
click at [568, 61] on div "Continue" at bounding box center [561, 62] width 36 height 9
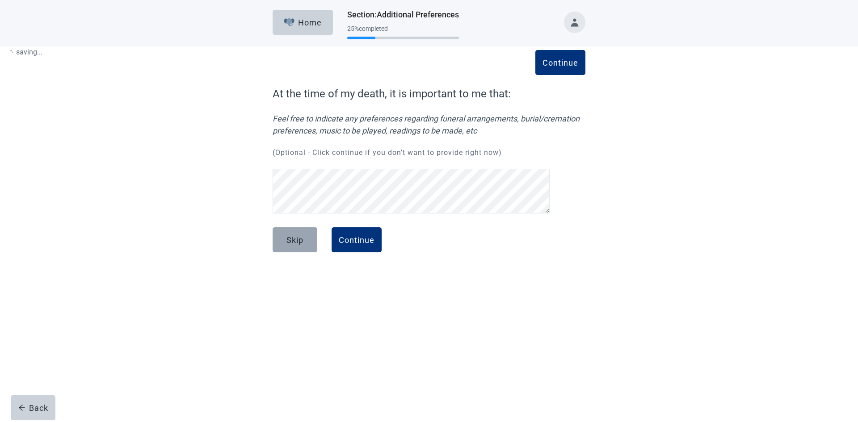
click at [297, 238] on div "Skip" at bounding box center [295, 240] width 17 height 9
click at [298, 242] on div "Skip" at bounding box center [295, 240] width 17 height 9
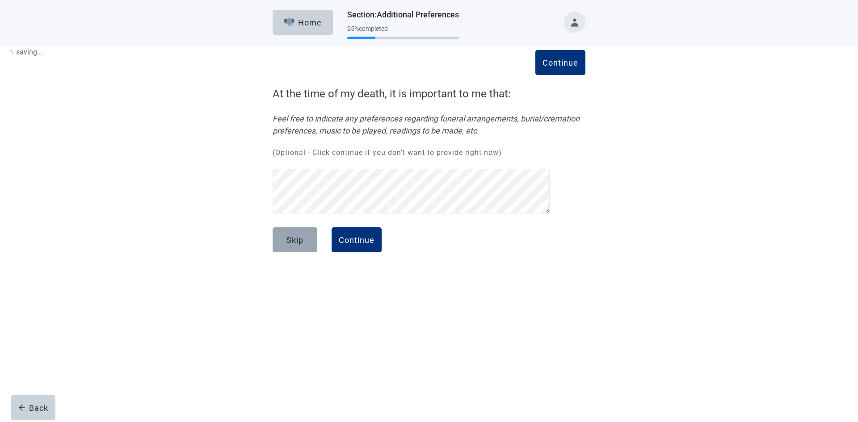
click at [305, 245] on button "Skip" at bounding box center [295, 240] width 45 height 25
click at [368, 238] on div "Continue" at bounding box center [357, 240] width 36 height 9
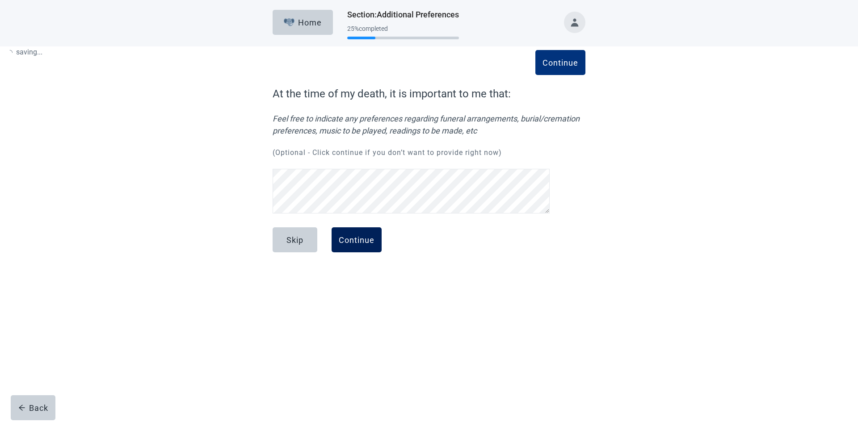
click at [368, 238] on div "Continue" at bounding box center [357, 240] width 36 height 9
click at [298, 240] on div "Skip" at bounding box center [295, 240] width 17 height 9
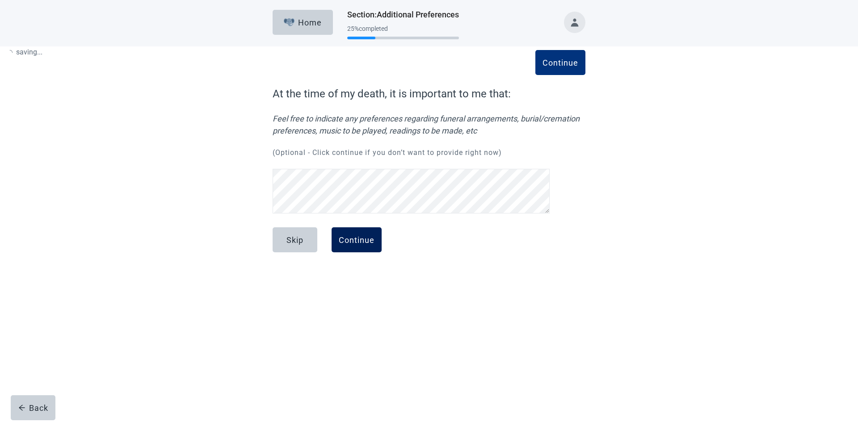
click at [298, 240] on div "Skip" at bounding box center [295, 240] width 17 height 9
click at [366, 241] on div "Continue" at bounding box center [357, 240] width 36 height 9
click at [367, 240] on div "Continue" at bounding box center [357, 240] width 36 height 9
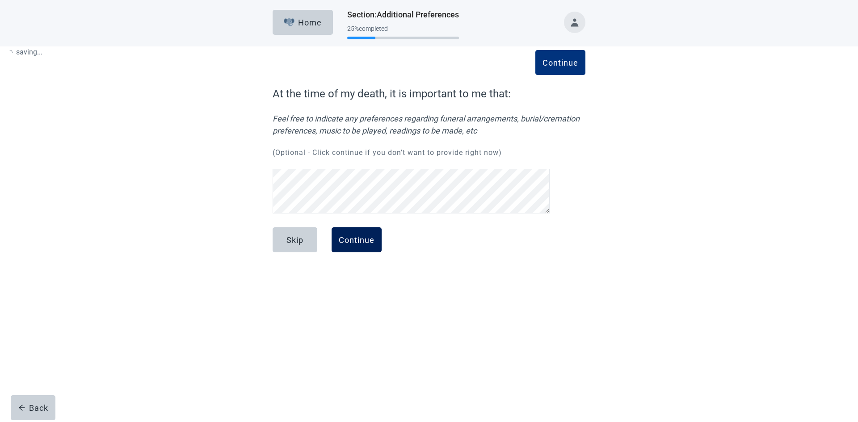
click at [367, 239] on div "Continue" at bounding box center [357, 240] width 36 height 9
click at [368, 238] on div "Continue" at bounding box center [357, 240] width 36 height 9
click at [369, 236] on div "Continue" at bounding box center [357, 240] width 36 height 9
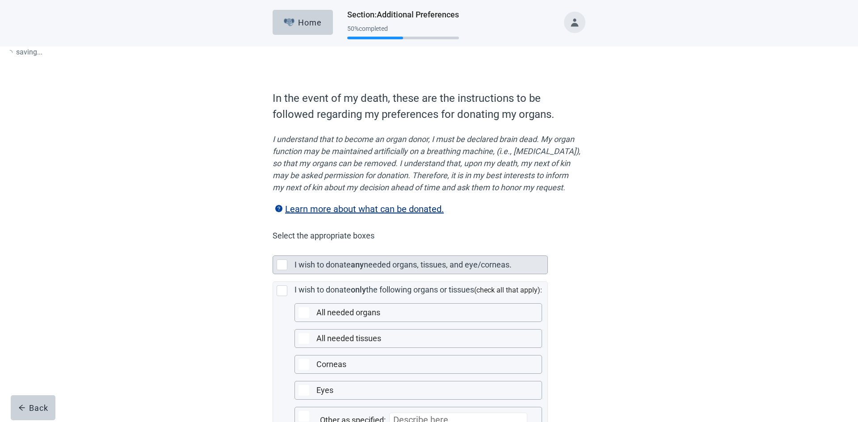
click at [285, 260] on div "Main content" at bounding box center [282, 265] width 11 height 11
click at [289, 260] on div "Main content" at bounding box center [284, 265] width 14 height 11
click at [281, 260] on div "Main content" at bounding box center [282, 265] width 11 height 11
click at [283, 260] on div "Main content" at bounding box center [282, 265] width 11 height 11
click at [285, 260] on div "Main content" at bounding box center [282, 265] width 11 height 11
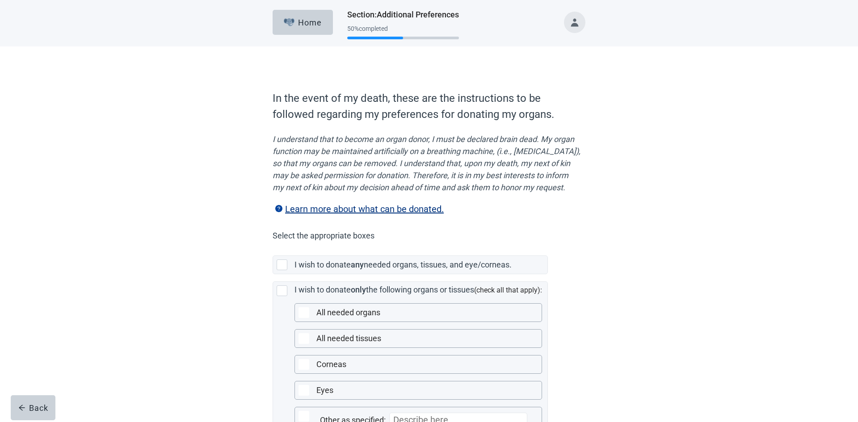
click at [283, 260] on div "Main content" at bounding box center [282, 265] width 11 height 11
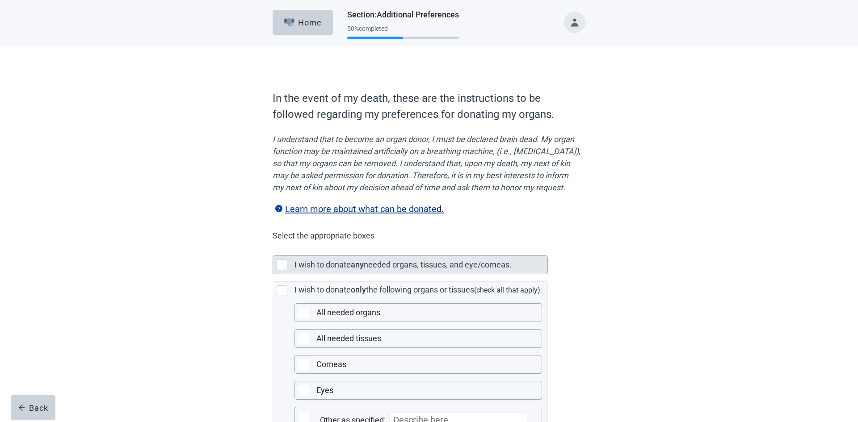
click at [285, 260] on div "Main content" at bounding box center [282, 265] width 11 height 11
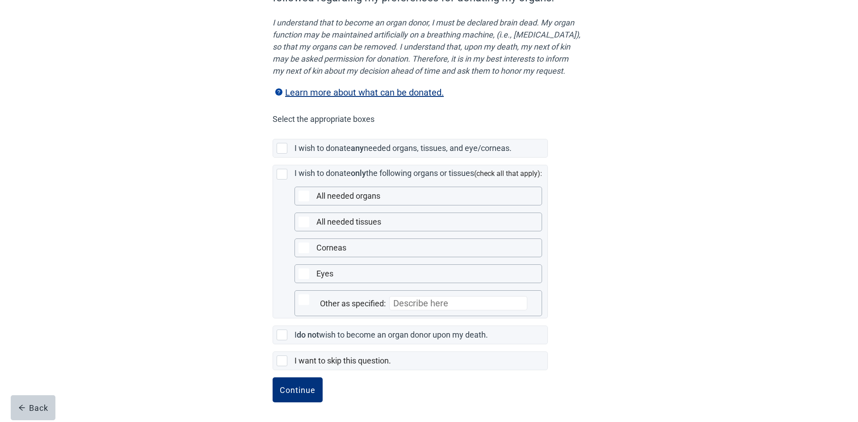
click at [285, 147] on div "Main content" at bounding box center [282, 148] width 11 height 11
click at [279, 153] on div "I wish to donate any needed organs, tissues, and eye/corneas." at bounding box center [410, 148] width 274 height 18
click at [279, 153] on div "Main content" at bounding box center [282, 148] width 11 height 11
click at [280, 152] on div "Main content" at bounding box center [282, 148] width 11 height 11
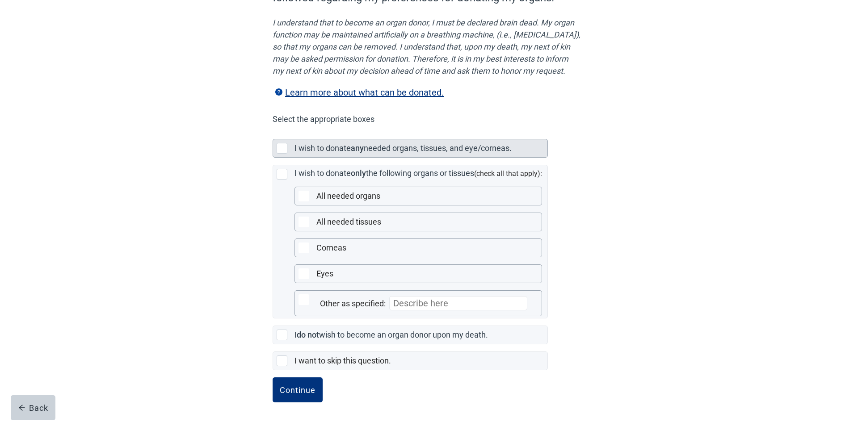
click at [281, 151] on div "Main content" at bounding box center [282, 148] width 11 height 11
click at [281, 150] on div "Main content" at bounding box center [282, 148] width 11 height 11
click at [280, 150] on div "Main content" at bounding box center [282, 148] width 11 height 11
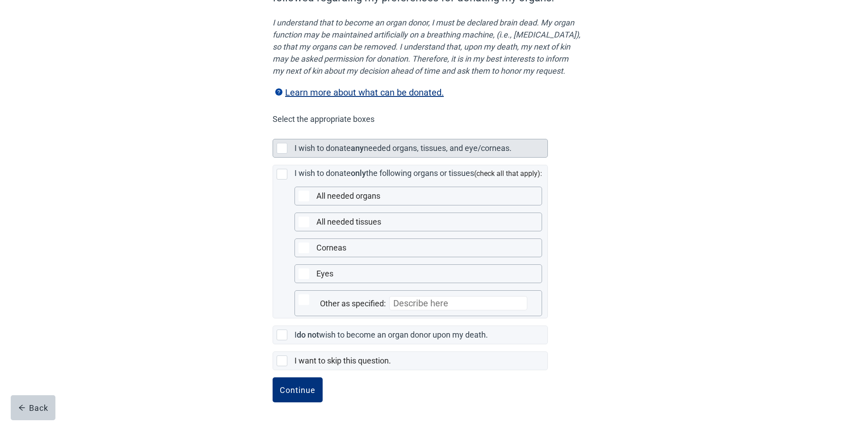
click at [280, 150] on div "Main content" at bounding box center [282, 148] width 11 height 11
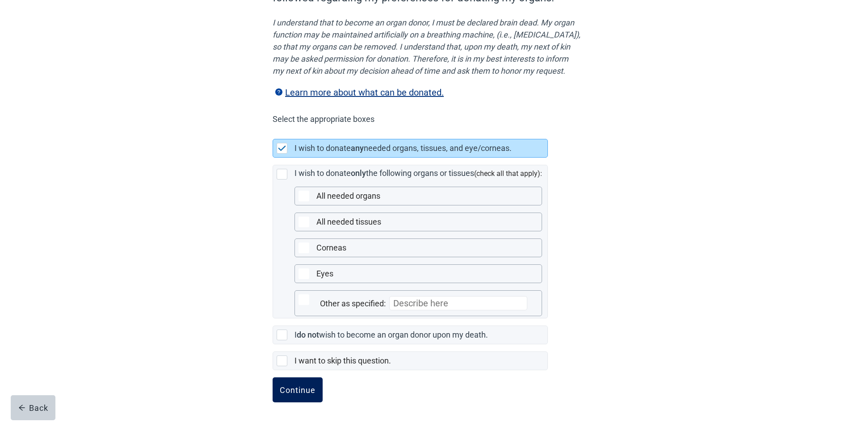
click at [308, 392] on div "Continue" at bounding box center [298, 390] width 36 height 9
click at [304, 393] on div "Continue" at bounding box center [298, 390] width 36 height 9
click at [304, 396] on button "Continue" at bounding box center [298, 390] width 50 height 25
click at [295, 389] on div "Continue" at bounding box center [298, 390] width 36 height 9
click at [300, 398] on button "Continue" at bounding box center [298, 390] width 50 height 25
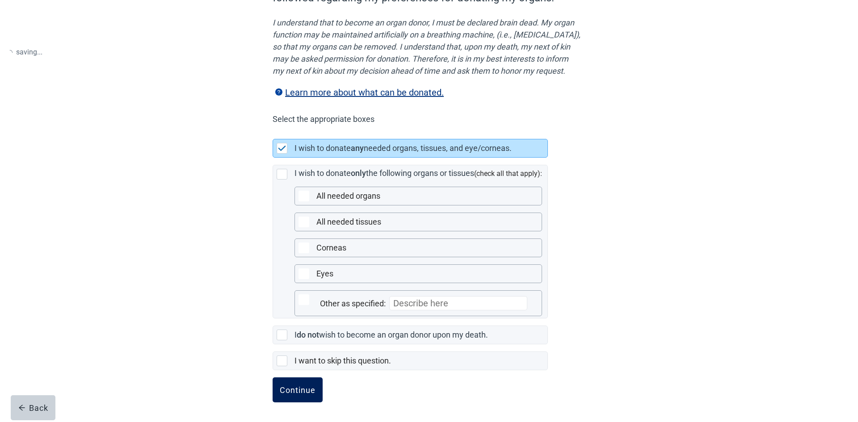
click at [303, 391] on div "Continue" at bounding box center [298, 390] width 36 height 9
click at [305, 391] on div "Continue" at bounding box center [298, 390] width 36 height 9
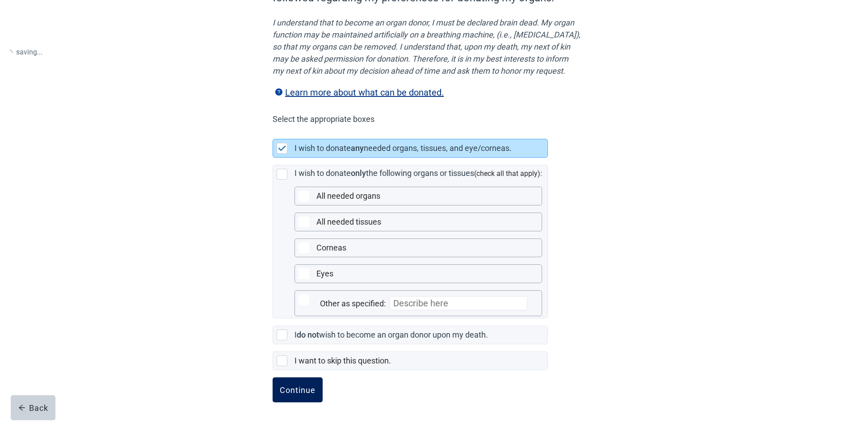
click at [304, 392] on div "Continue" at bounding box center [298, 390] width 36 height 9
click at [304, 396] on button "Continue" at bounding box center [298, 390] width 50 height 25
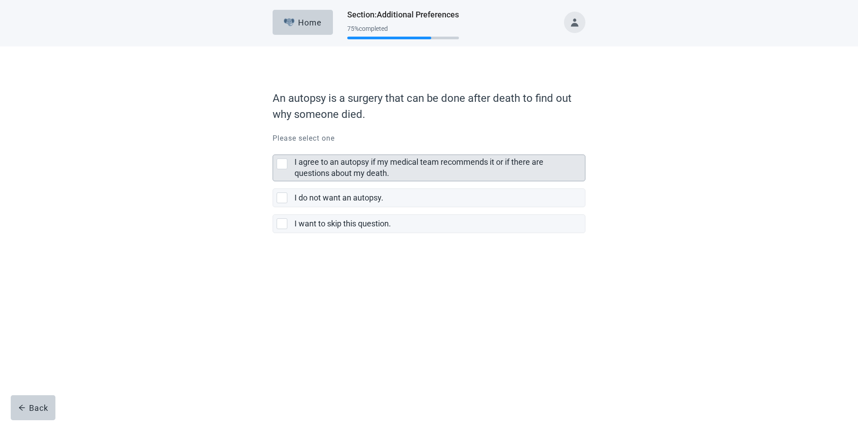
click at [280, 162] on div "I agree to an autopsy if my medical team recommends it or if there are question…" at bounding box center [282, 164] width 11 height 11
click at [273, 148] on input "I agree to an autopsy if my medical team recommends it or if there are question…" at bounding box center [273, 148] width 0 height 0
checkbox input "true"
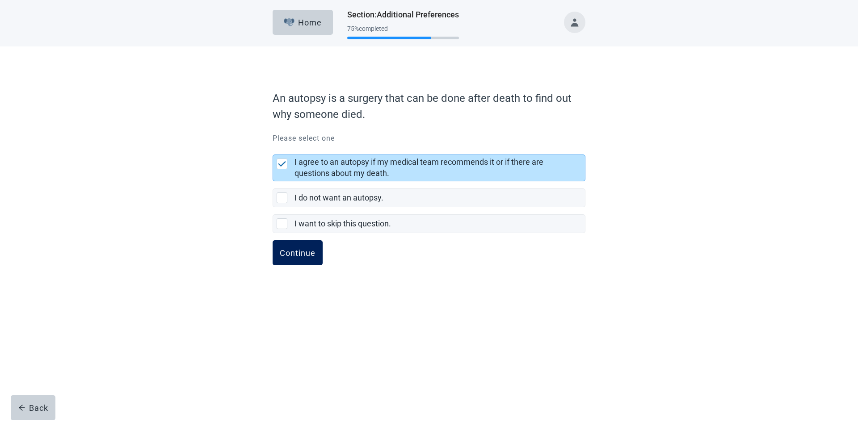
click at [312, 258] on button "Continue" at bounding box center [298, 253] width 50 height 25
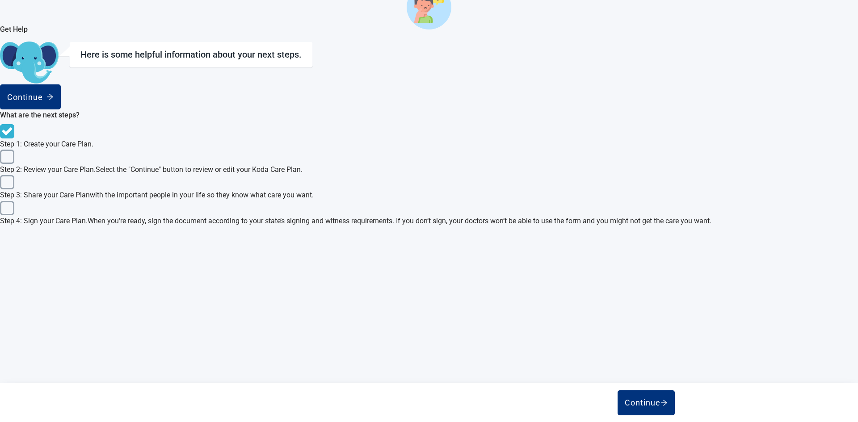
scroll to position [271, 0]
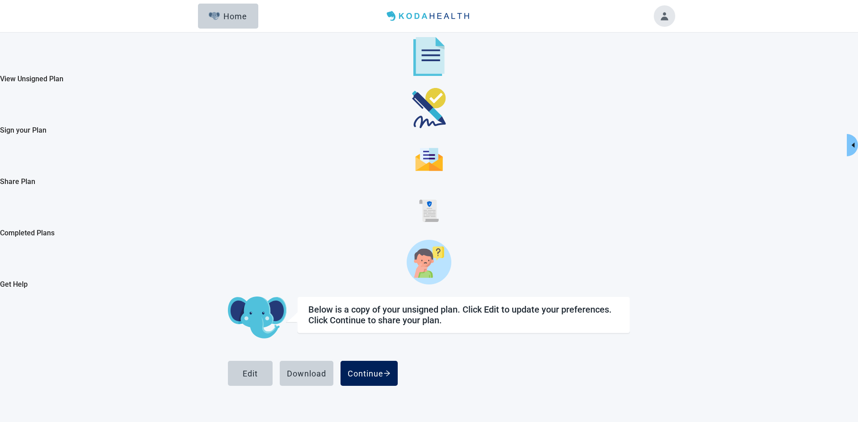
click at [391, 370] on icon "arrow-right" at bounding box center [387, 373] width 7 height 7
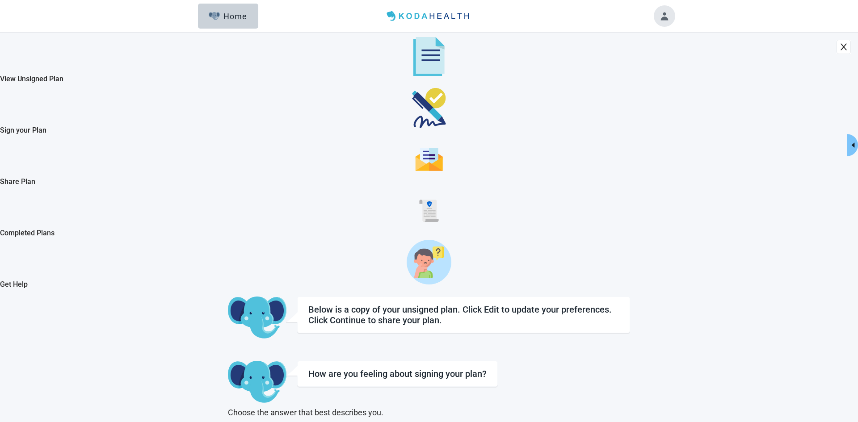
click at [228, 422] on input "I’m ready to sign my plan" at bounding box center [228, 426] width 0 height 0
checkbox input "true"
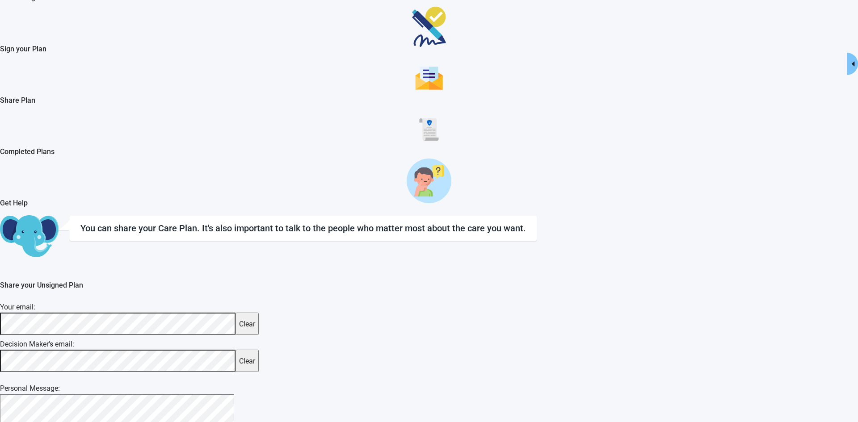
scroll to position [82, 0]
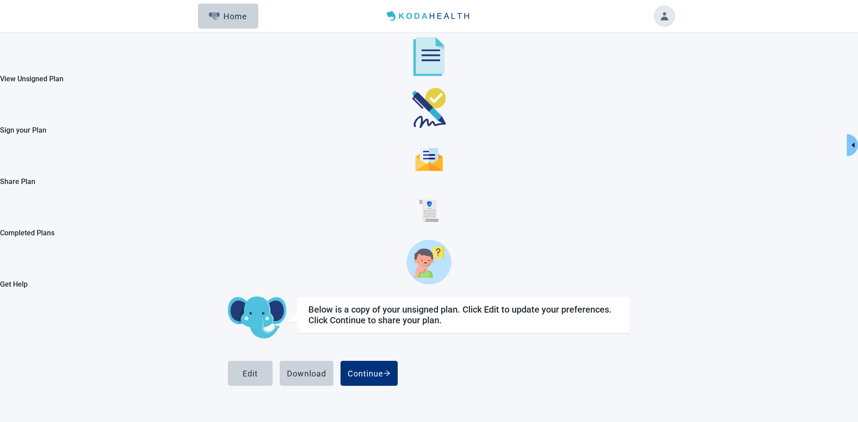
click at [391, 369] on div "Continue" at bounding box center [369, 373] width 43 height 9
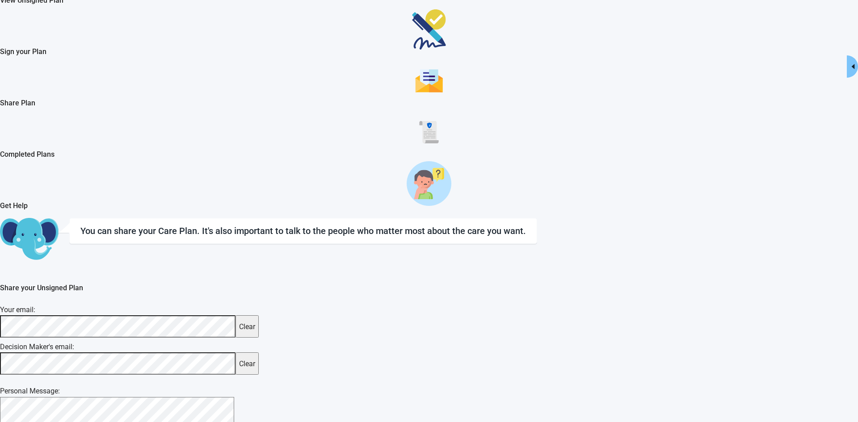
scroll to position [82, 0]
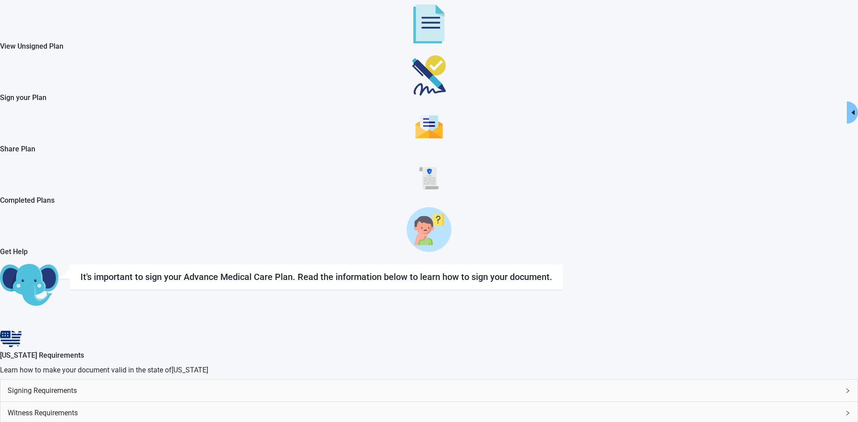
click at [847, 389] on icon "right" at bounding box center [848, 391] width 3 height 4
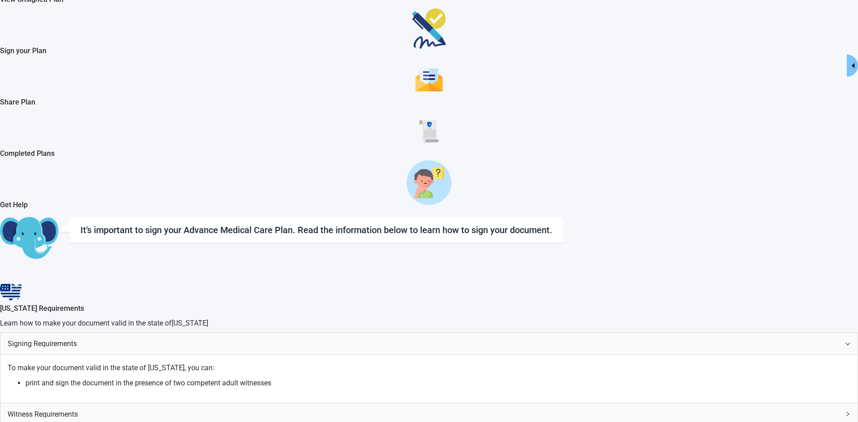
scroll to position [84, 0]
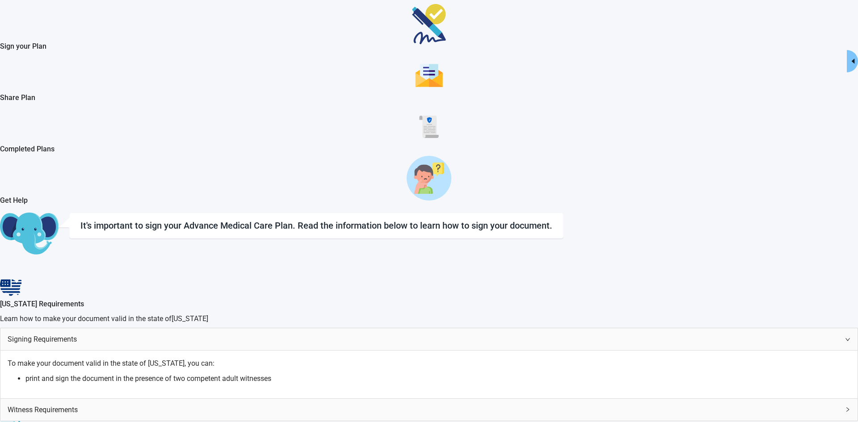
click at [85, 41] on div "Sign your Plan" at bounding box center [429, 24] width 858 height 34
click at [412, 44] on img "Sign your Plan" at bounding box center [429, 24] width 34 height 40
